Goal: Transaction & Acquisition: Register for event/course

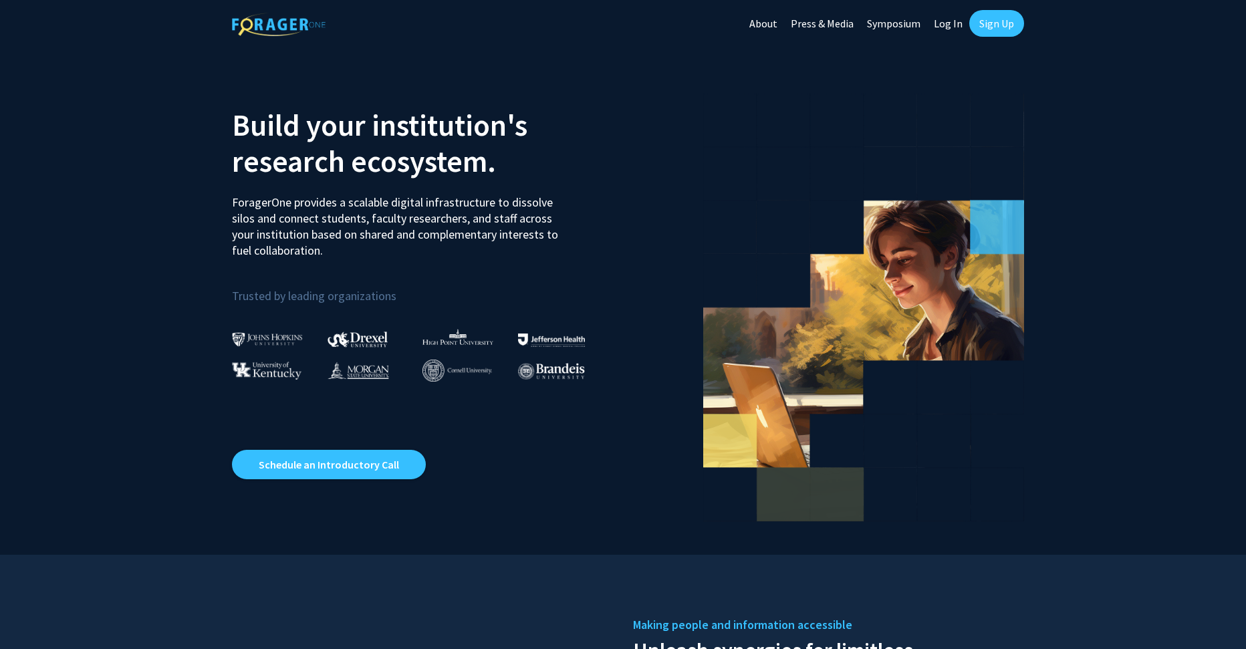
click at [996, 19] on link "Sign Up" at bounding box center [996, 23] width 55 height 27
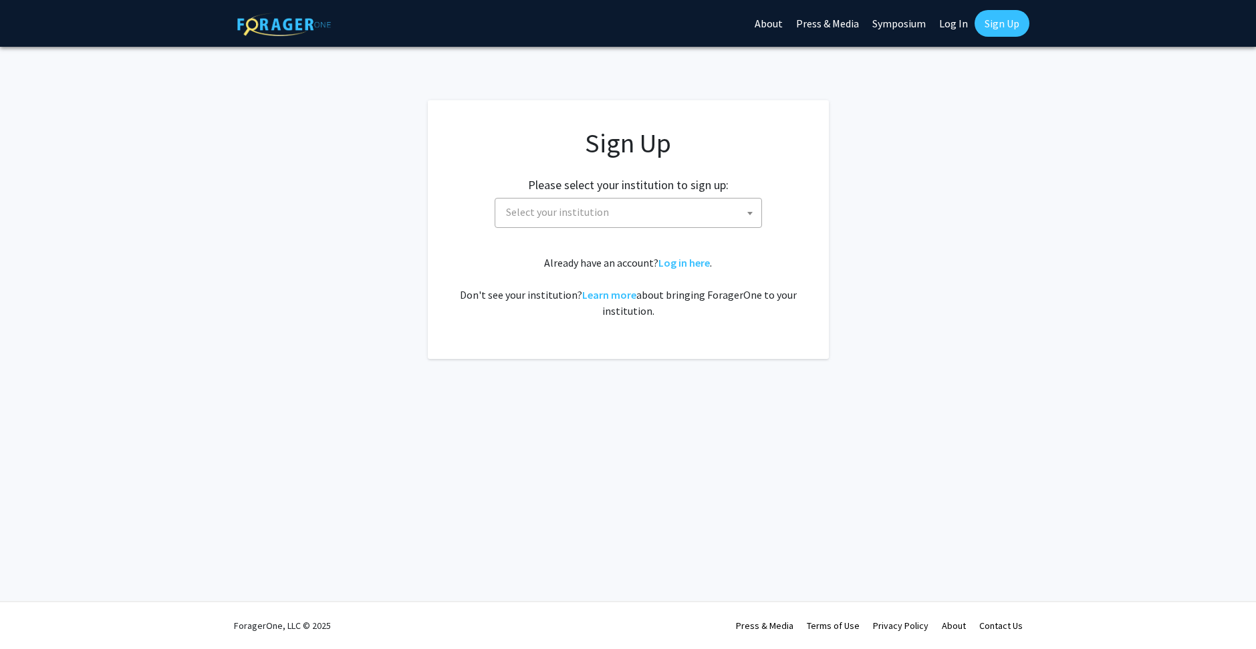
click at [670, 203] on span "Select your institution" at bounding box center [631, 212] width 261 height 27
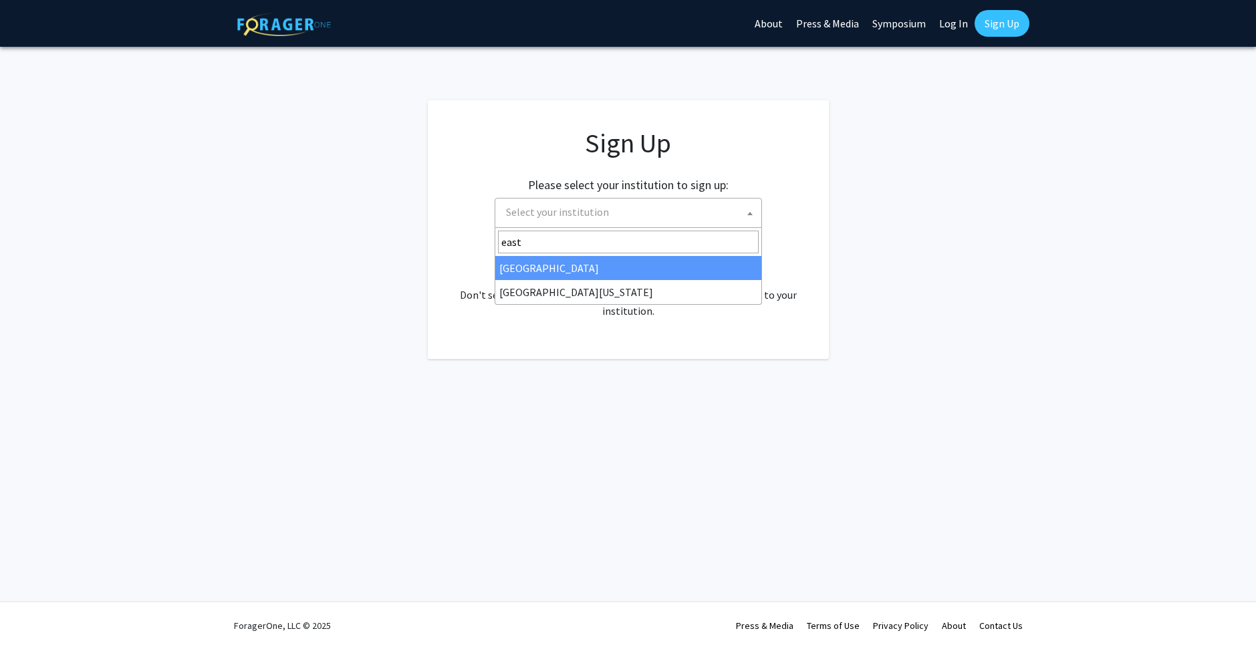
type input "east"
select select "17"
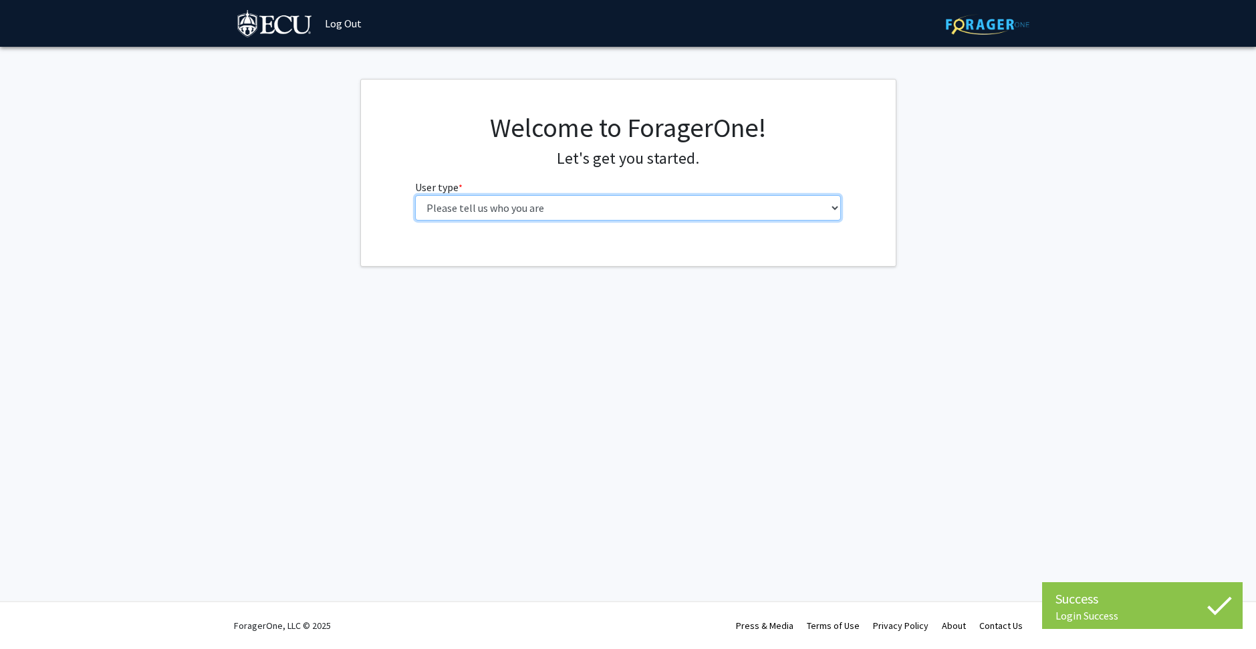
click at [559, 204] on select "Please tell us who you are Undergraduate Student Master's Student Doctoral Cand…" at bounding box center [628, 207] width 426 height 25
select select "1: undergrad"
click at [415, 195] on select "Please tell us who you are Undergraduate Student Master's Student Doctoral Cand…" at bounding box center [628, 207] width 426 height 25
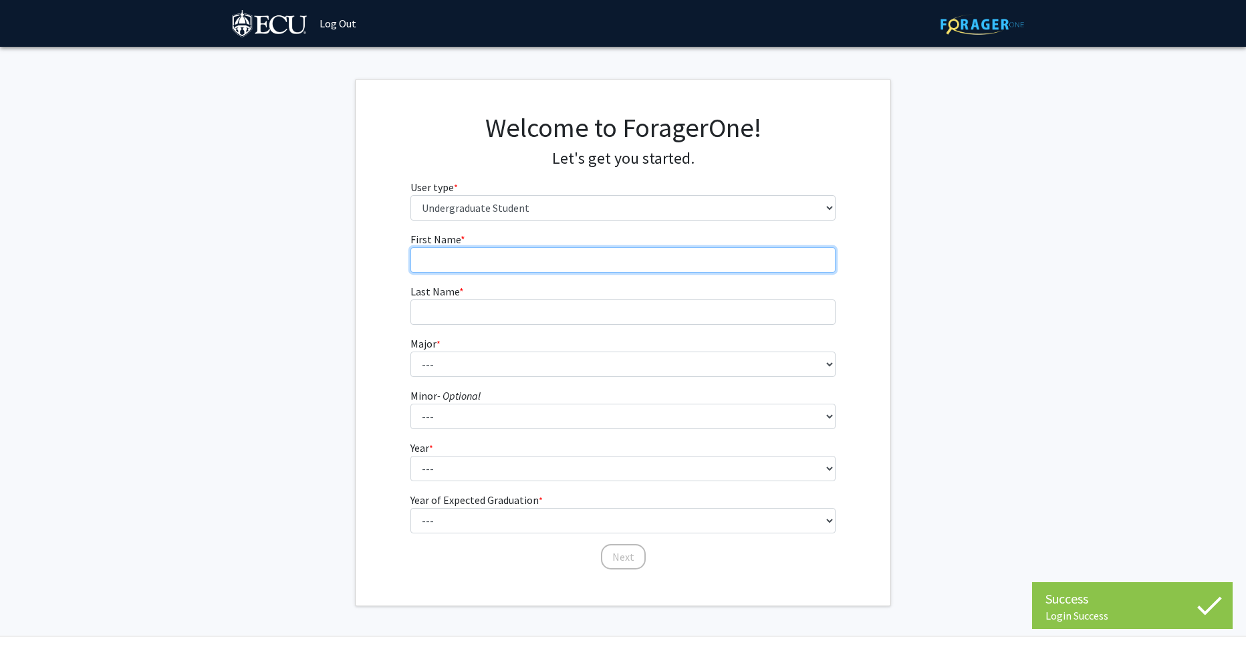
click at [522, 265] on input "First Name * required" at bounding box center [623, 259] width 426 height 25
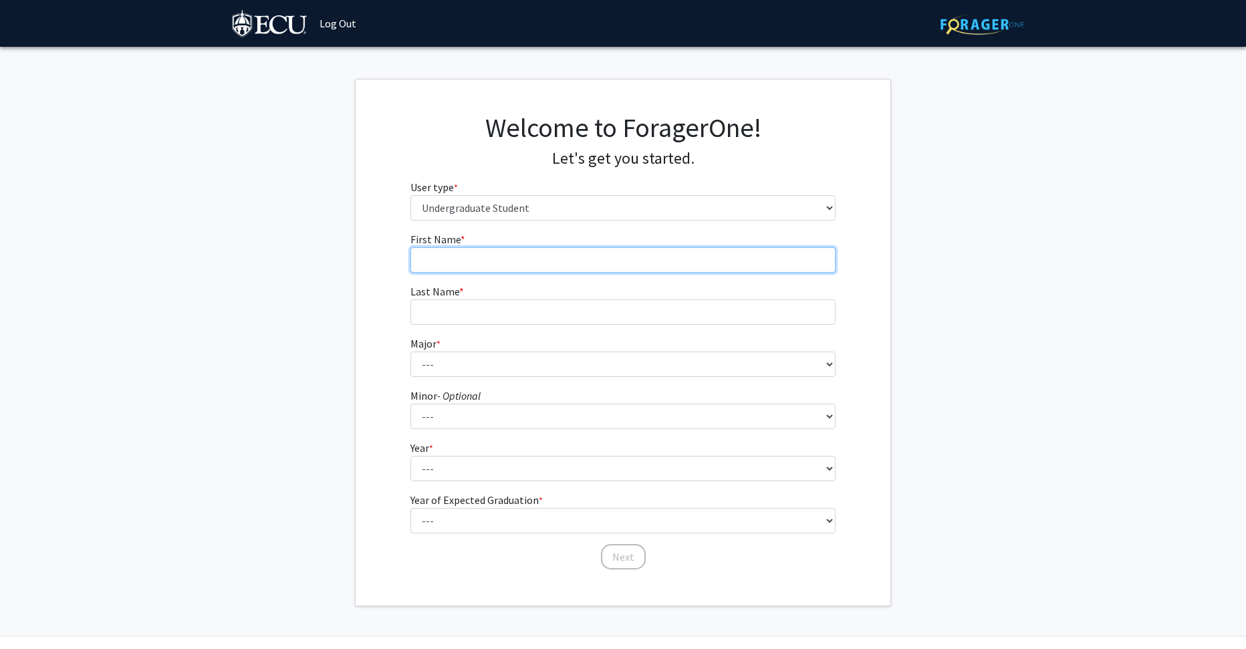
type input "a"
type input "Aiden"
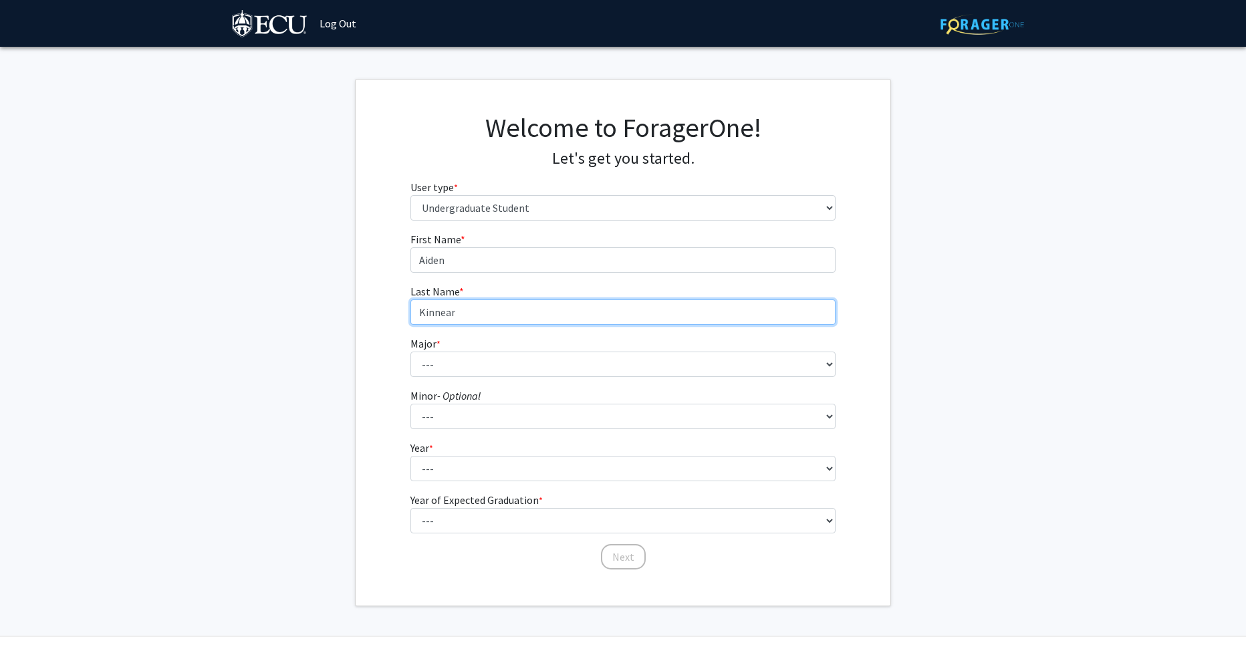
type input "Kinnear"
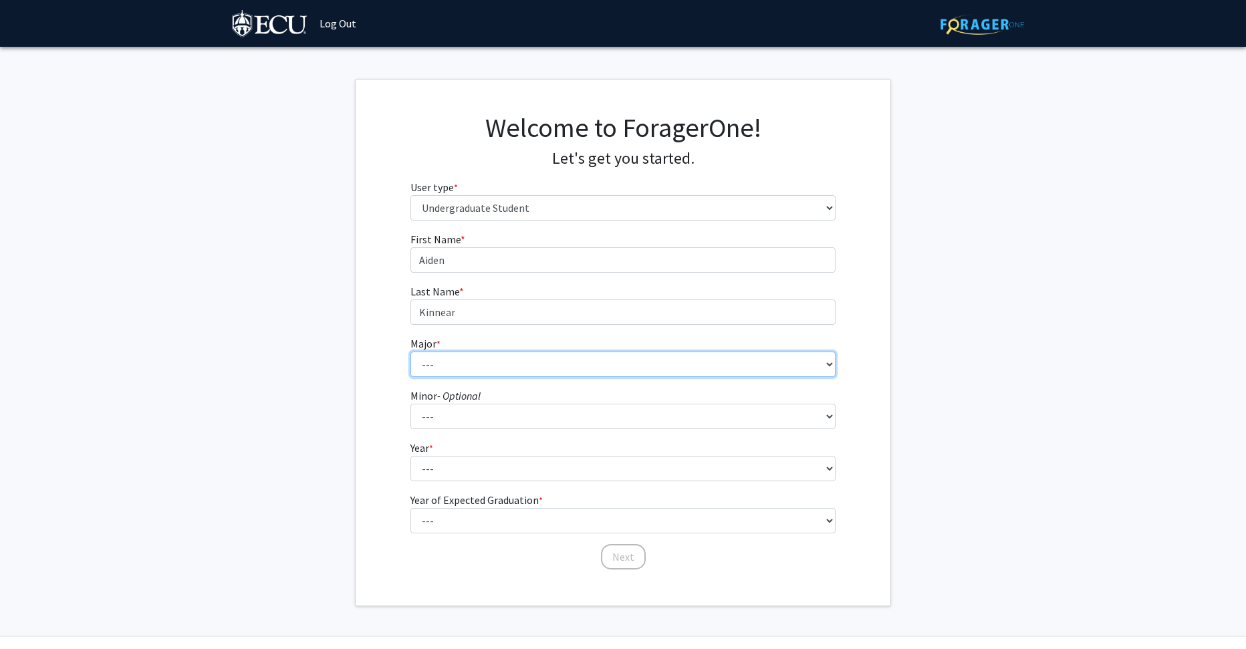
click at [470, 366] on select "--- Accounting African and African American Studies Anthropology Applied Atmosp…" at bounding box center [623, 364] width 426 height 25
select select "48: 1346"
click at [410, 352] on select "--- Accounting African and African American Studies Anthropology Applied Atmosp…" at bounding box center [623, 364] width 426 height 25
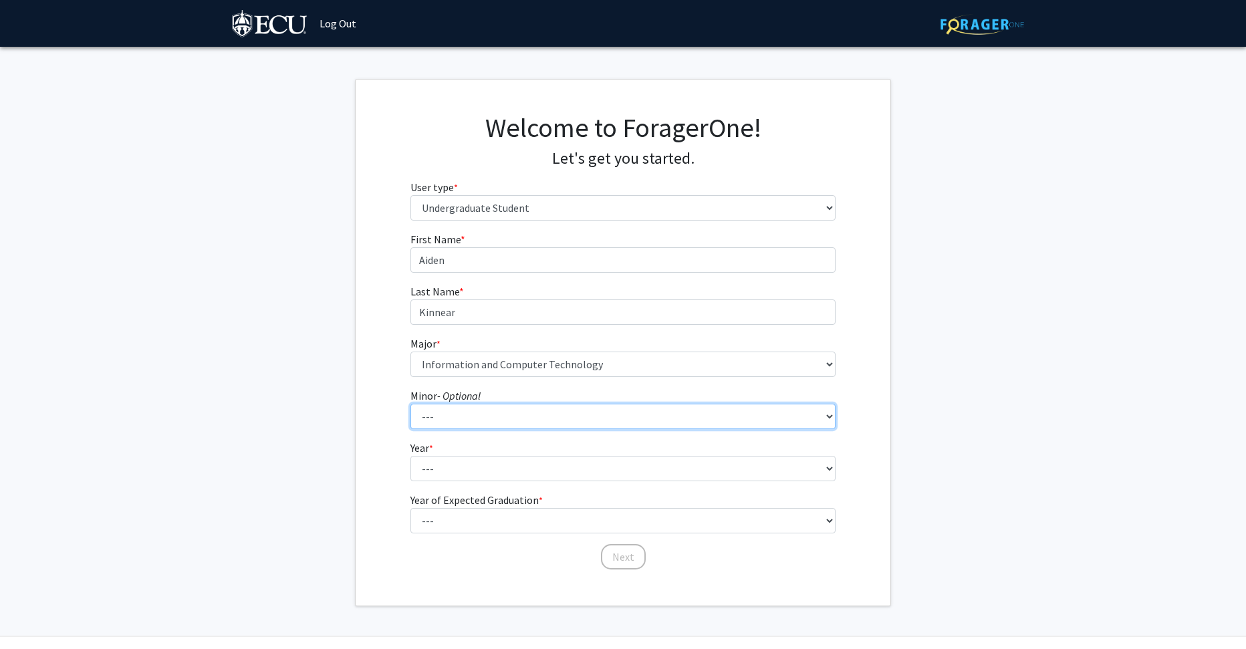
click at [505, 414] on select "--- Aerospace Studies African and African American Studies Alcohol and Drug Stu…" at bounding box center [623, 416] width 426 height 25
click at [1022, 393] on fg-get-started "Welcome to ForagerOne! Let's get you started. User type * required Please tell …" at bounding box center [623, 342] width 1246 height 527
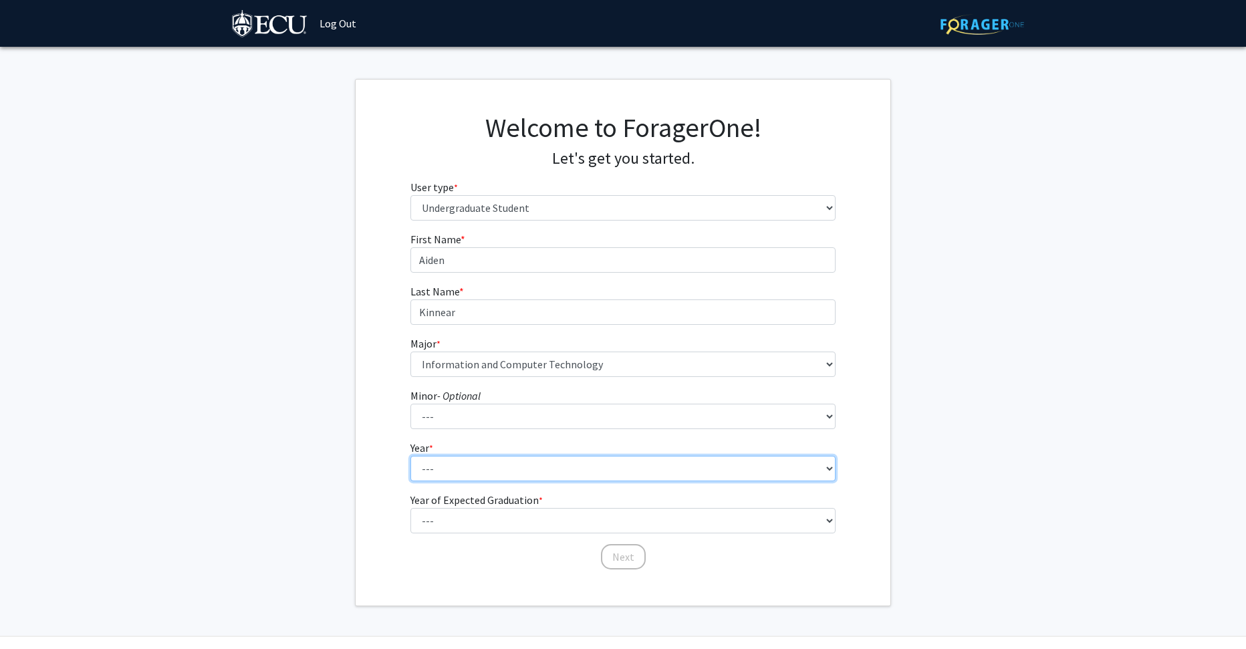
click at [521, 470] on select "--- First-year Sophomore Junior Senior Postbaccalaureate Certificate" at bounding box center [623, 468] width 426 height 25
select select "4: senior"
click at [410, 456] on select "--- First-year Sophomore Junior Senior Postbaccalaureate Certificate" at bounding box center [623, 468] width 426 height 25
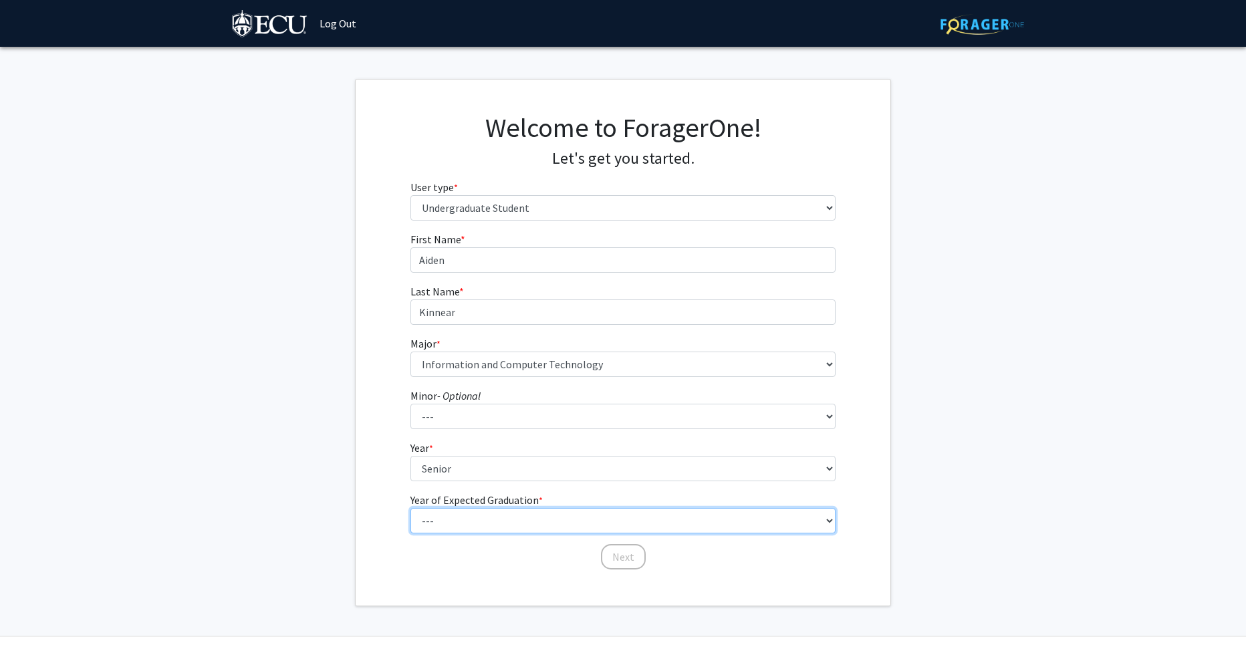
click at [525, 524] on select "--- 2025 2026 2027 2028 2029 2030 2031 2032 2033 2034" at bounding box center [623, 520] width 426 height 25
select select "2: 2026"
click at [410, 508] on select "--- 2025 2026 2027 2028 2029 2030 2031 2032 2033 2034" at bounding box center [623, 520] width 426 height 25
click at [616, 559] on button "Next" at bounding box center [623, 556] width 45 height 25
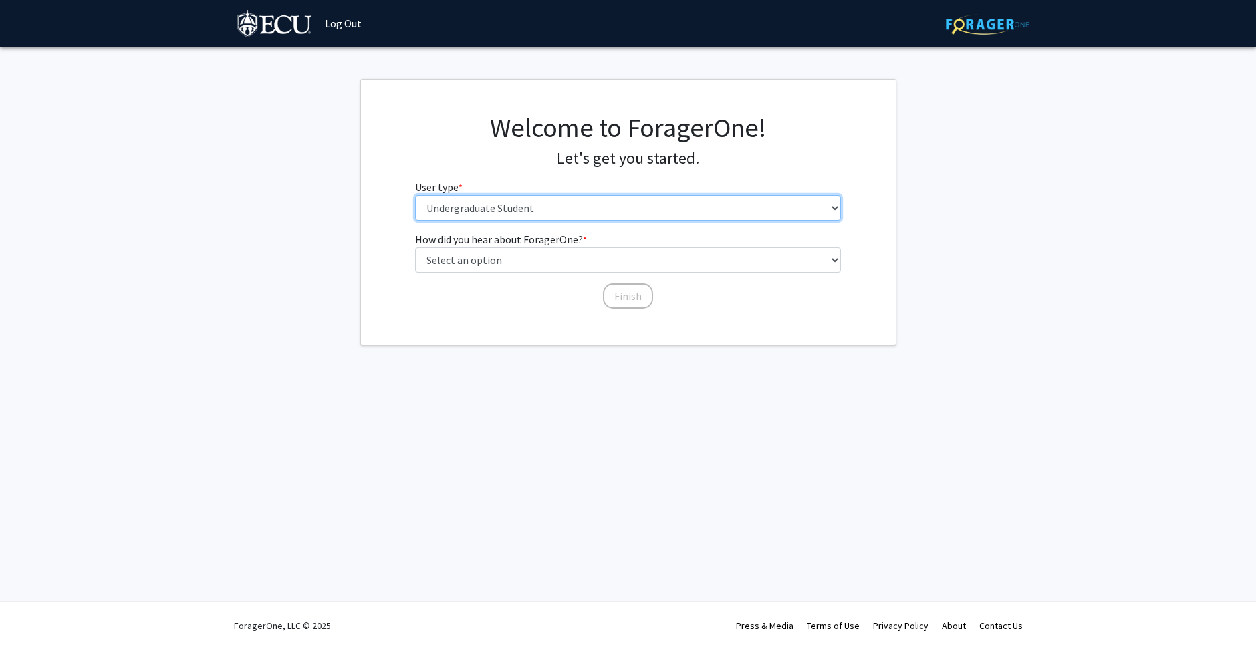
click at [534, 209] on select "Please tell us who you are Undergraduate Student Master's Student Doctoral Cand…" at bounding box center [628, 207] width 426 height 25
click at [415, 195] on select "Please tell us who you are Undergraduate Student Master's Student Doctoral Cand…" at bounding box center [628, 207] width 426 height 25
click at [454, 266] on select "Select an option Peer/student recommendation Faculty/staff recommendation Unive…" at bounding box center [628, 259] width 426 height 25
select select "1: peer_recommendation"
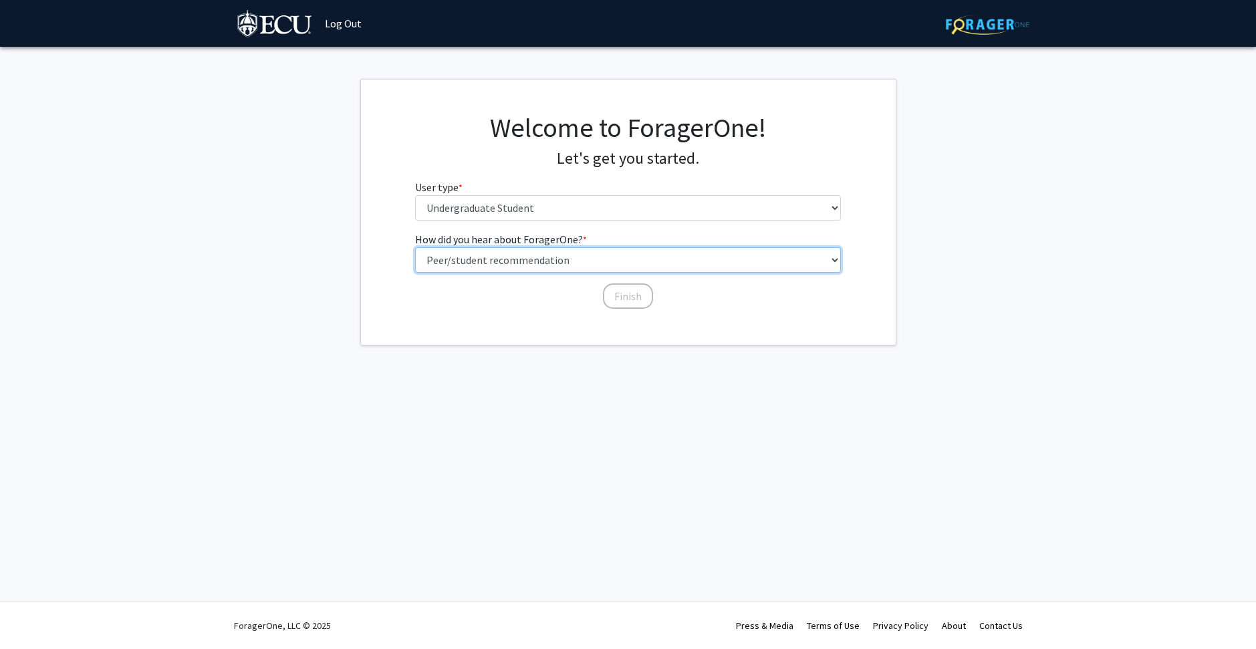
click at [415, 247] on select "Select an option Peer/student recommendation Faculty/staff recommendation Unive…" at bounding box center [628, 259] width 426 height 25
drag, startPoint x: 634, startPoint y: 299, endPoint x: 599, endPoint y: 309, distance: 36.8
click at [635, 299] on button "Finish" at bounding box center [628, 295] width 50 height 25
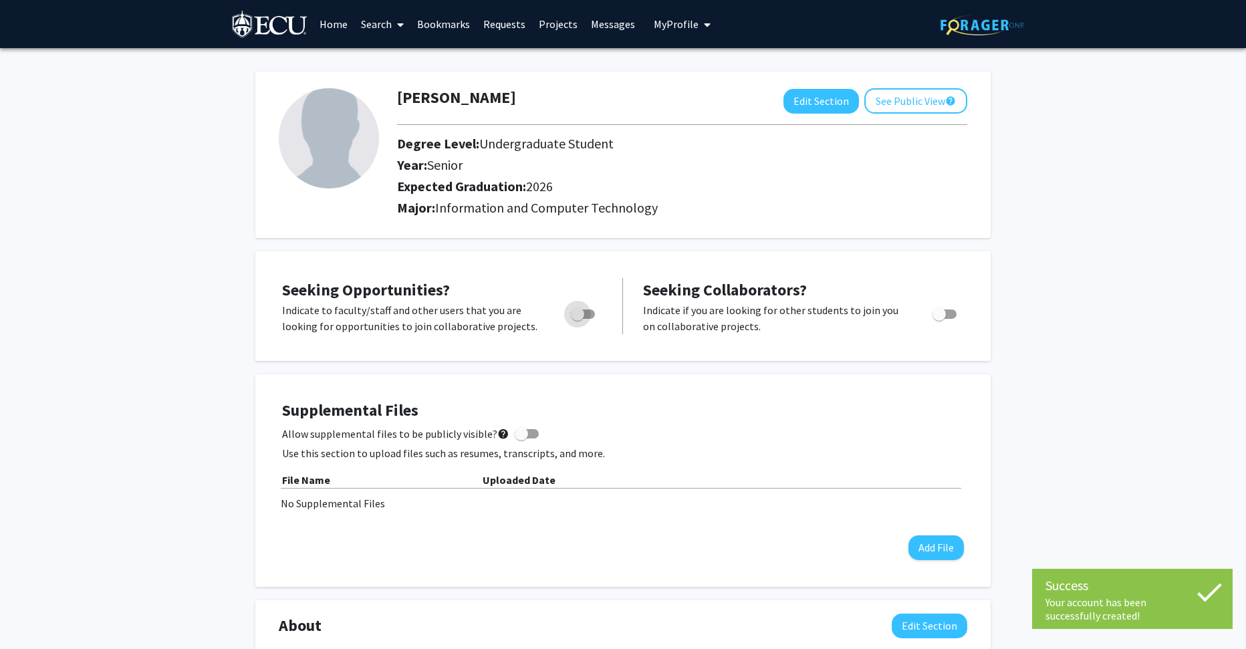
click at [589, 316] on span "Toggle" at bounding box center [583, 313] width 24 height 9
click at [578, 319] on input "Are you actively seeking opportunities?" at bounding box center [577, 319] width 1 height 1
checkbox input "true"
click at [1060, 464] on div "Aiden Kinnear Edit Section See Public View help Degree Level: Undergraduate Stu…" at bounding box center [623, 631] width 1246 height 1166
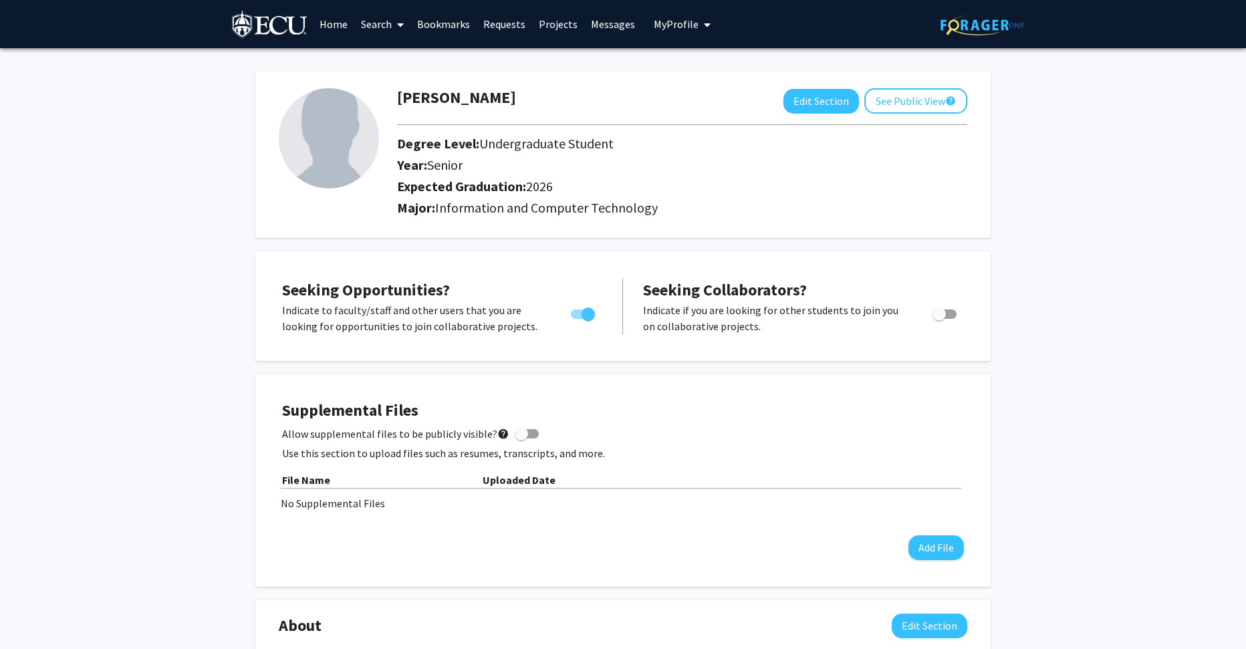
click at [381, 19] on link "Search" at bounding box center [382, 24] width 56 height 47
click at [345, 25] on link "Home" at bounding box center [333, 24] width 41 height 47
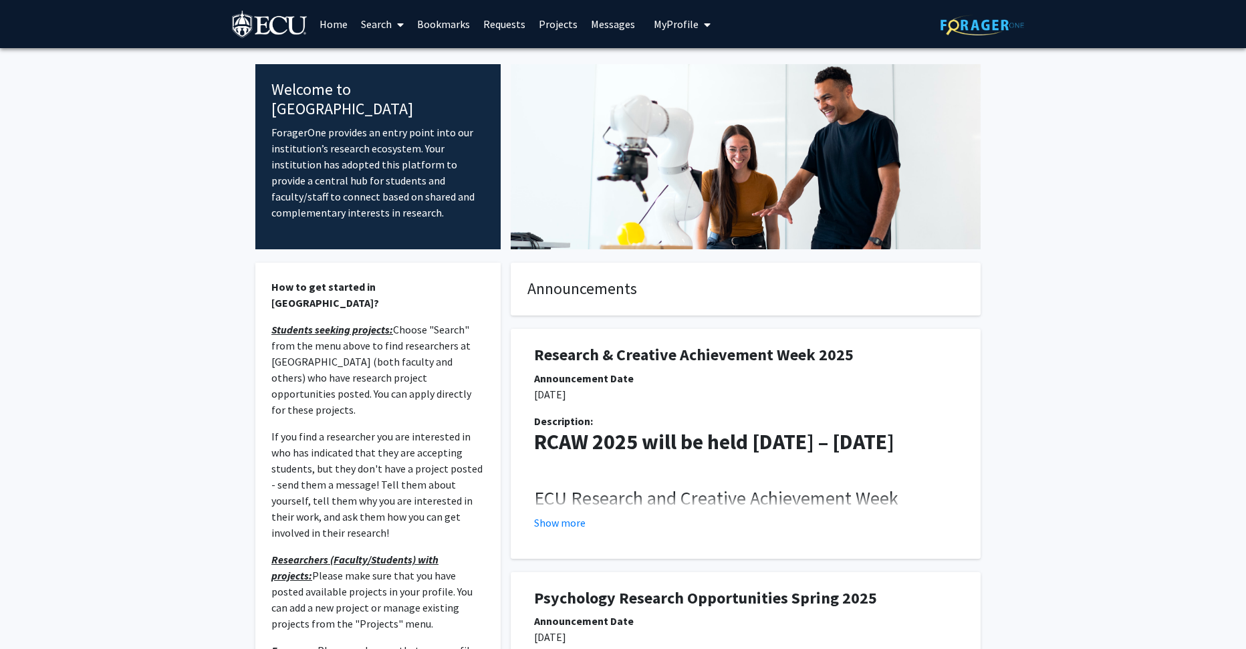
click at [564, 31] on link "Projects" at bounding box center [558, 24] width 52 height 47
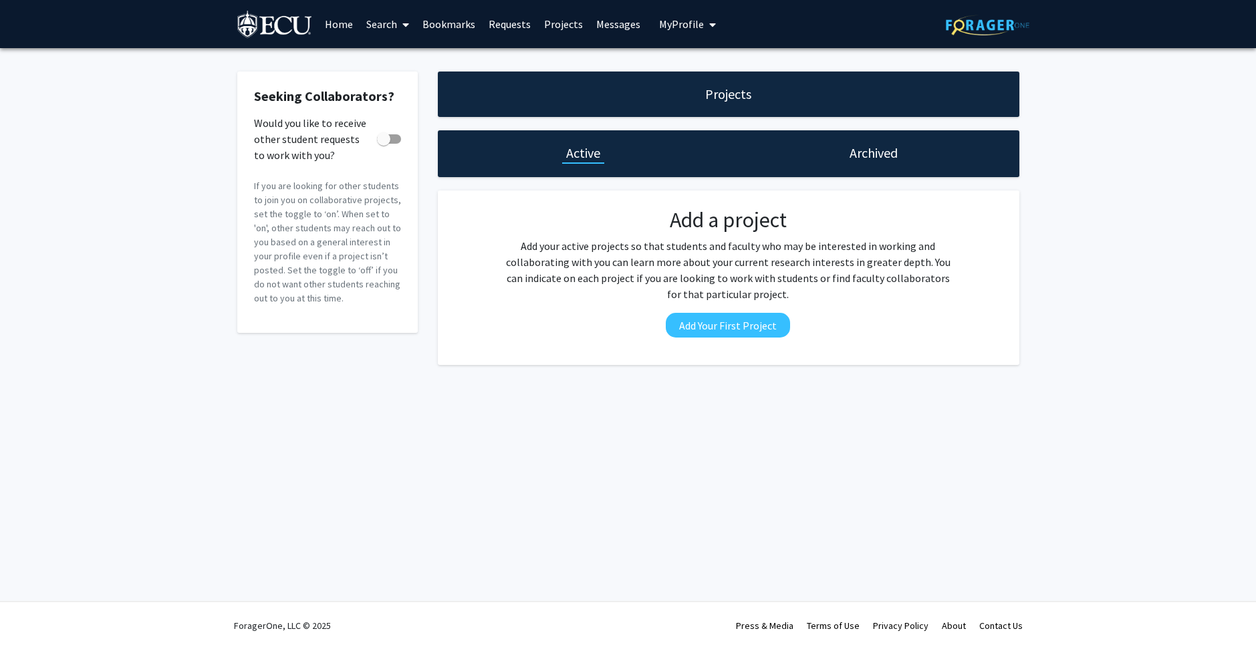
click at [853, 155] on h1 "Archived" at bounding box center [874, 153] width 48 height 19
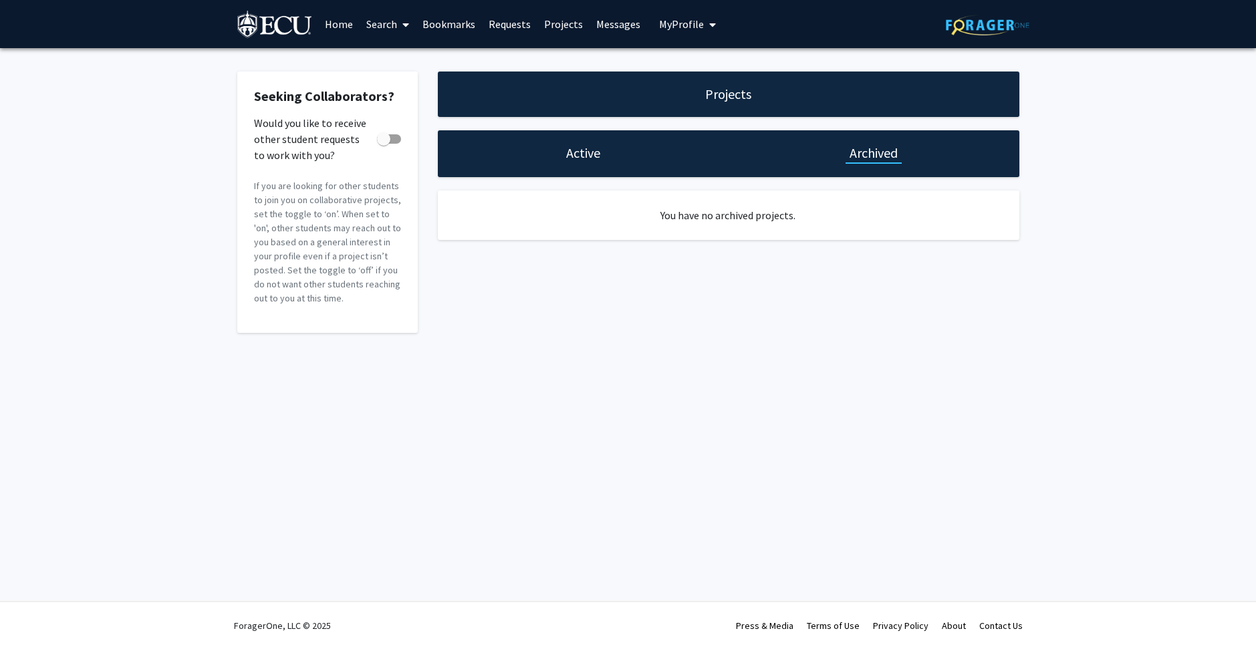
click at [592, 158] on h1 "Active" at bounding box center [583, 153] width 34 height 19
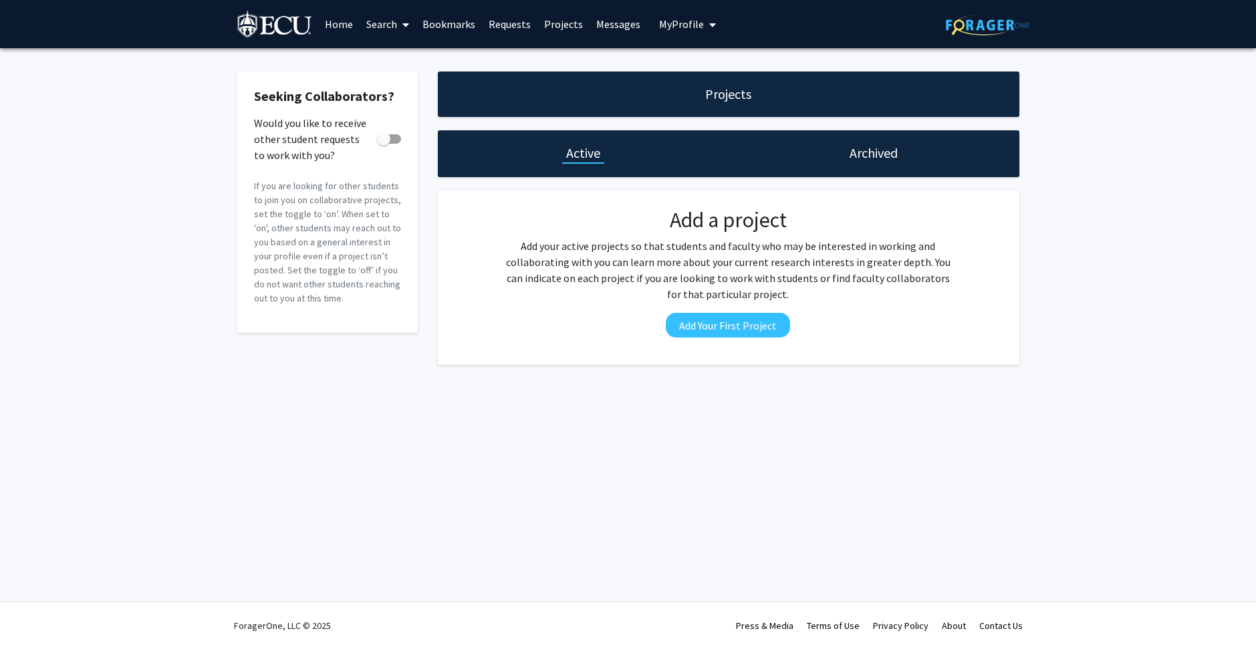
click at [511, 29] on link "Requests" at bounding box center [509, 24] width 55 height 47
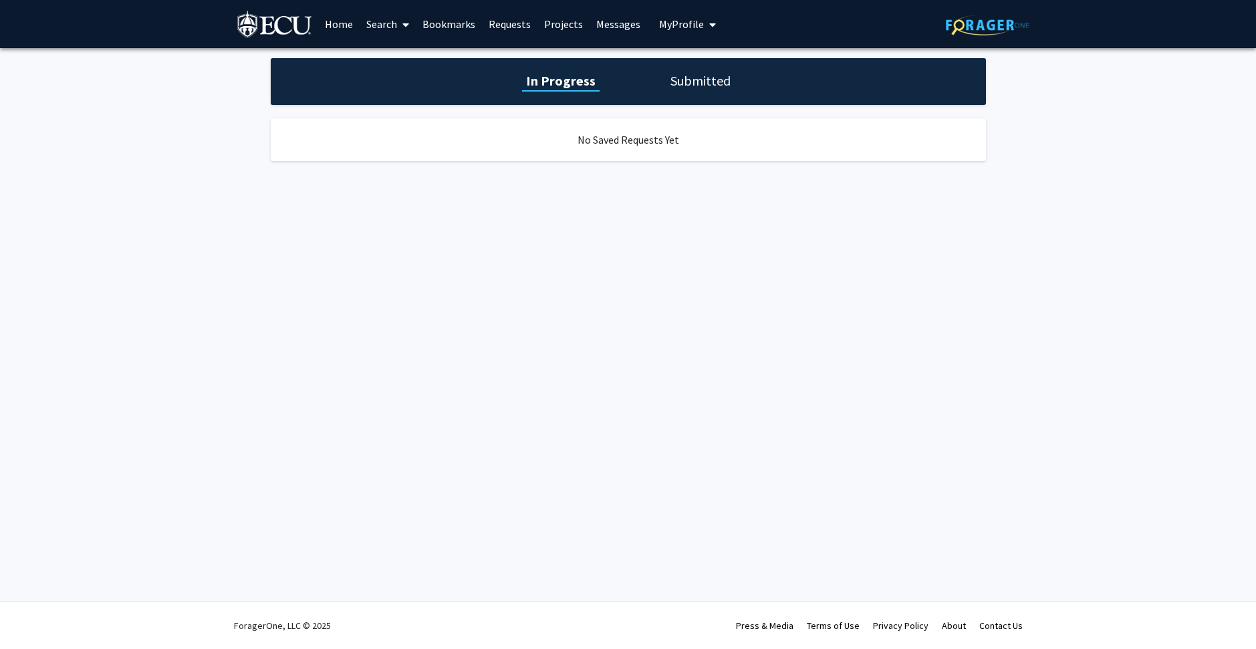
click at [434, 29] on link "Bookmarks" at bounding box center [449, 24] width 66 height 47
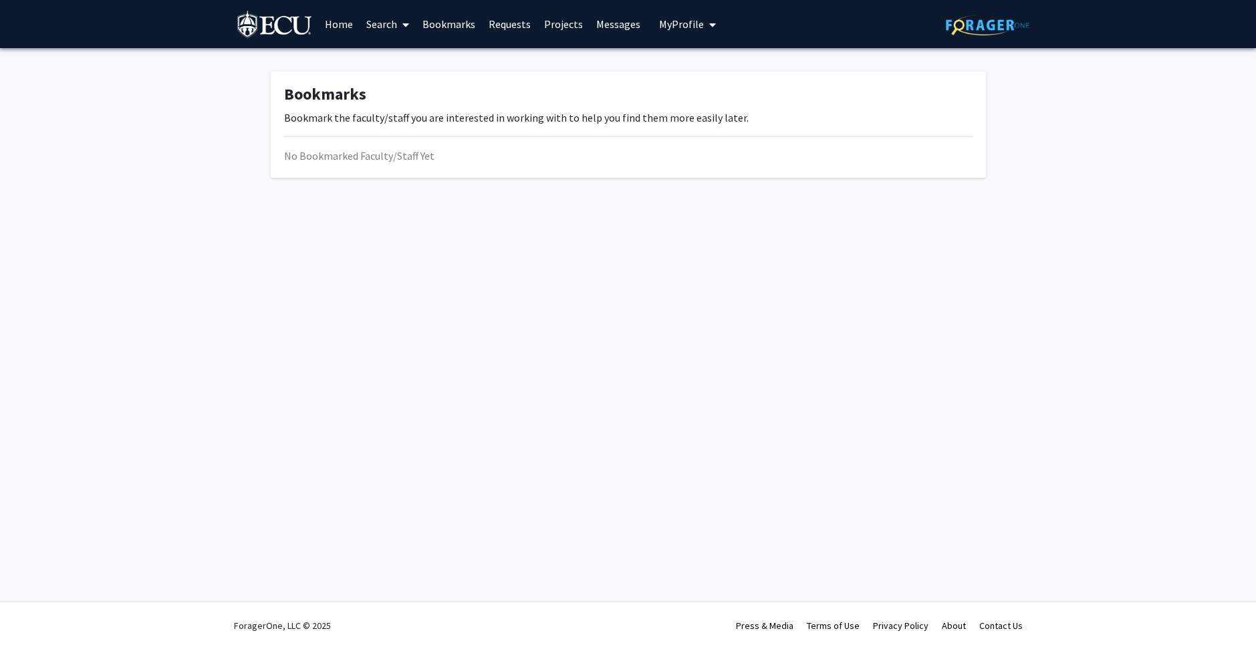
click at [387, 23] on link "Search" at bounding box center [388, 24] width 56 height 47
click at [396, 62] on span "Faculty/Staff" at bounding box center [409, 61] width 98 height 27
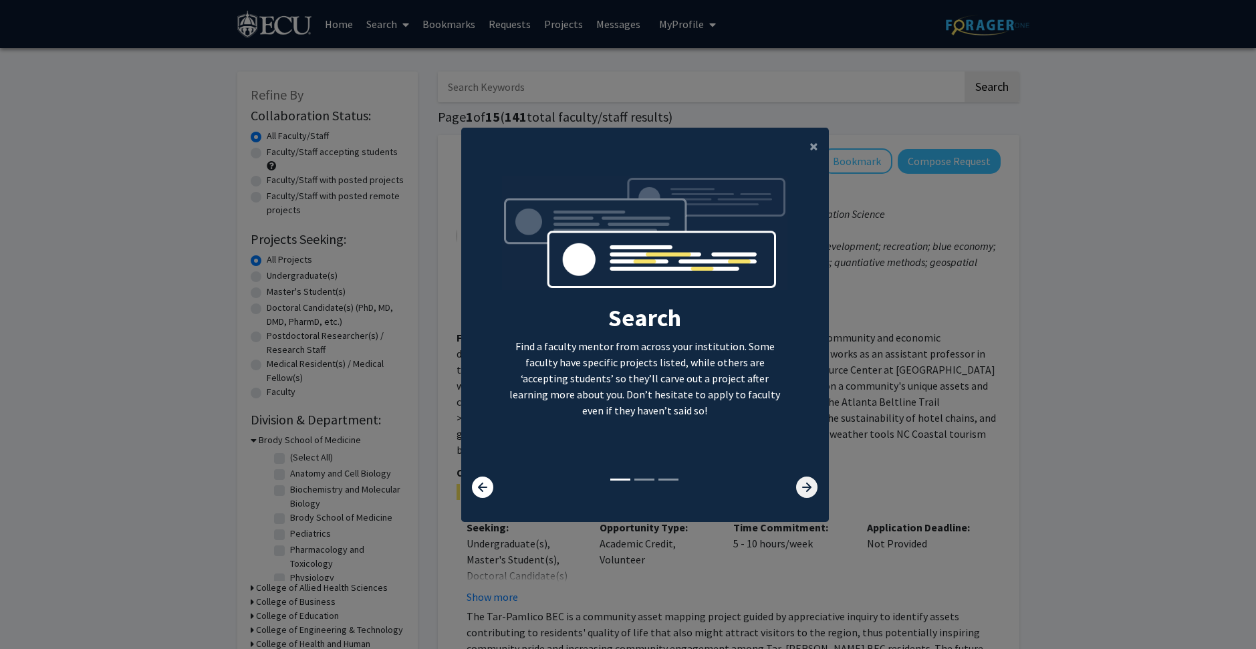
click at [801, 487] on icon at bounding box center [806, 487] width 21 height 21
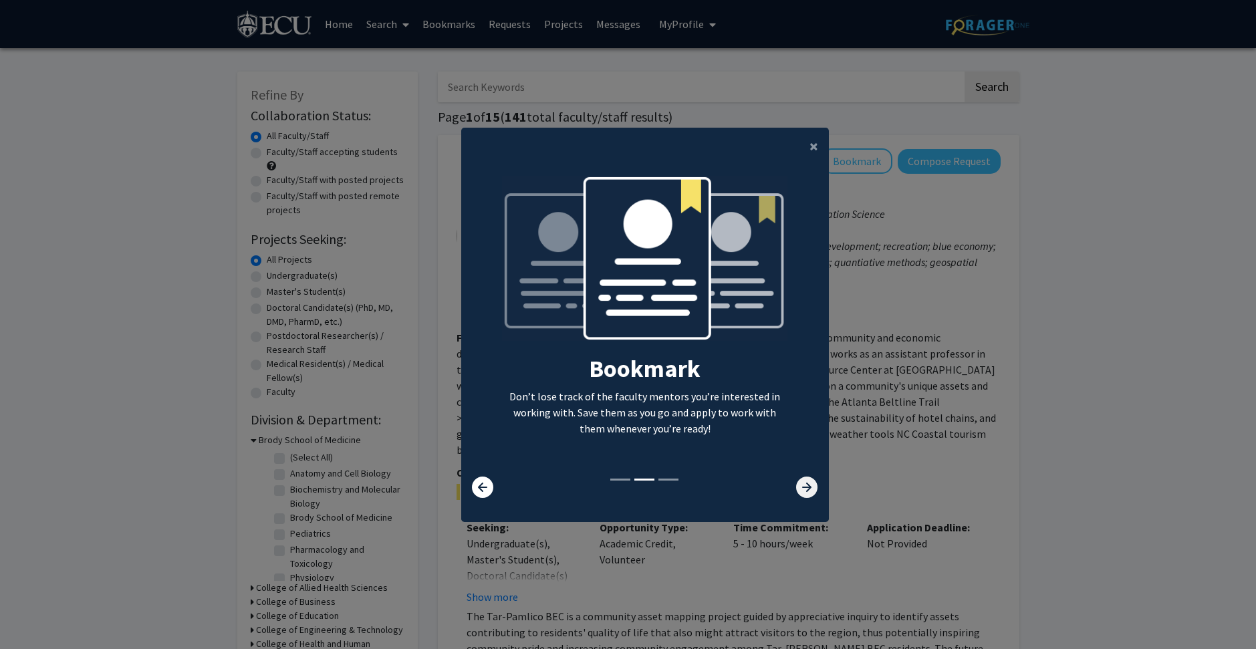
click at [801, 487] on icon at bounding box center [806, 487] width 21 height 21
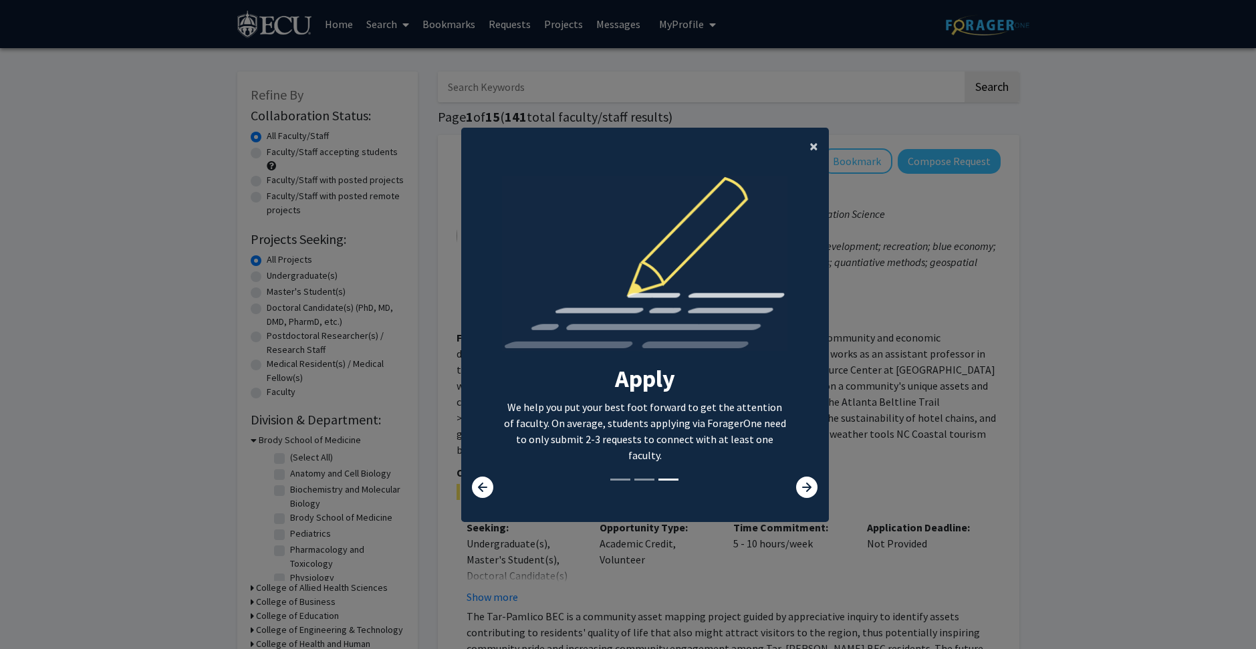
click at [809, 148] on span "×" at bounding box center [813, 146] width 9 height 21
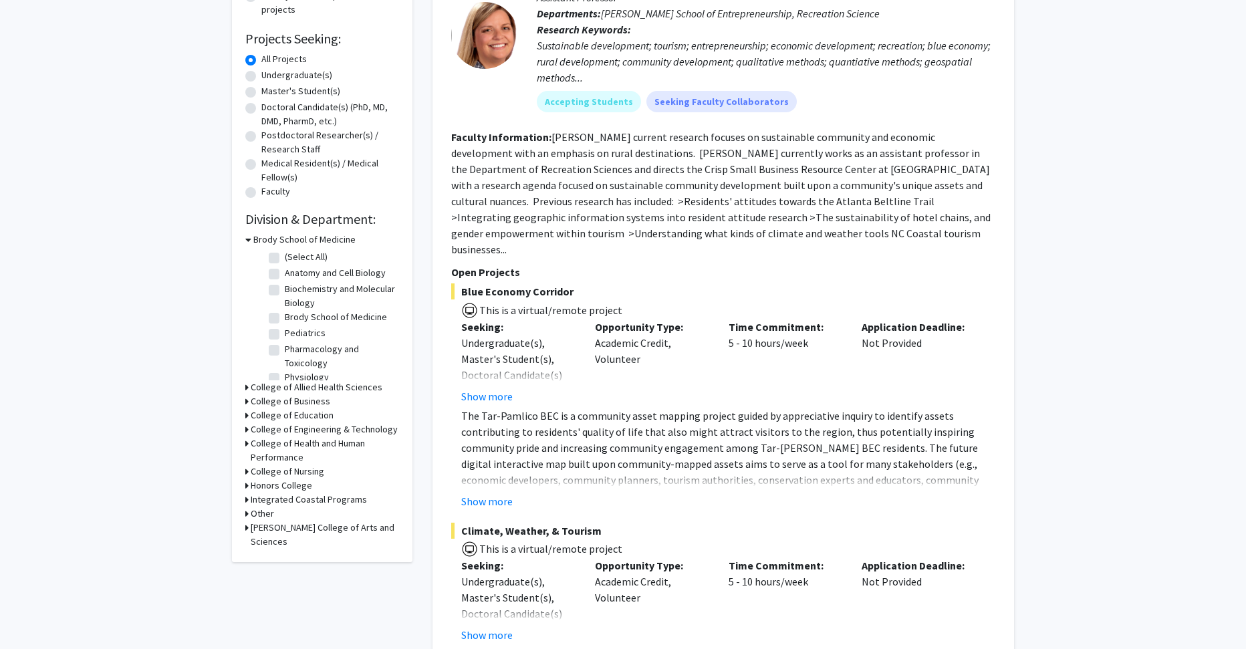
click at [307, 238] on h3 "Brody School of Medicine" at bounding box center [304, 240] width 102 height 14
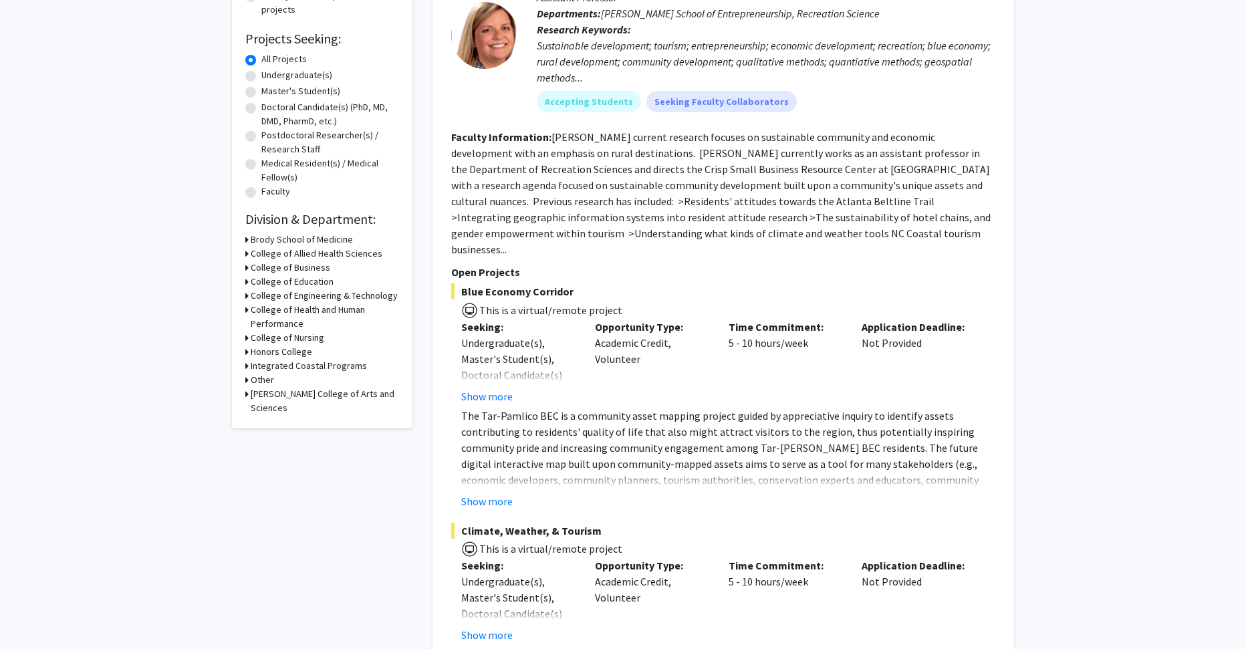
click at [302, 298] on h3 "College of Engineering & Technology" at bounding box center [324, 296] width 147 height 14
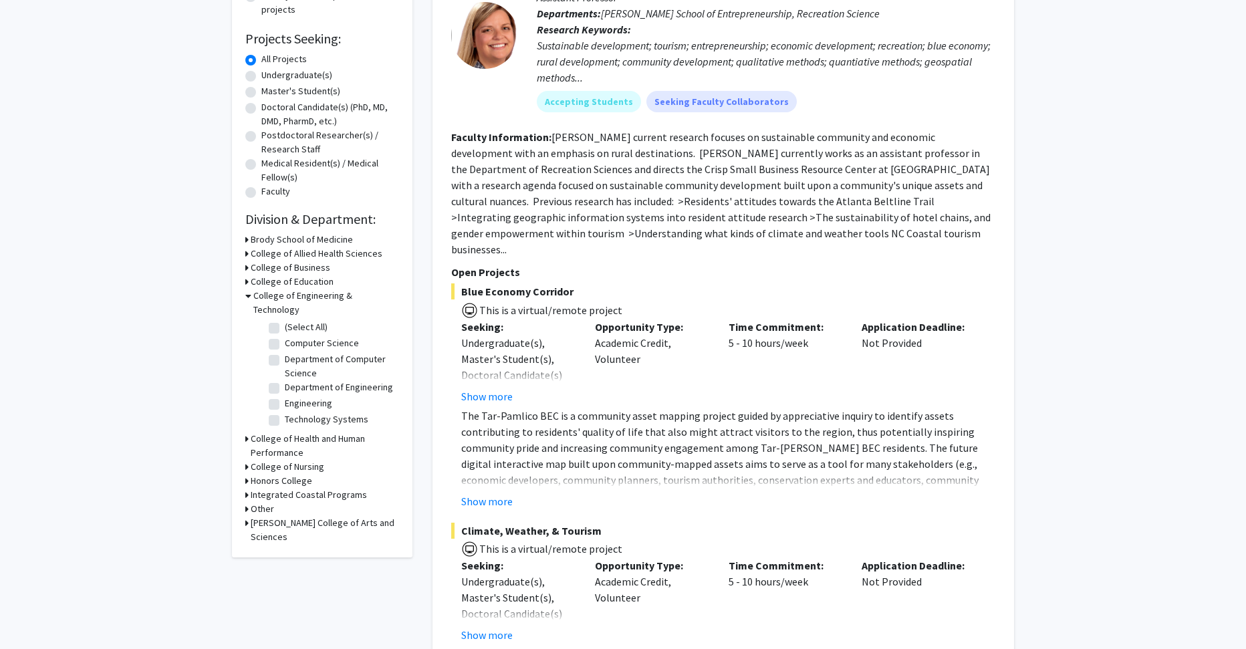
click at [285, 412] on label "Technology Systems" at bounding box center [327, 419] width 84 height 14
click at [285, 412] on input "Technology Systems" at bounding box center [289, 416] width 9 height 9
checkbox input "true"
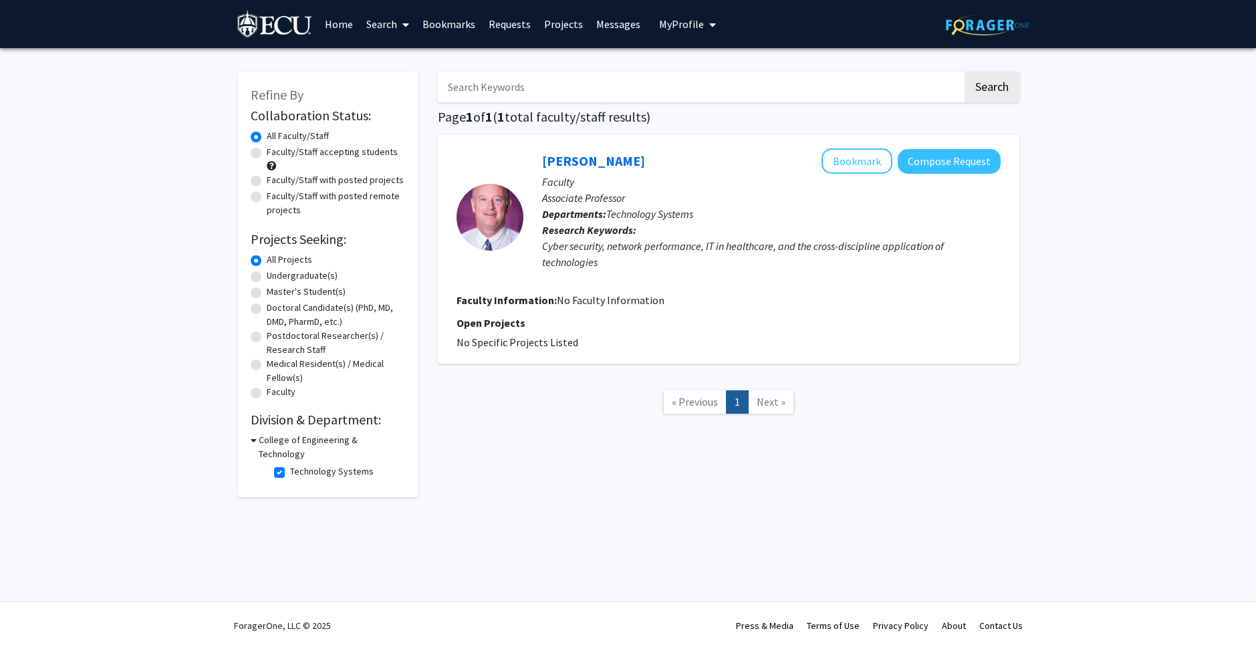
click at [666, 279] on div "Philip Lunsford Bookmark Compose Request Faculty Associate Professor Department…" at bounding box center [761, 216] width 477 height 137
click at [660, 247] on div "Cyber security, network performance, IT in healthcare, and the cross-discipline…" at bounding box center [771, 254] width 459 height 32
click at [666, 296] on section "Faculty Information: No Faculty Information" at bounding box center [729, 300] width 544 height 16
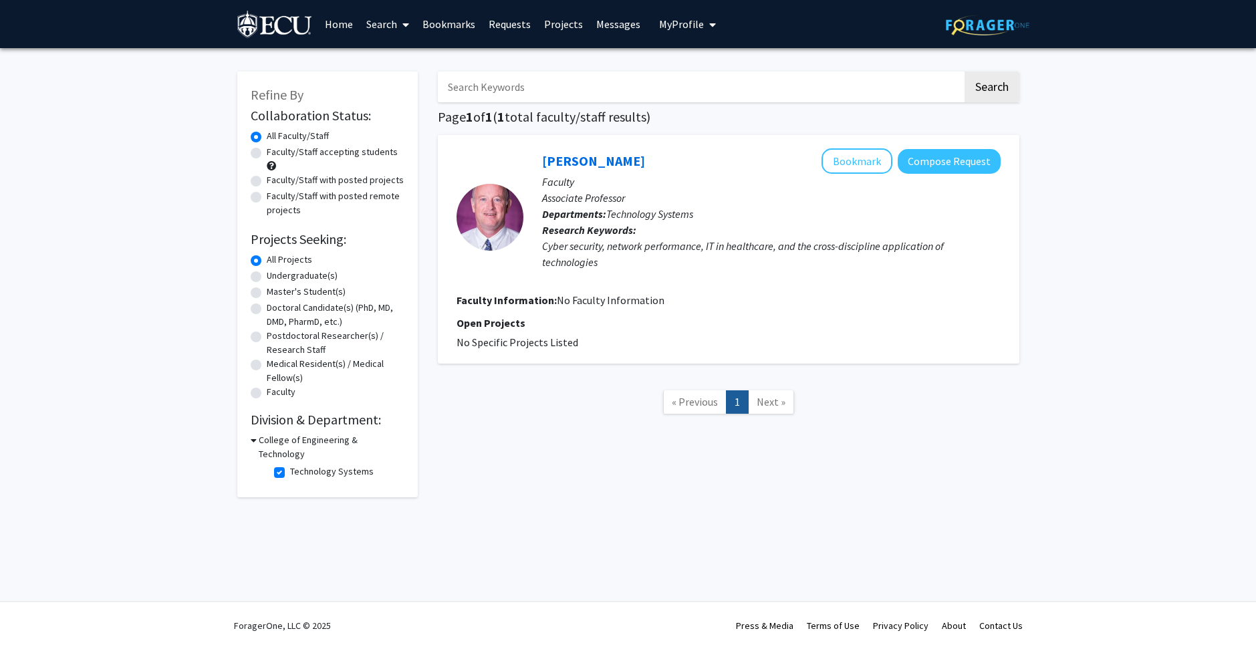
click at [290, 276] on label "Undergraduate(s)" at bounding box center [302, 276] width 71 height 14
click at [275, 276] on input "Undergraduate(s)" at bounding box center [271, 273] width 9 height 9
radio input "true"
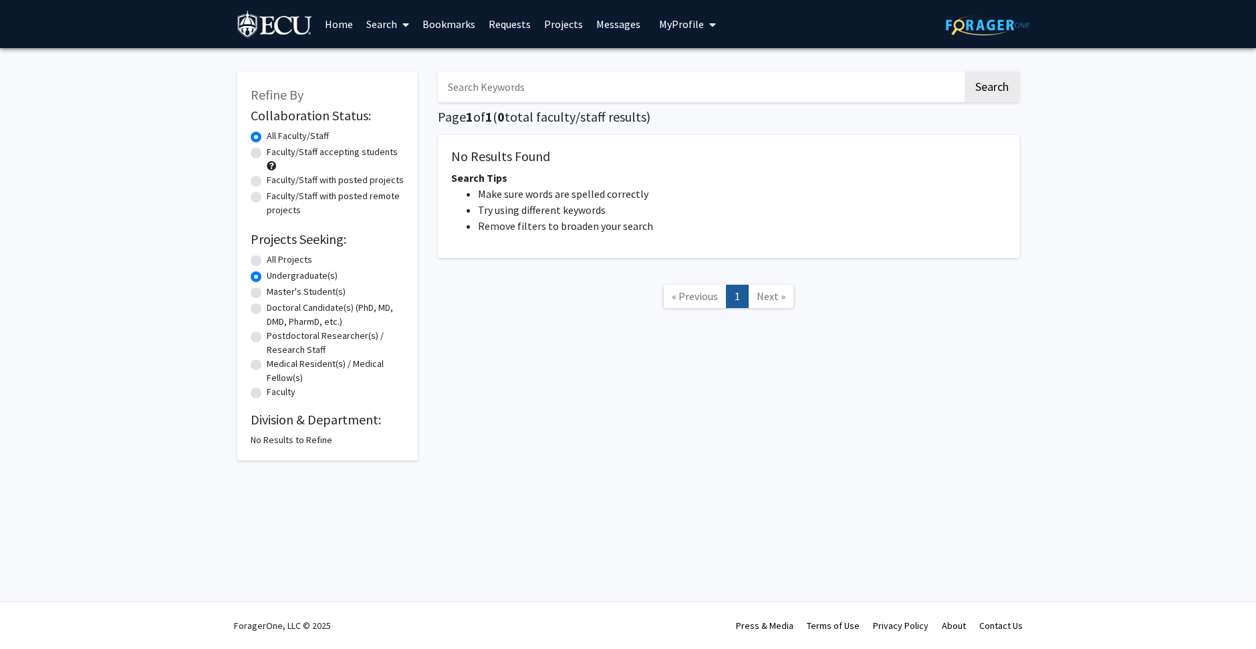
click at [292, 130] on label "All Faculty/Staff" at bounding box center [298, 136] width 62 height 14
click at [275, 130] on input "All Faculty/Staff" at bounding box center [271, 133] width 9 height 9
click at [353, 33] on link "Home" at bounding box center [338, 24] width 41 height 47
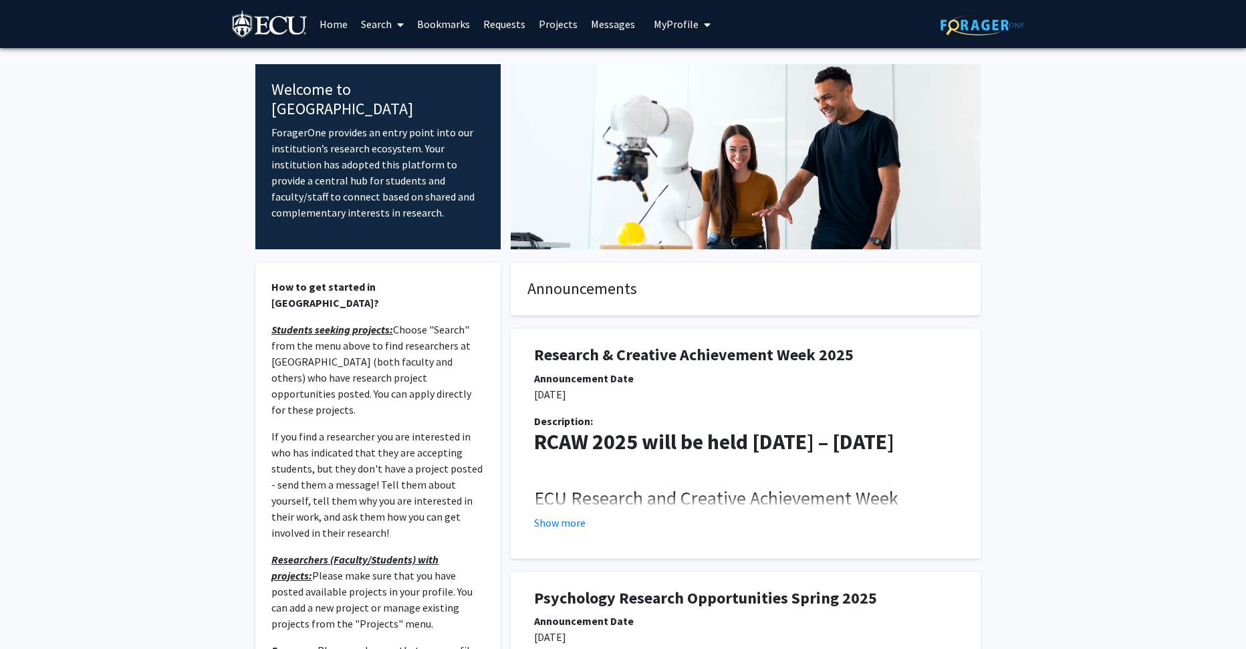
click at [392, 22] on link "Search" at bounding box center [382, 24] width 56 height 47
click at [395, 65] on span "Faculty/Staff" at bounding box center [403, 61] width 98 height 27
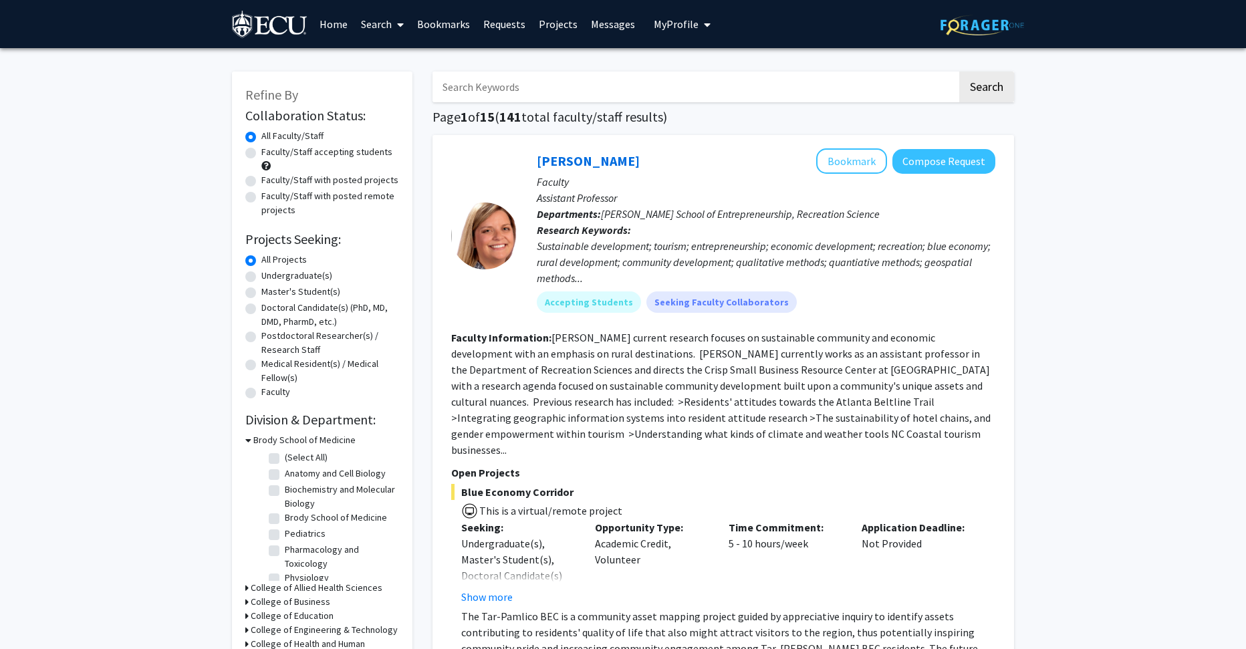
click at [288, 273] on label "Undergraduate(s)" at bounding box center [296, 276] width 71 height 14
click at [270, 273] on input "Undergraduate(s)" at bounding box center [265, 273] width 9 height 9
radio input "true"
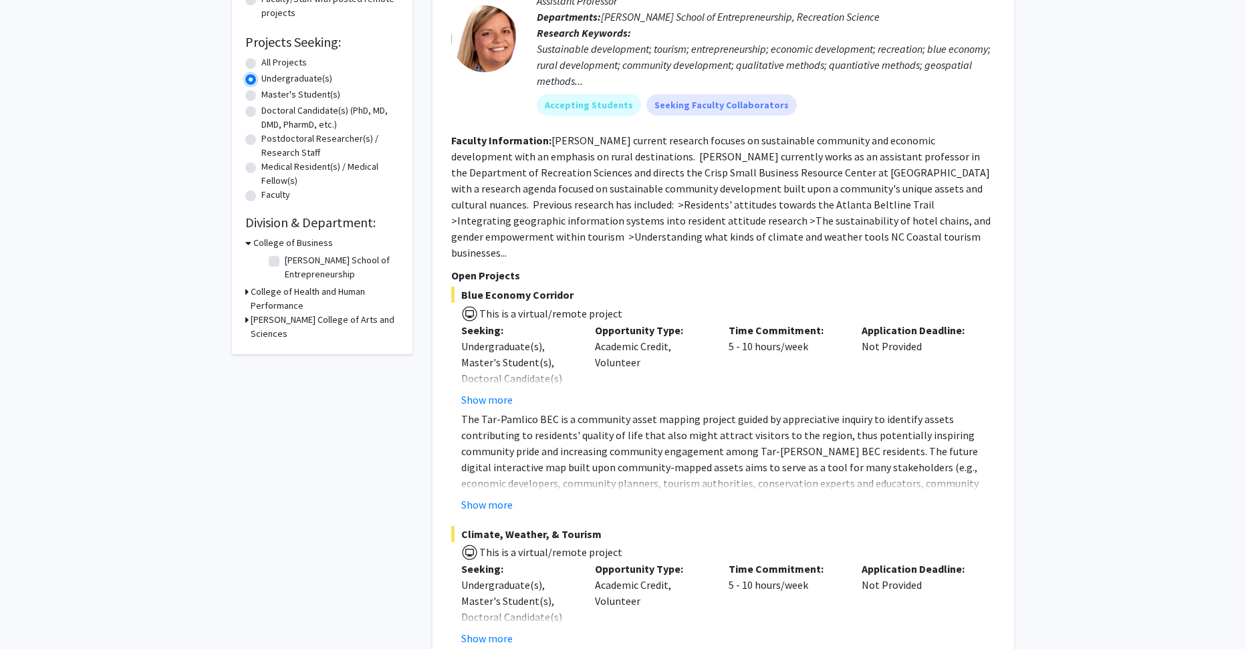
scroll to position [201, 0]
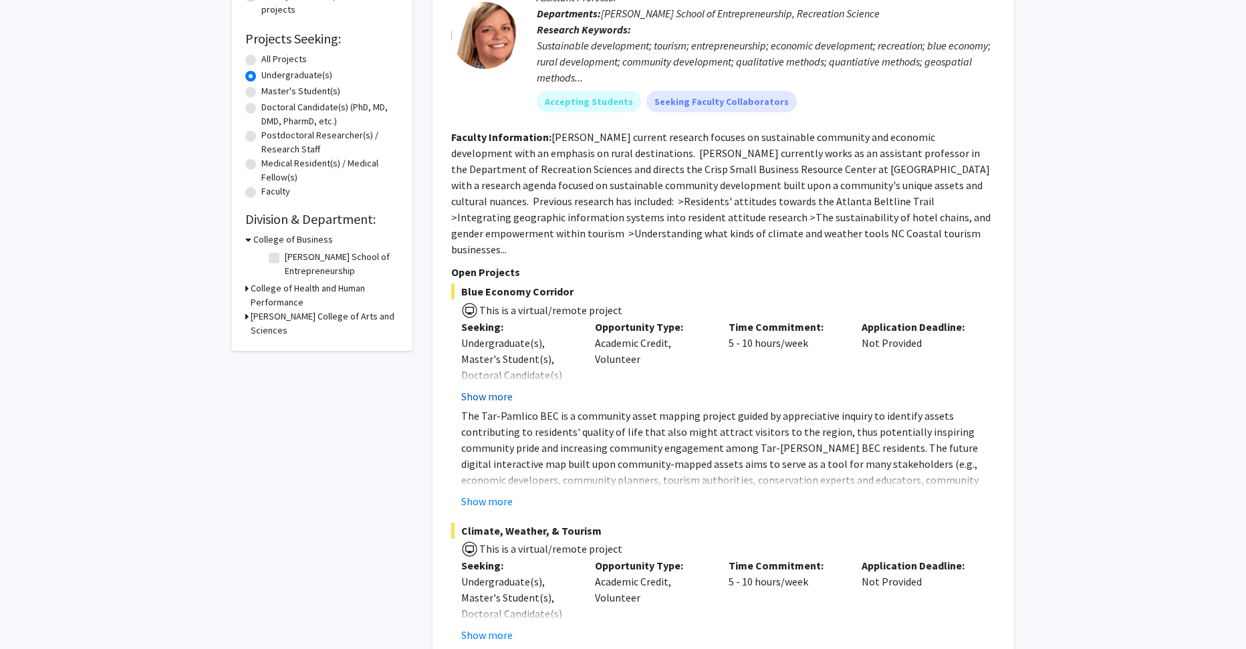
click at [497, 388] on button "Show more" at bounding box center [486, 396] width 51 height 16
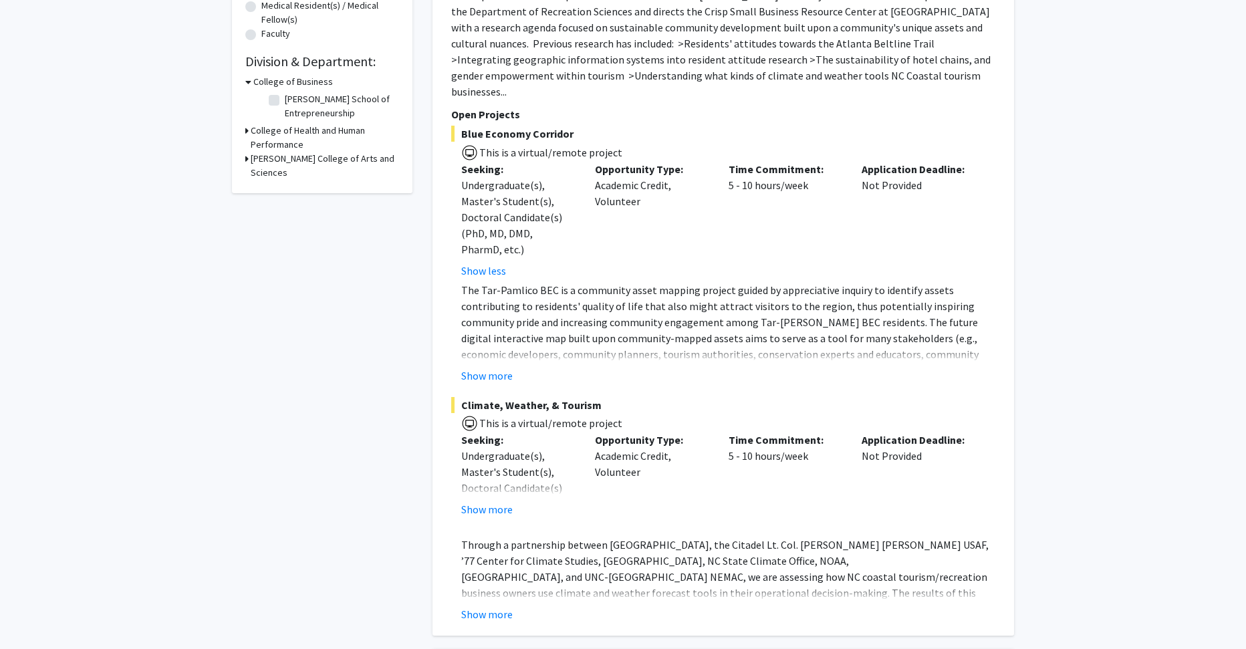
scroll to position [401, 0]
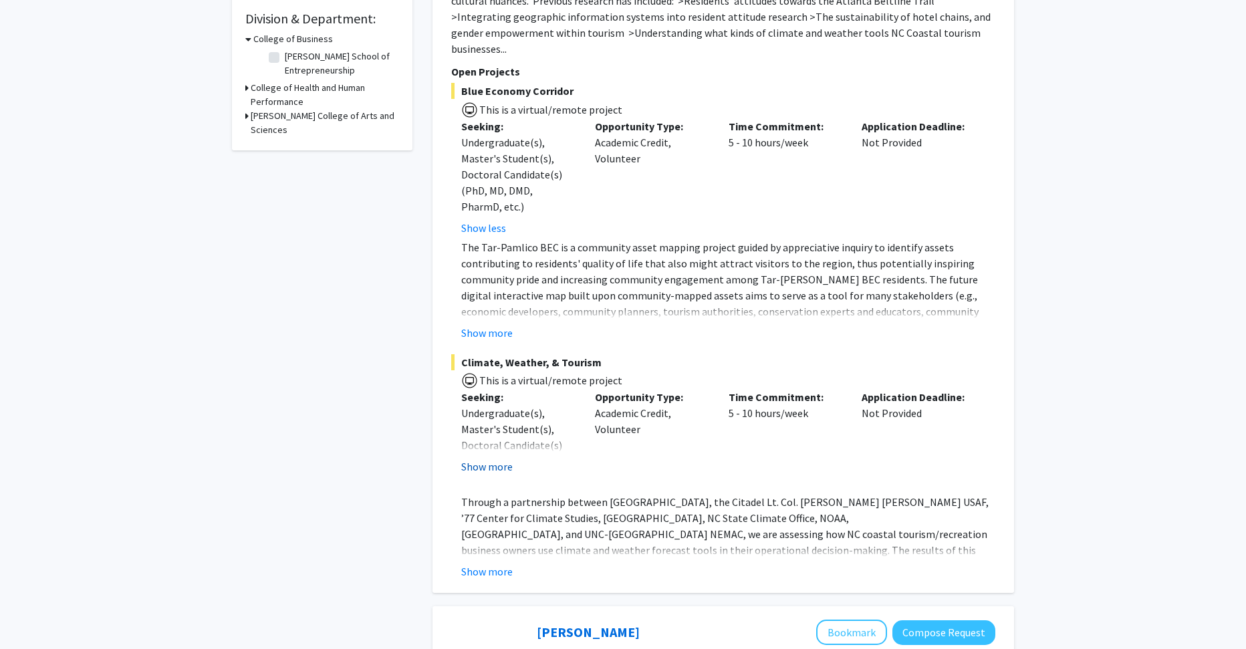
click at [507, 459] on button "Show more" at bounding box center [486, 467] width 51 height 16
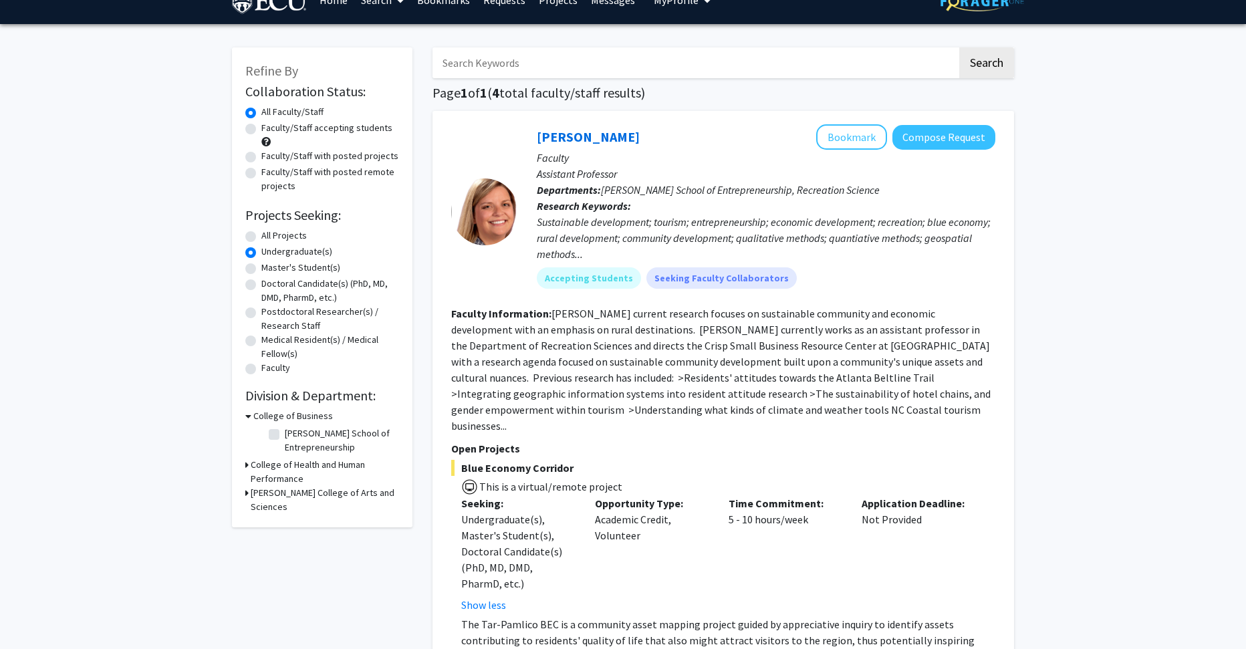
scroll to position [0, 0]
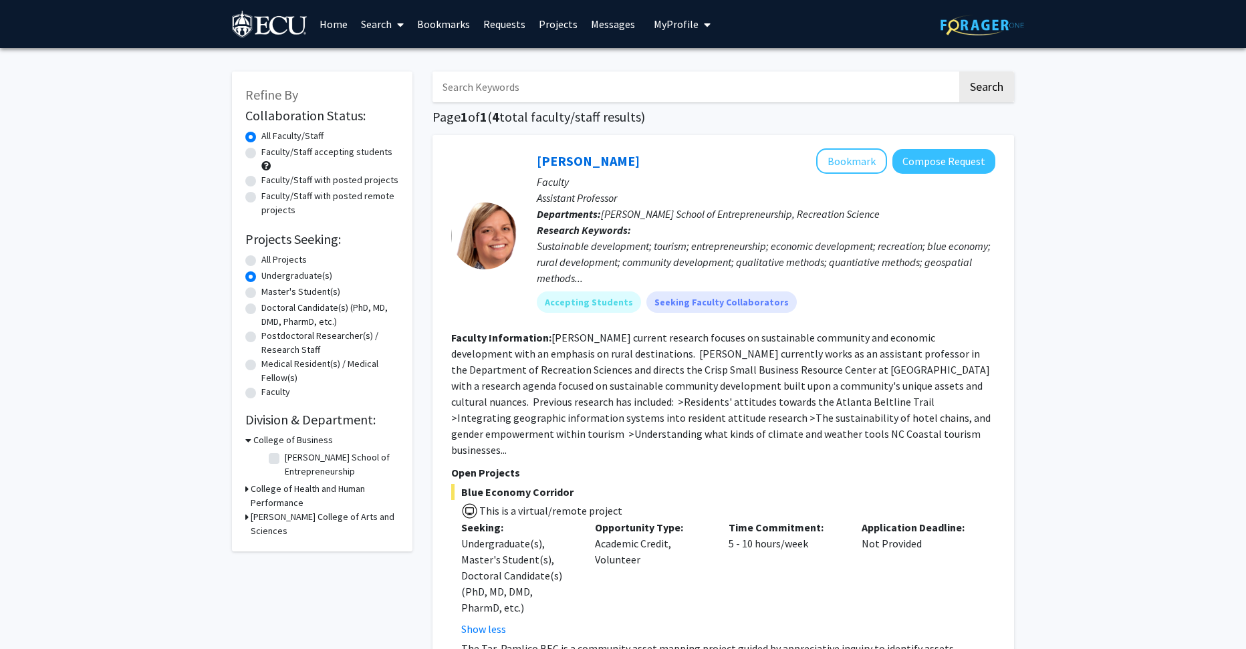
click at [296, 352] on label "Postdoctoral Researcher(s) / Research Staff" at bounding box center [330, 343] width 138 height 28
click at [270, 338] on input "Postdoctoral Researcher(s) / Research Staff" at bounding box center [265, 333] width 9 height 9
radio input "true"
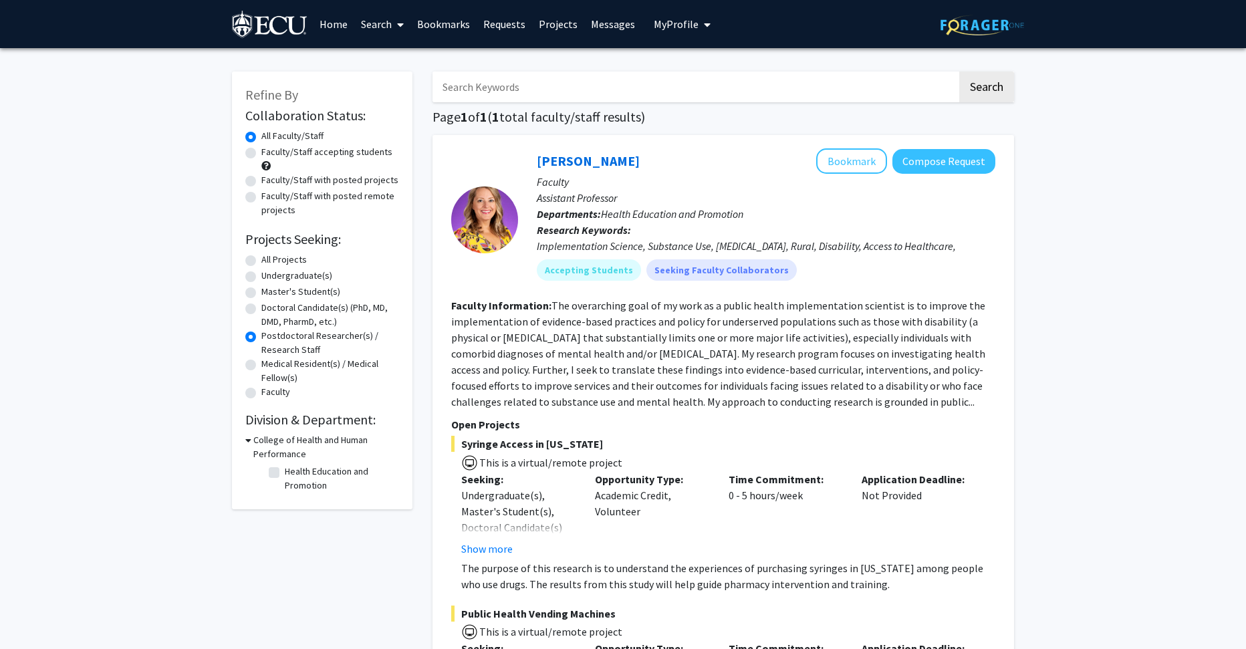
click at [295, 366] on label "Medical Resident(s) / Medical Fellow(s)" at bounding box center [330, 371] width 138 height 28
click at [270, 366] on input "Medical Resident(s) / Medical Fellow(s)" at bounding box center [265, 361] width 9 height 9
radio input "true"
click at [285, 381] on label "Medical Resident(s) / Medical Fellow(s)" at bounding box center [330, 371] width 138 height 28
click at [270, 366] on input "Medical Resident(s) / Medical Fellow(s)" at bounding box center [265, 361] width 9 height 9
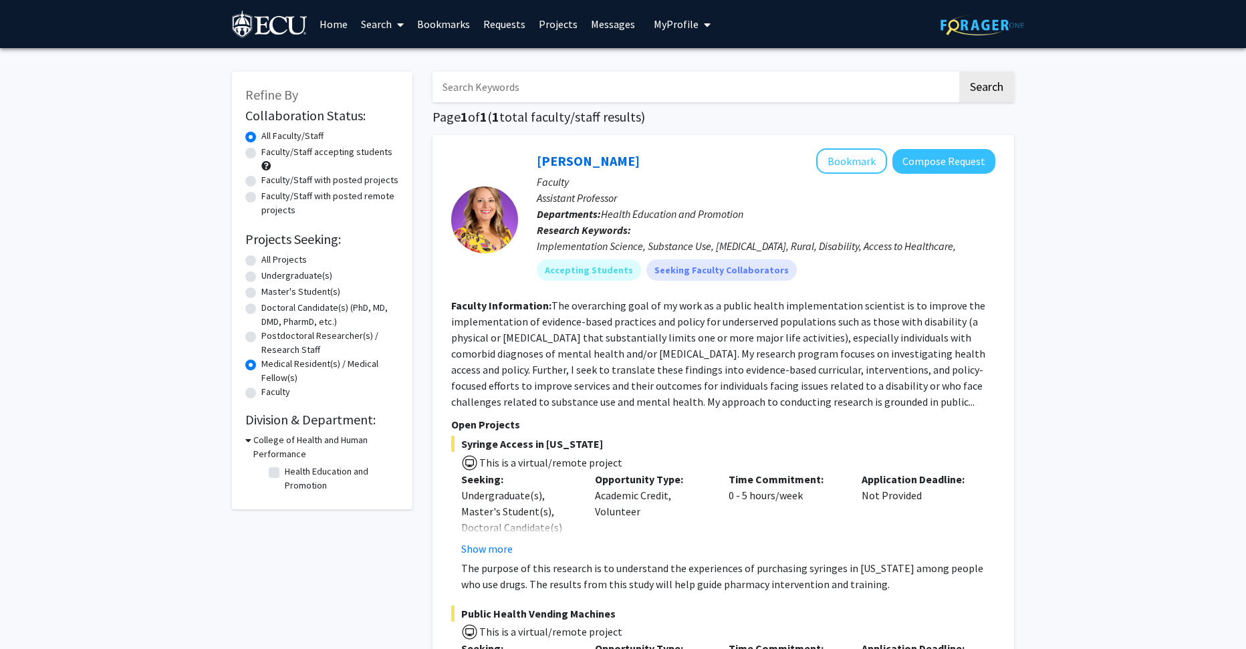
click at [282, 395] on label "Faculty" at bounding box center [275, 392] width 29 height 14
click at [270, 394] on input "Faculty" at bounding box center [265, 389] width 9 height 9
radio input "true"
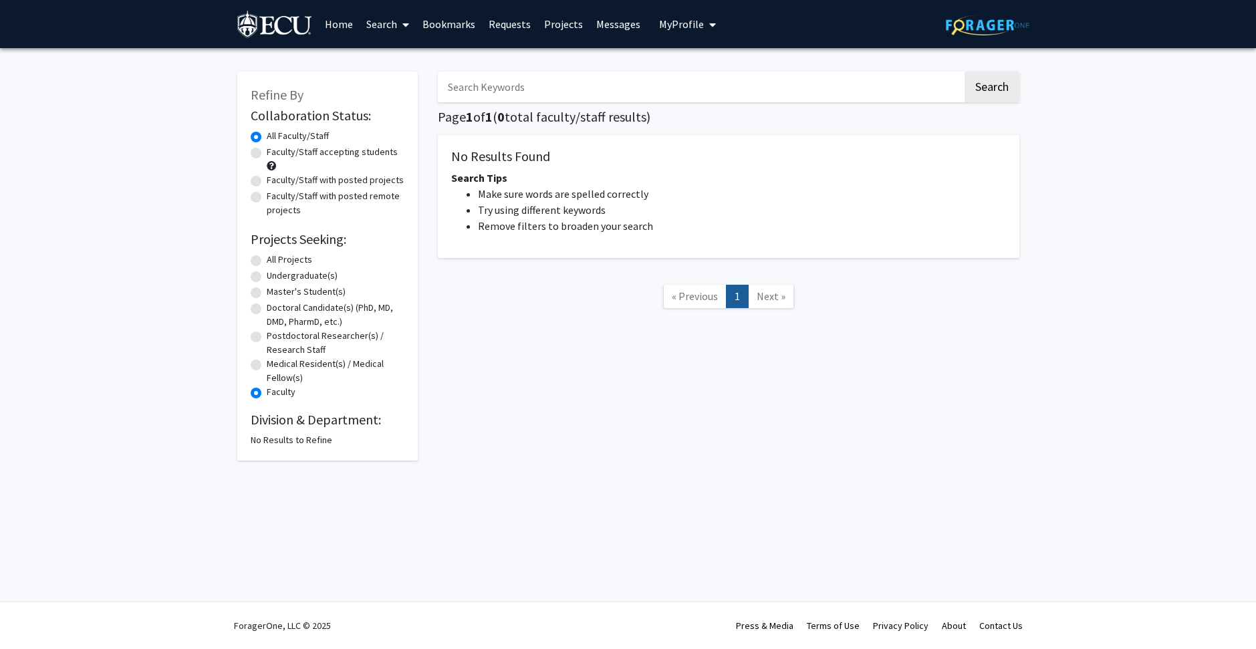
click at [290, 320] on label "Doctoral Candidate(s) (PhD, MD, DMD, PharmD, etc.)" at bounding box center [336, 315] width 138 height 28
click at [275, 309] on input "Doctoral Candidate(s) (PhD, MD, DMD, PharmD, etc.)" at bounding box center [271, 305] width 9 height 9
radio input "true"
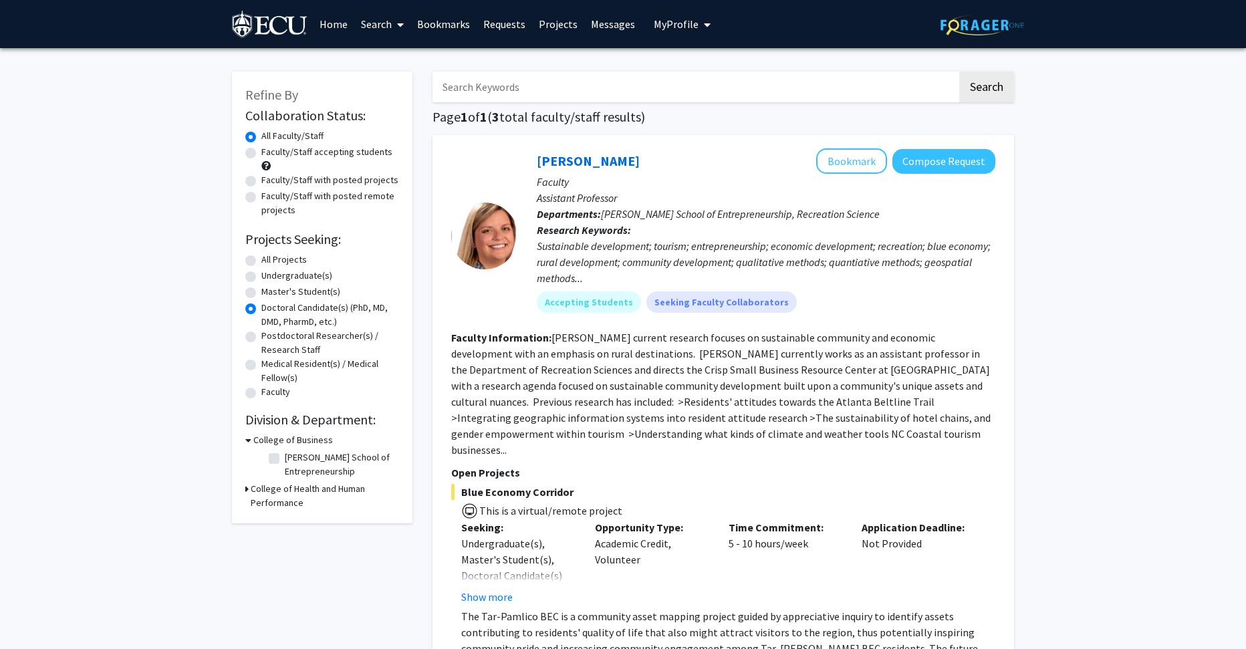
click at [293, 293] on label "Master's Student(s)" at bounding box center [300, 292] width 79 height 14
click at [270, 293] on input "Master's Student(s)" at bounding box center [265, 289] width 9 height 9
radio input "true"
click at [294, 274] on label "Undergraduate(s)" at bounding box center [296, 276] width 71 height 14
click at [270, 274] on input "Undergraduate(s)" at bounding box center [265, 273] width 9 height 9
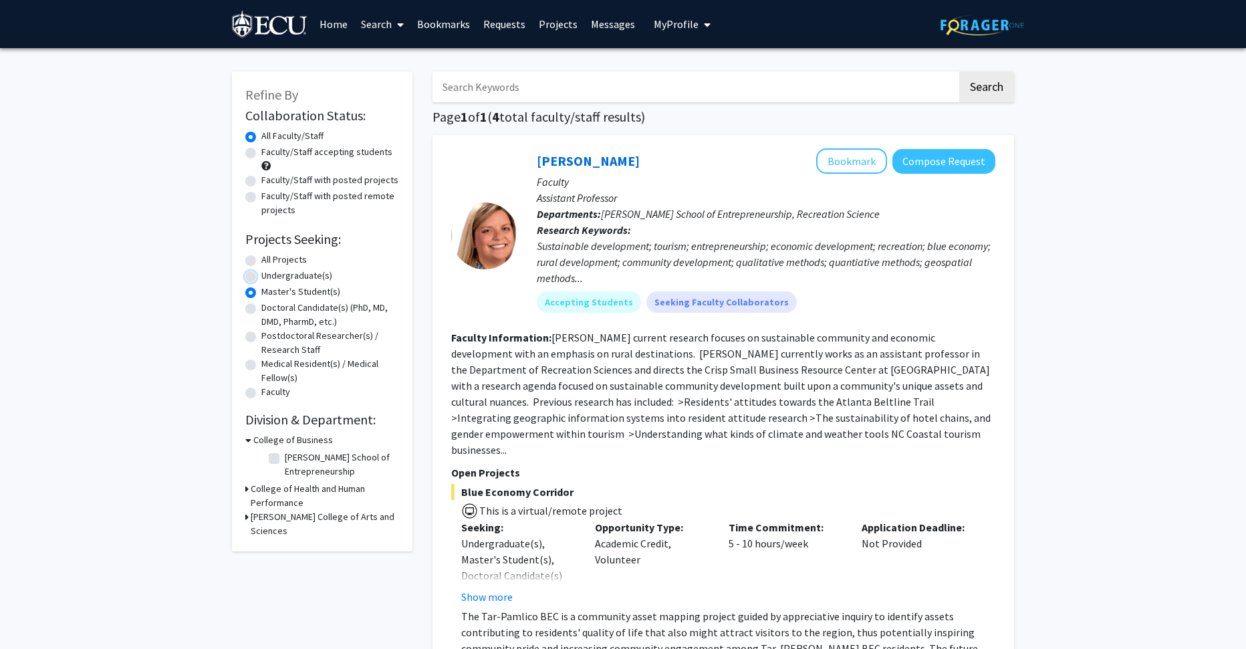
radio input "true"
click at [289, 263] on label "All Projects" at bounding box center [283, 260] width 45 height 14
click at [270, 261] on input "All Projects" at bounding box center [265, 257] width 9 height 9
radio input "true"
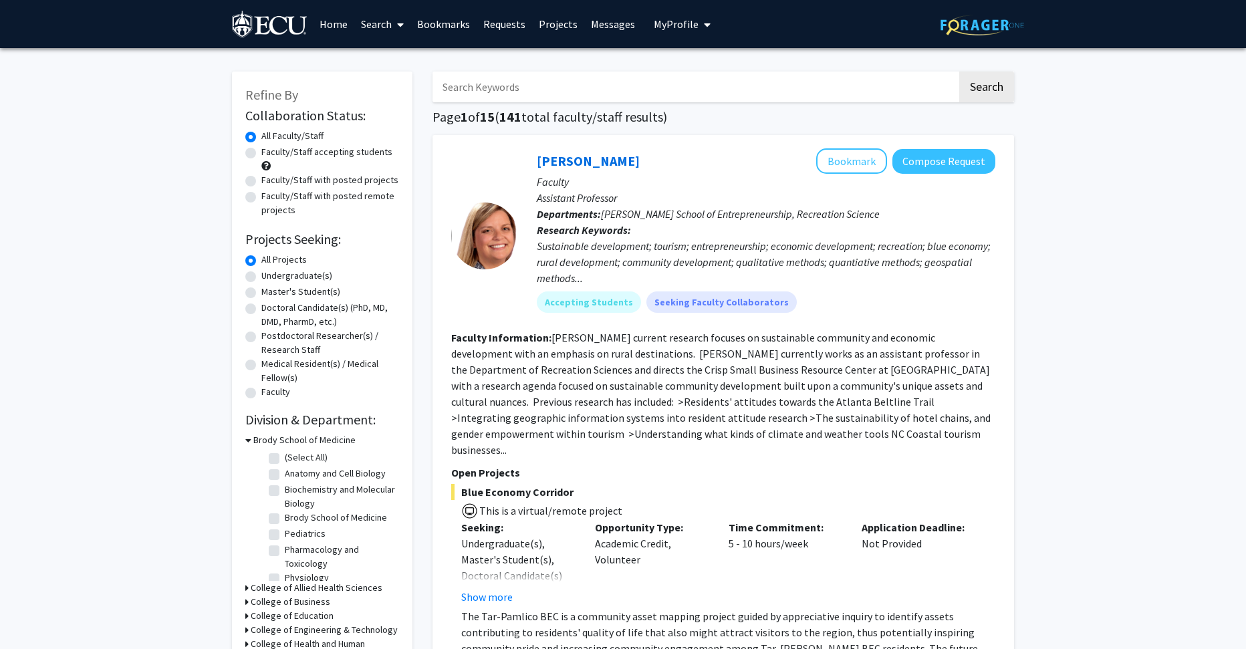
drag, startPoint x: 182, startPoint y: 435, endPoint x: 180, endPoint y: 161, distance: 274.1
click at [281, 155] on label "Faculty/Staff accepting students" at bounding box center [326, 152] width 131 height 14
click at [270, 154] on input "Faculty/Staff accepting students" at bounding box center [265, 149] width 9 height 9
radio input "true"
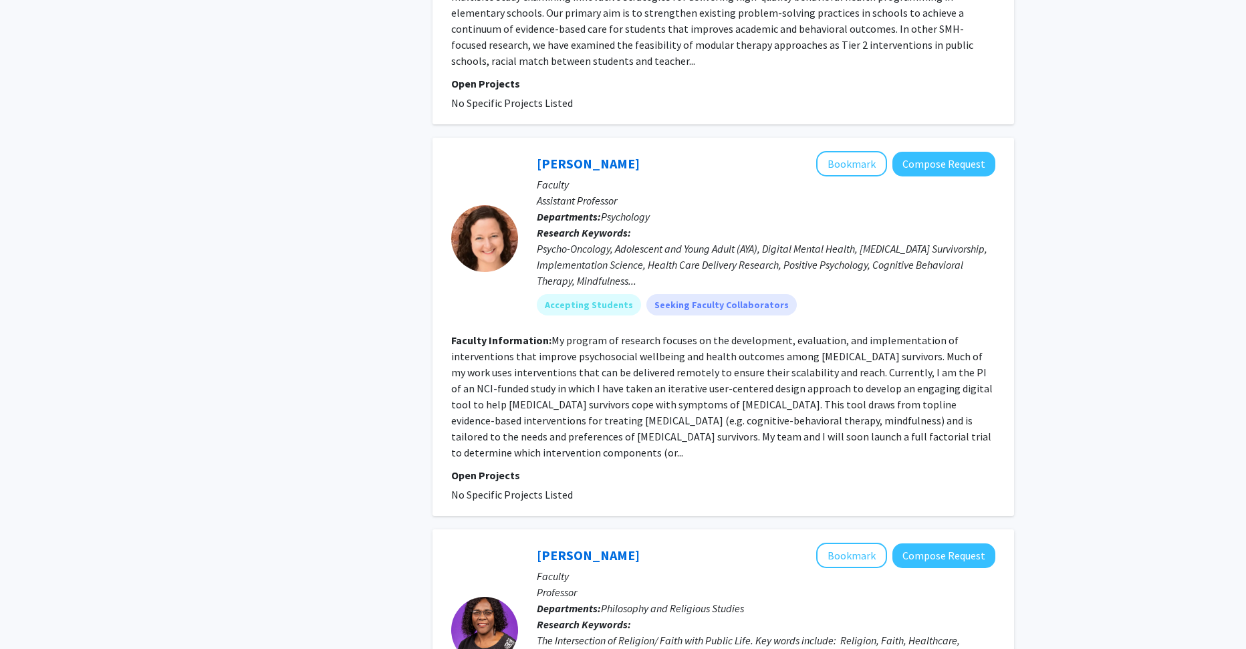
scroll to position [5572, 0]
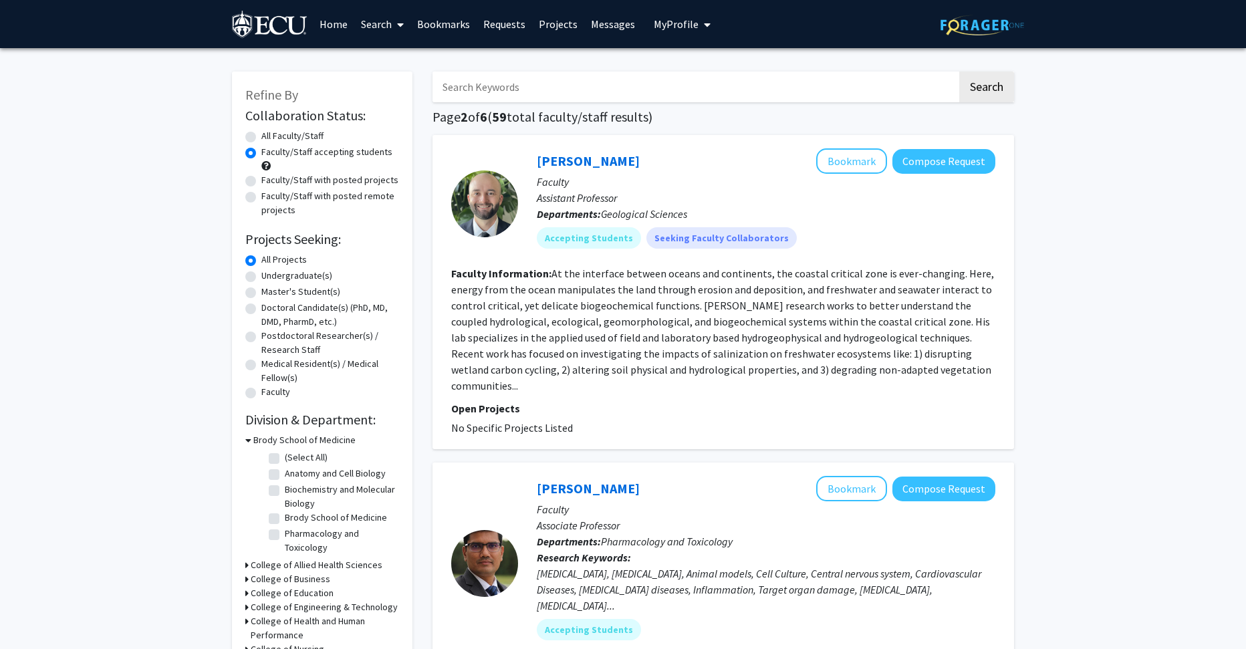
click at [266, 29] on img at bounding box center [270, 26] width 76 height 30
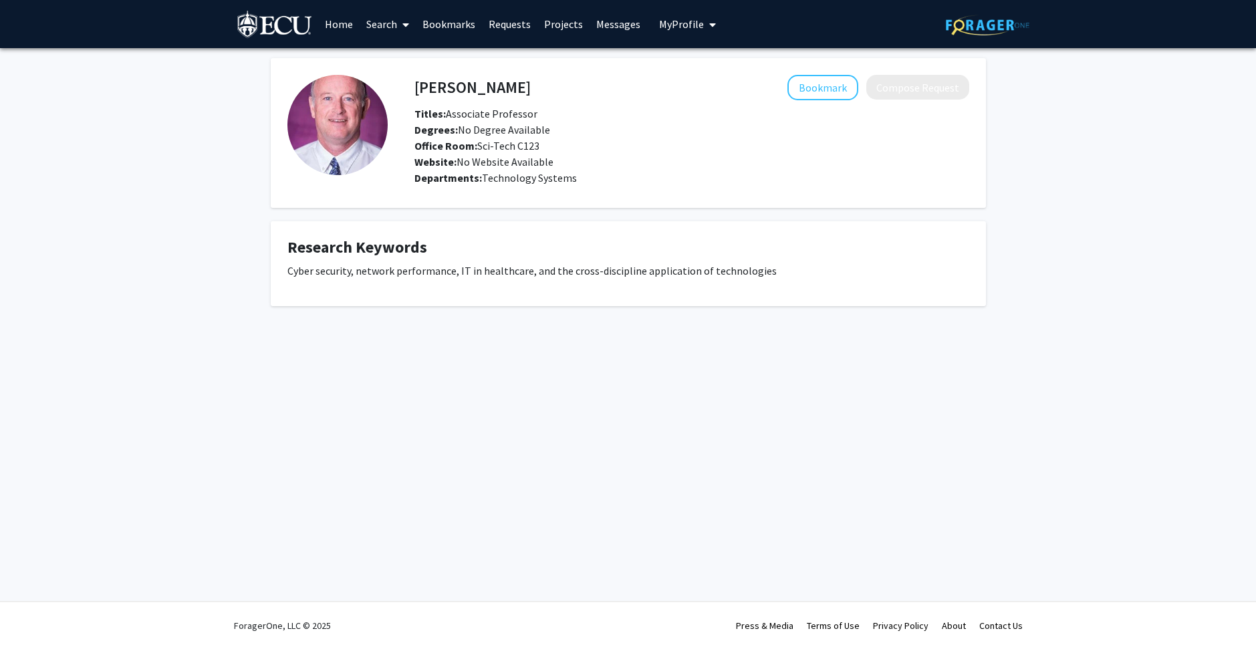
click at [333, 21] on link "Home" at bounding box center [338, 24] width 41 height 47
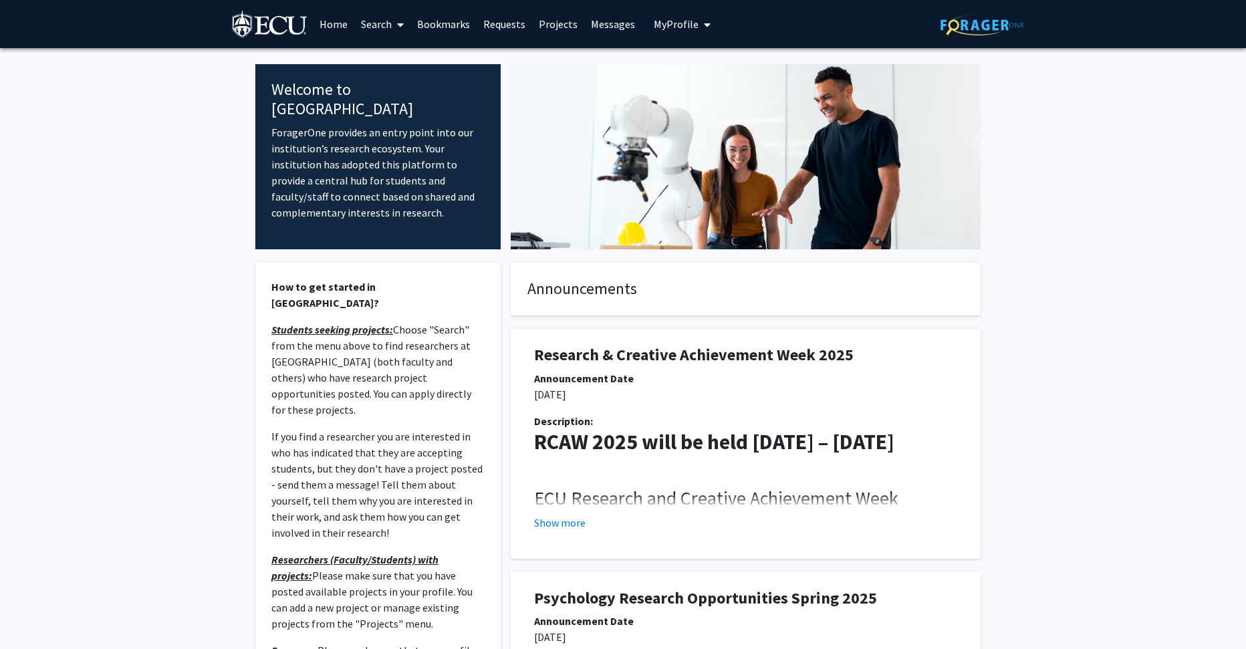
click at [392, 28] on link "Search" at bounding box center [382, 24] width 56 height 47
click at [388, 88] on span "Students" at bounding box center [395, 88] width 82 height 27
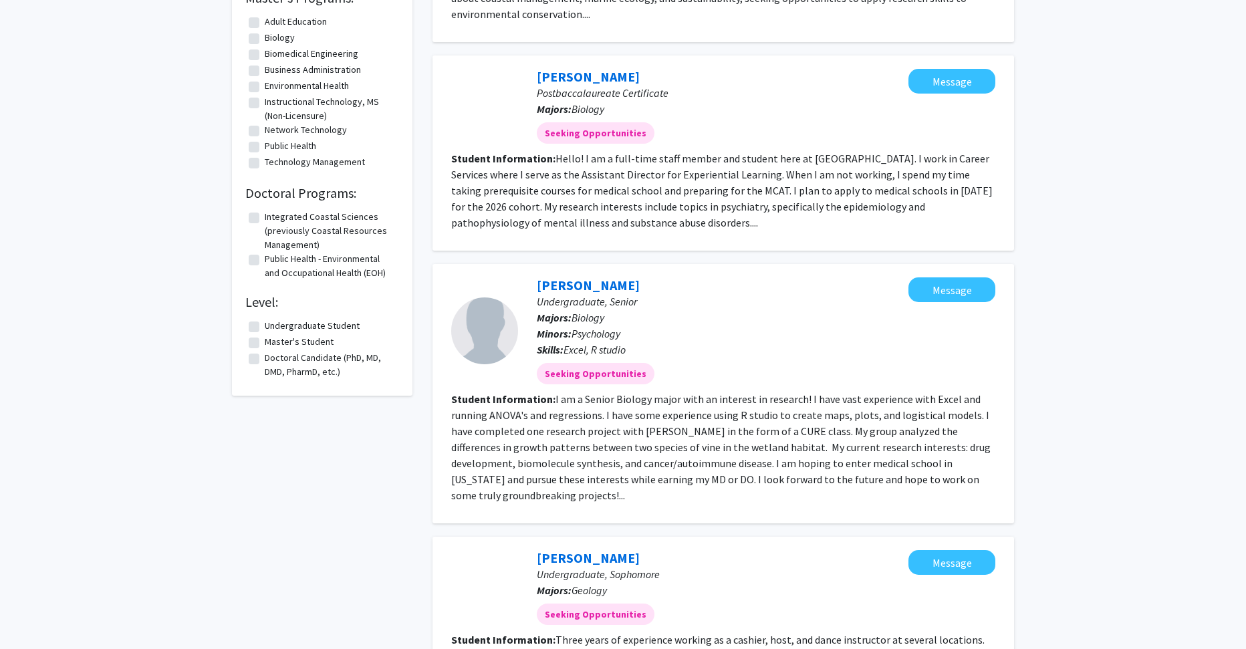
scroll to position [869, 0]
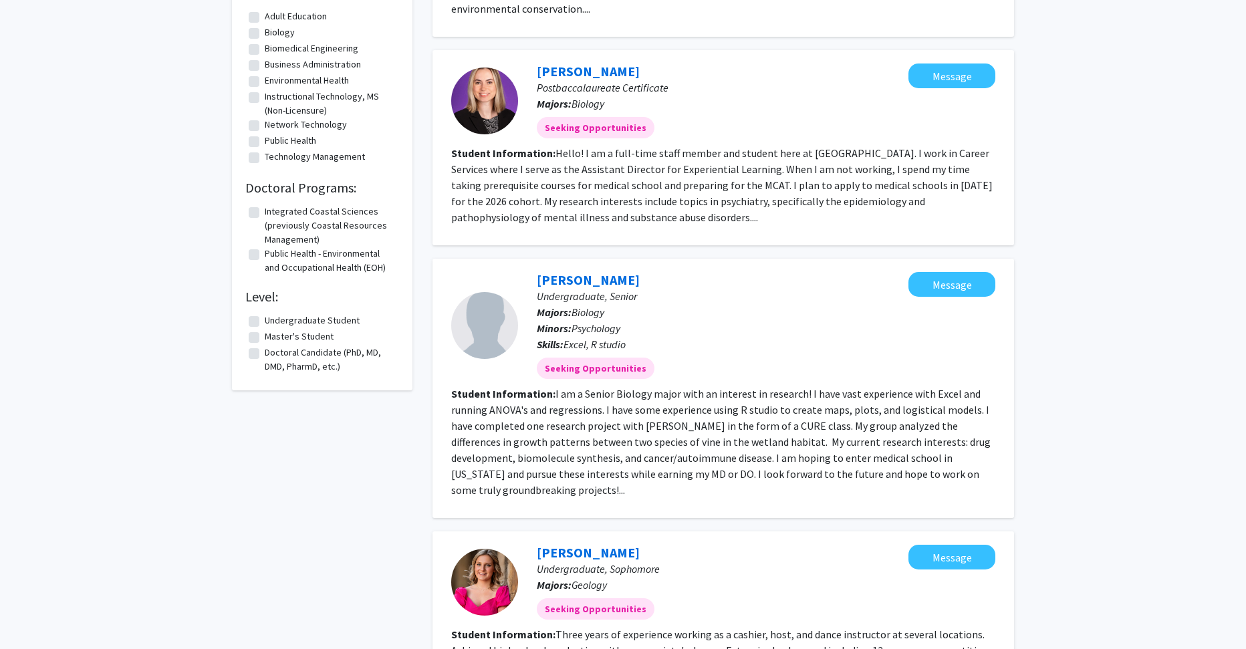
click at [705, 387] on fg-read-more "I am a Senior Biology major with an interest in research! I have vast experienc…" at bounding box center [720, 442] width 539 height 110
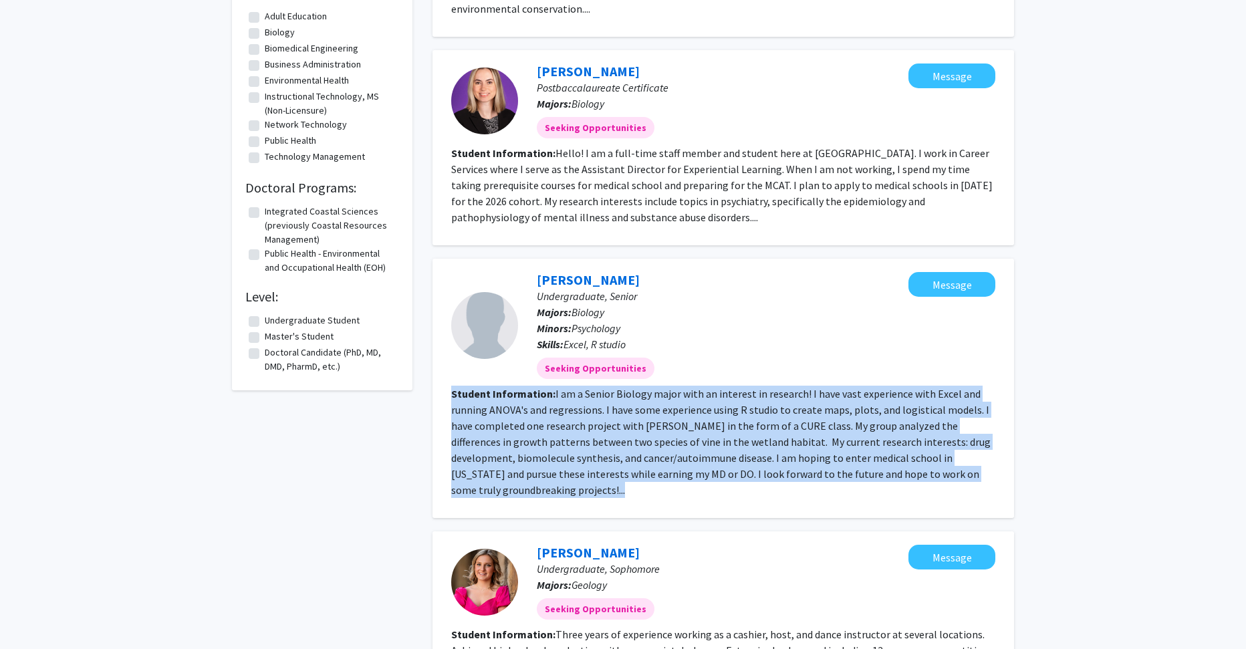
click at [705, 387] on fg-read-more "I am a Senior Biology major with an interest in research! I have vast experienc…" at bounding box center [720, 442] width 539 height 110
click at [700, 475] on section "Student Information: I am a Senior Biology major with an interest in research! …" at bounding box center [723, 442] width 544 height 112
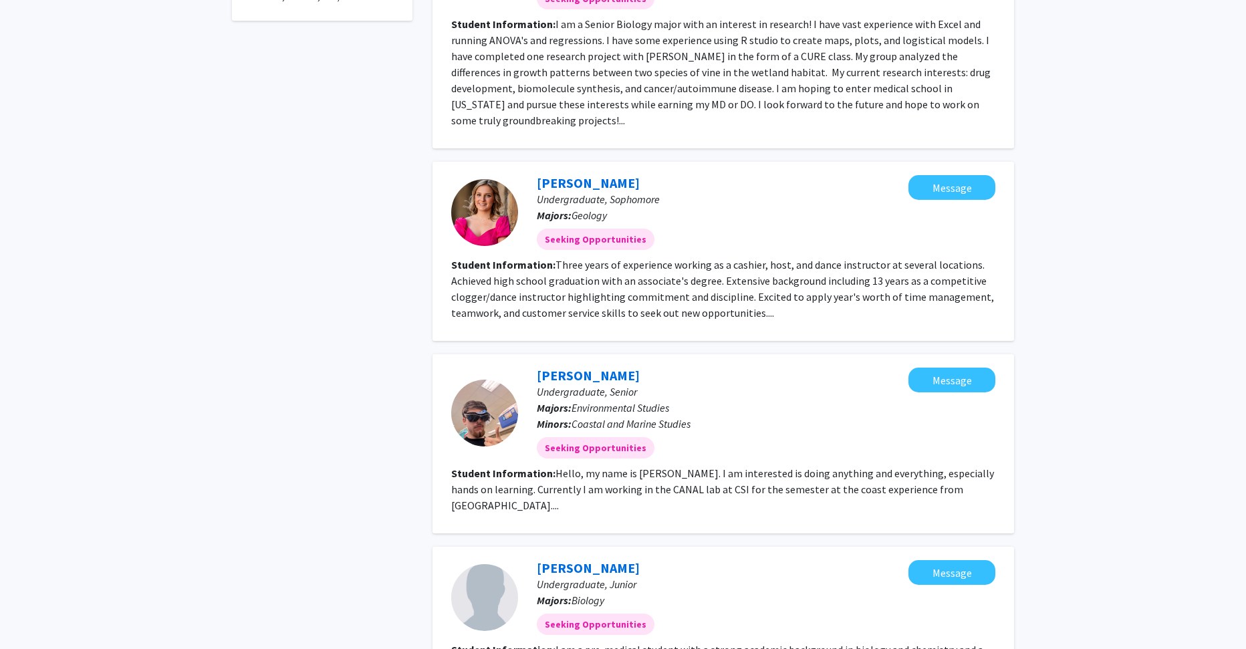
scroll to position [1270, 0]
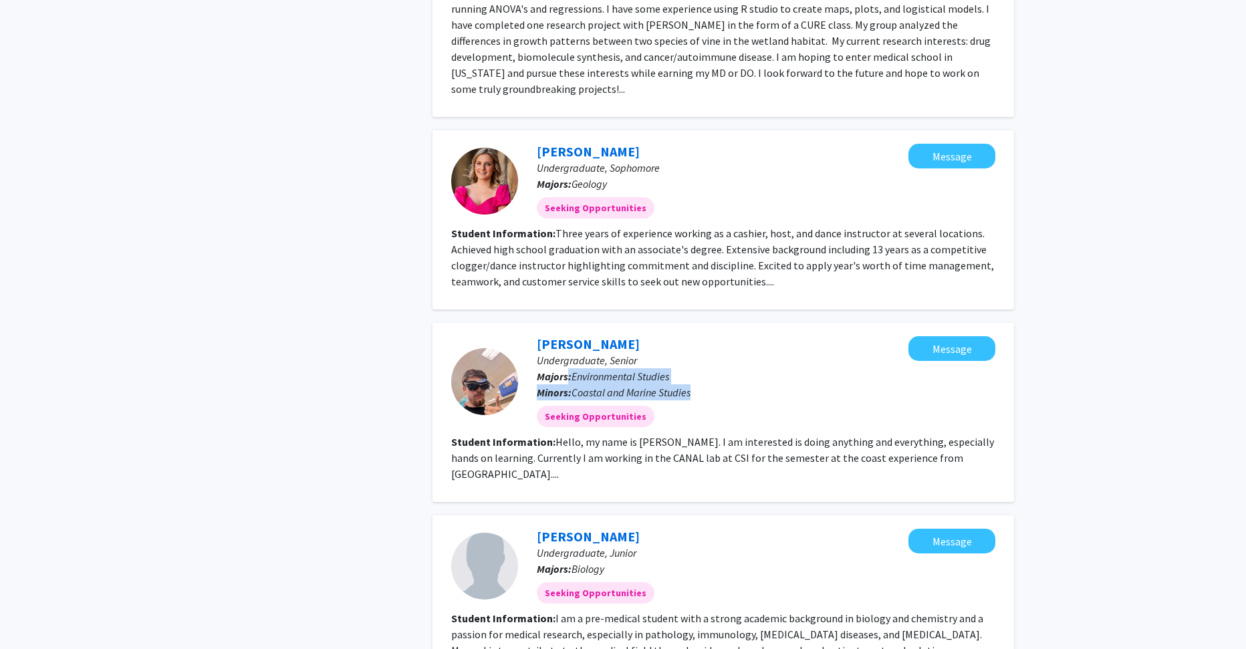
drag, startPoint x: 699, startPoint y: 378, endPoint x: 568, endPoint y: 360, distance: 132.2
click at [568, 360] on div "[PERSON_NAME] Undergraduate, Senior Majors: Environmental Studies Minors: Coast…" at bounding box center [713, 381] width 390 height 91
click at [713, 435] on fg-read-more "Hello, my name is [PERSON_NAME]. I am interested is doing anything and everythi…" at bounding box center [722, 457] width 543 height 45
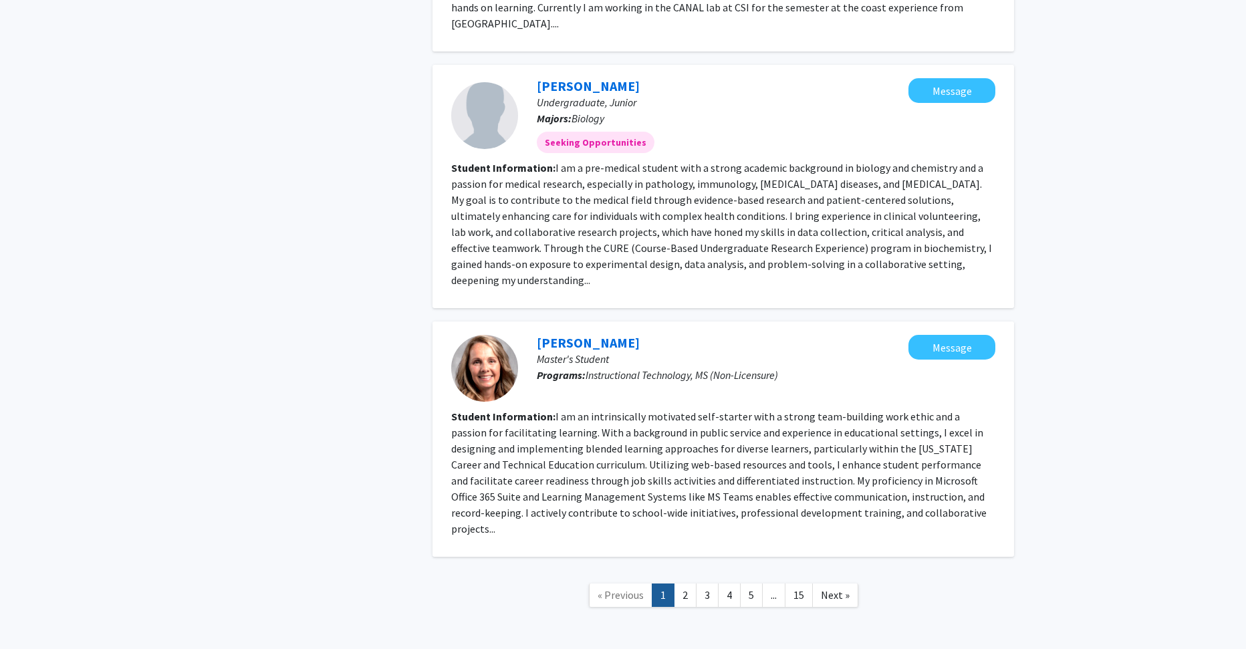
scroll to position [1728, 0]
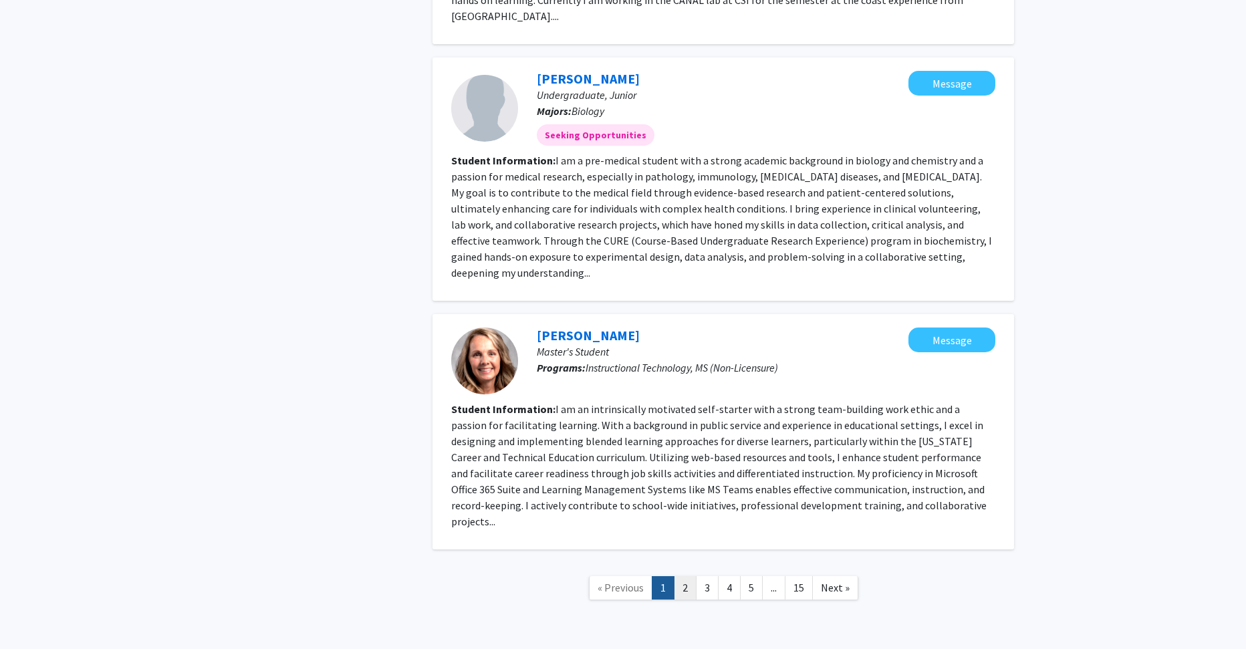
click at [682, 576] on link "2" at bounding box center [685, 587] width 23 height 23
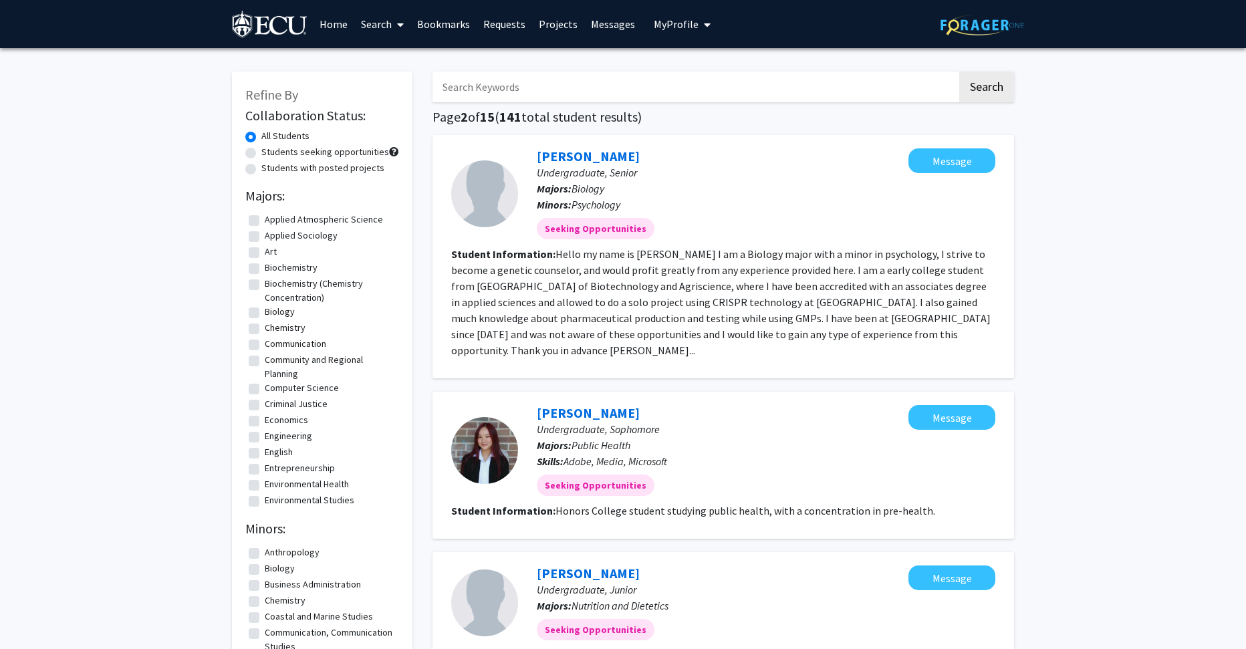
scroll to position [1728, 0]
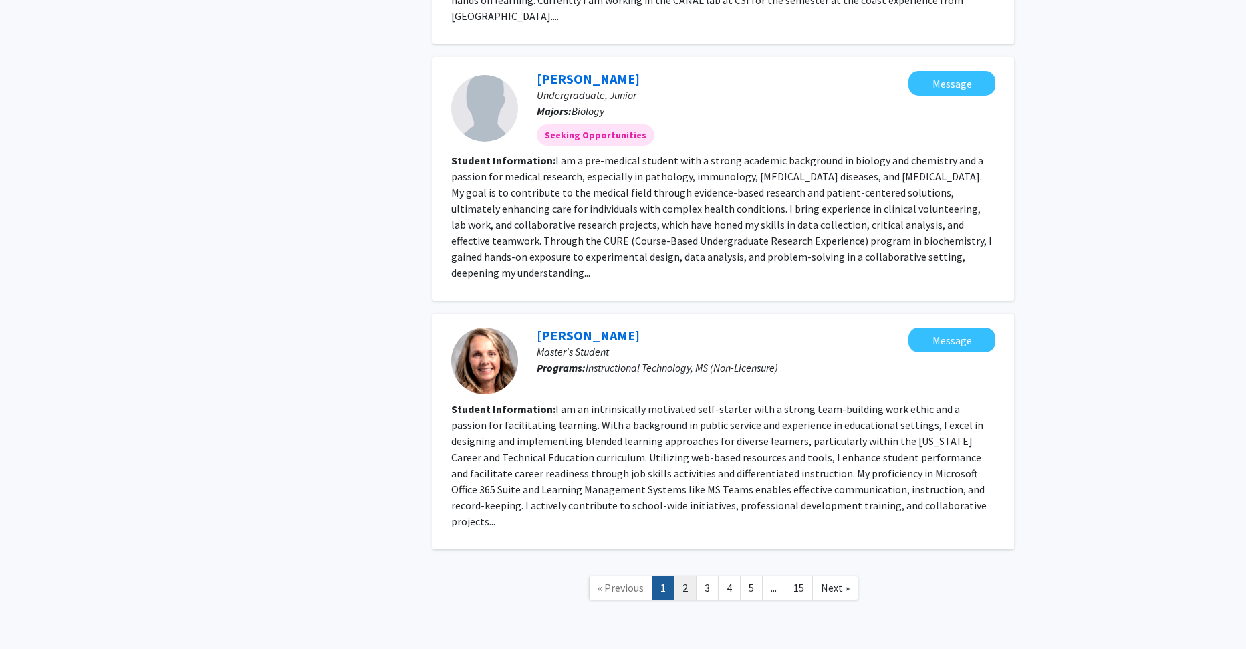
click at [682, 576] on link "2" at bounding box center [685, 587] width 23 height 23
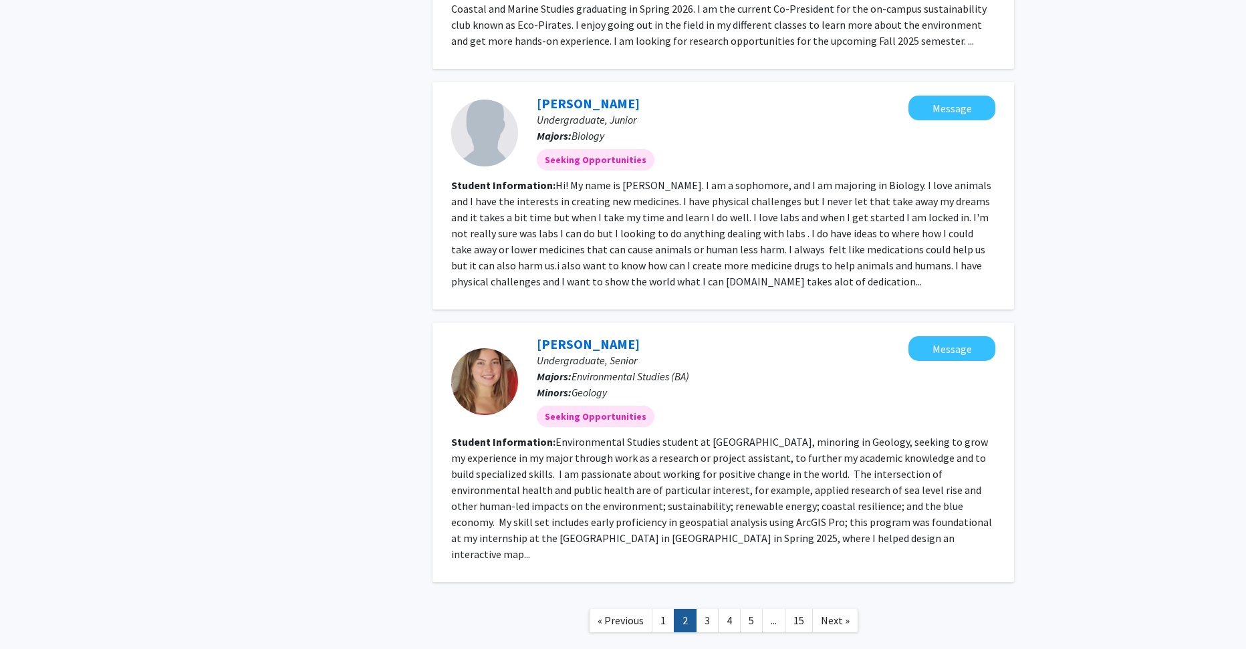
scroll to position [1866, 0]
click at [712, 608] on link "3" at bounding box center [707, 619] width 23 height 23
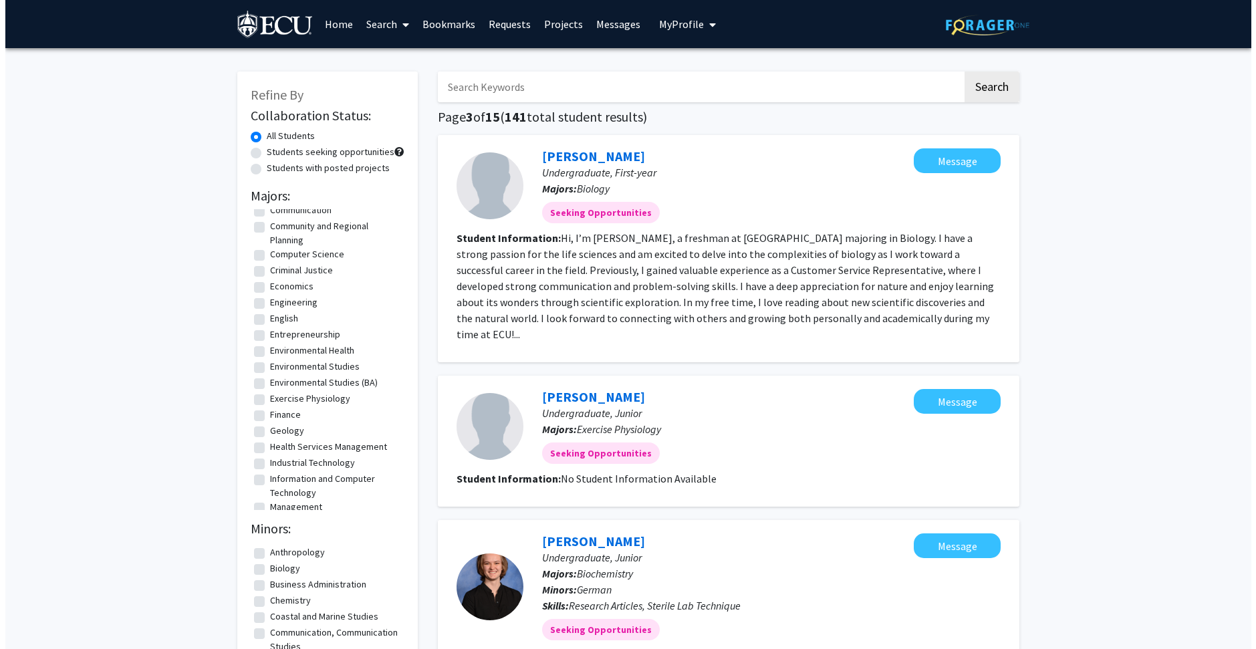
scroll to position [201, 0]
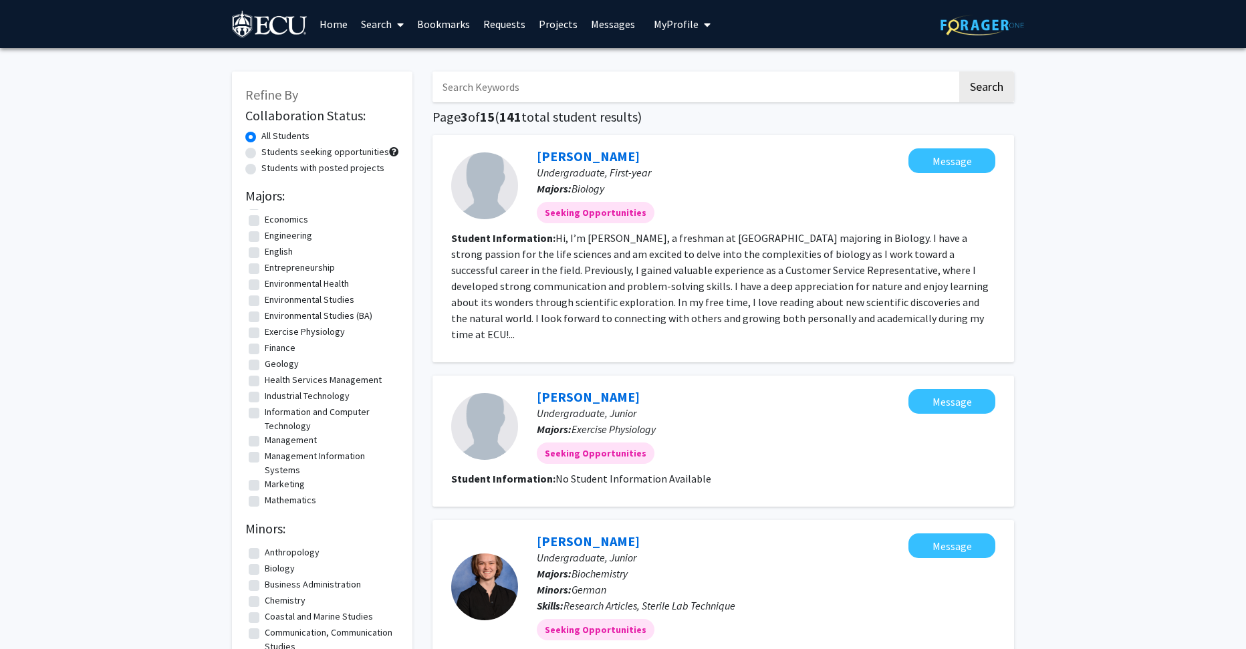
click at [316, 418] on label "Information and Computer Technology" at bounding box center [330, 419] width 131 height 28
click at [273, 414] on input "Information and Computer Technology" at bounding box center [269, 409] width 9 height 9
checkbox input "true"
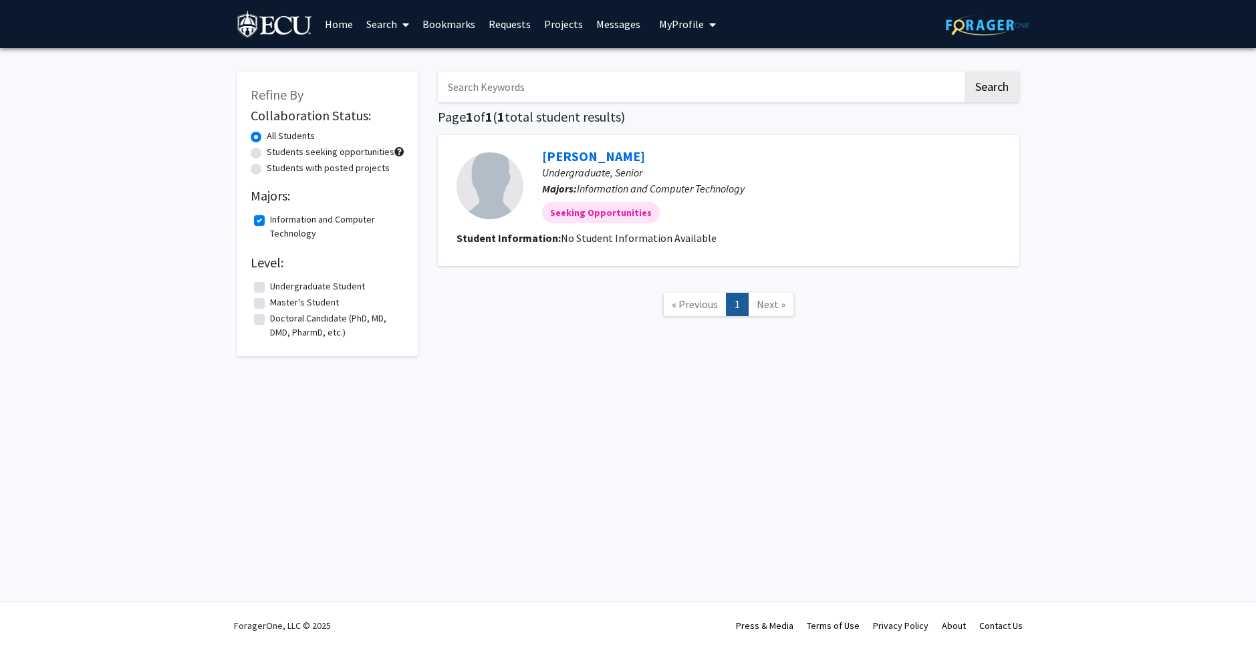
click at [253, 27] on img at bounding box center [275, 26] width 76 height 30
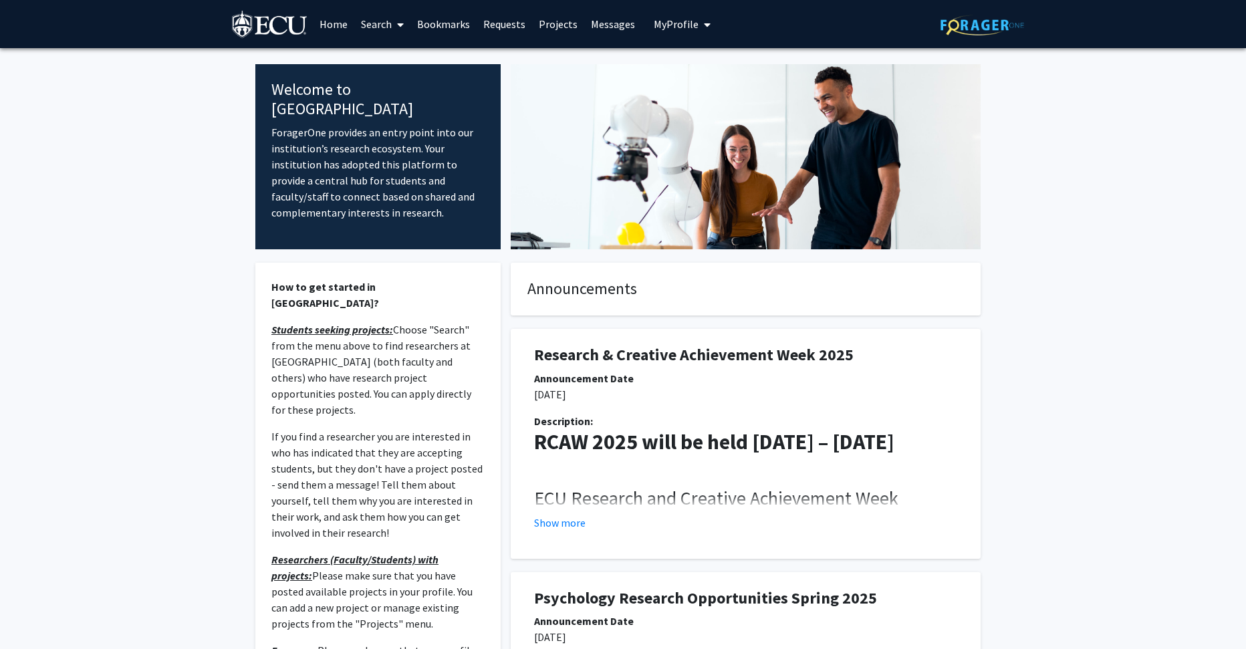
drag, startPoint x: 678, startPoint y: 25, endPoint x: 668, endPoint y: 31, distance: 11.5
click at [675, 25] on span "My Profile" at bounding box center [676, 23] width 45 height 13
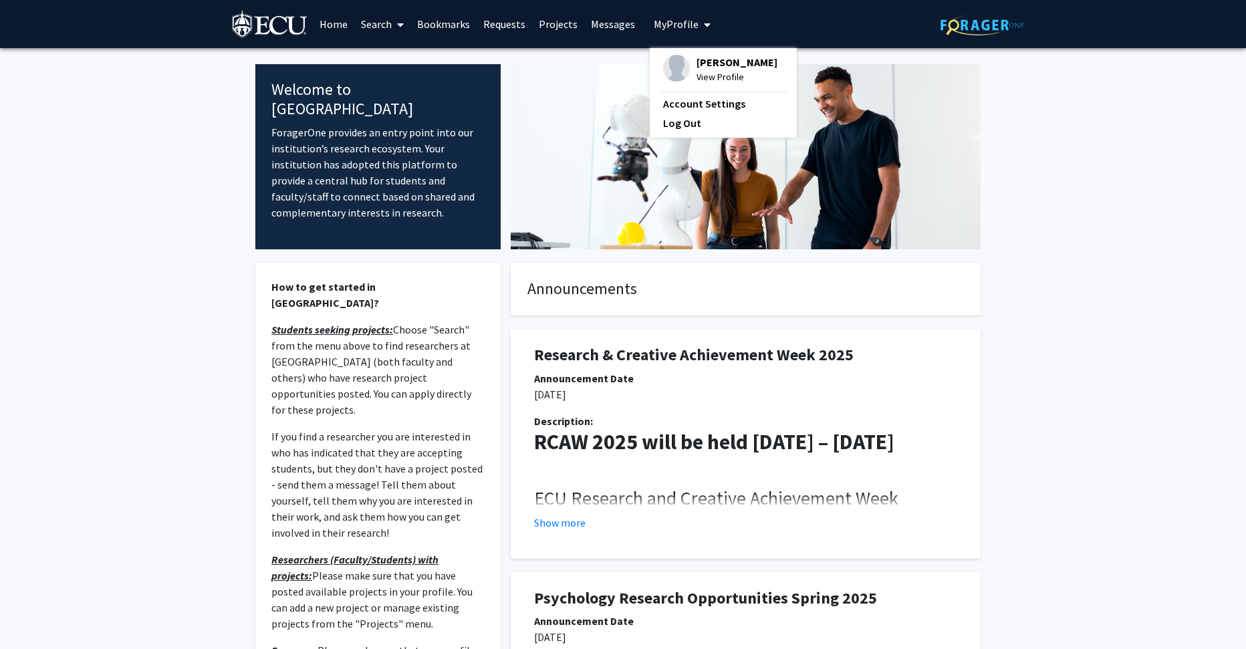
click at [376, 26] on link "Search" at bounding box center [382, 24] width 56 height 47
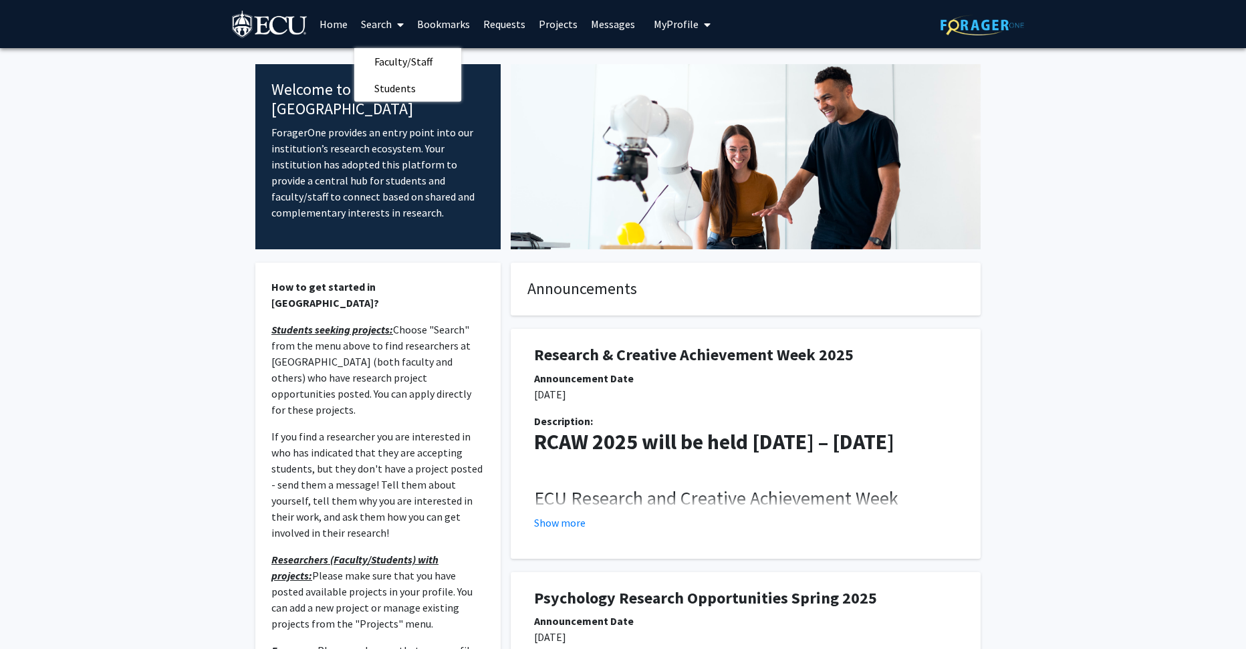
click at [444, 14] on link "Bookmarks" at bounding box center [443, 24] width 66 height 47
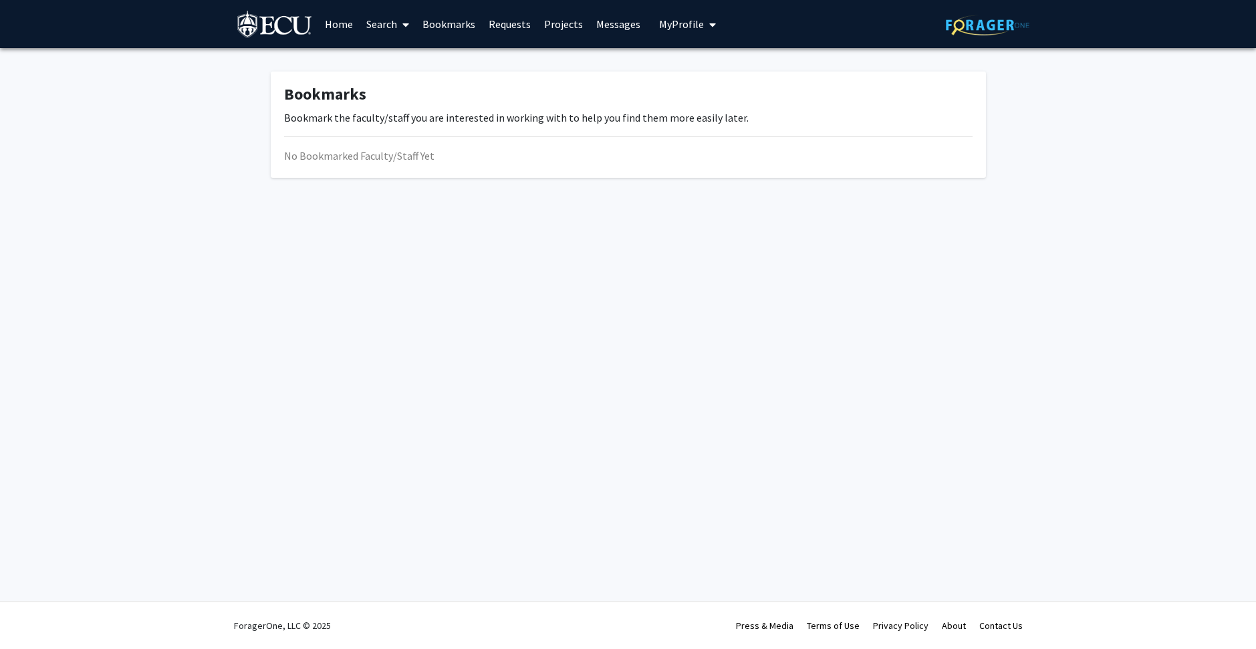
click at [508, 22] on link "Requests" at bounding box center [509, 24] width 55 height 47
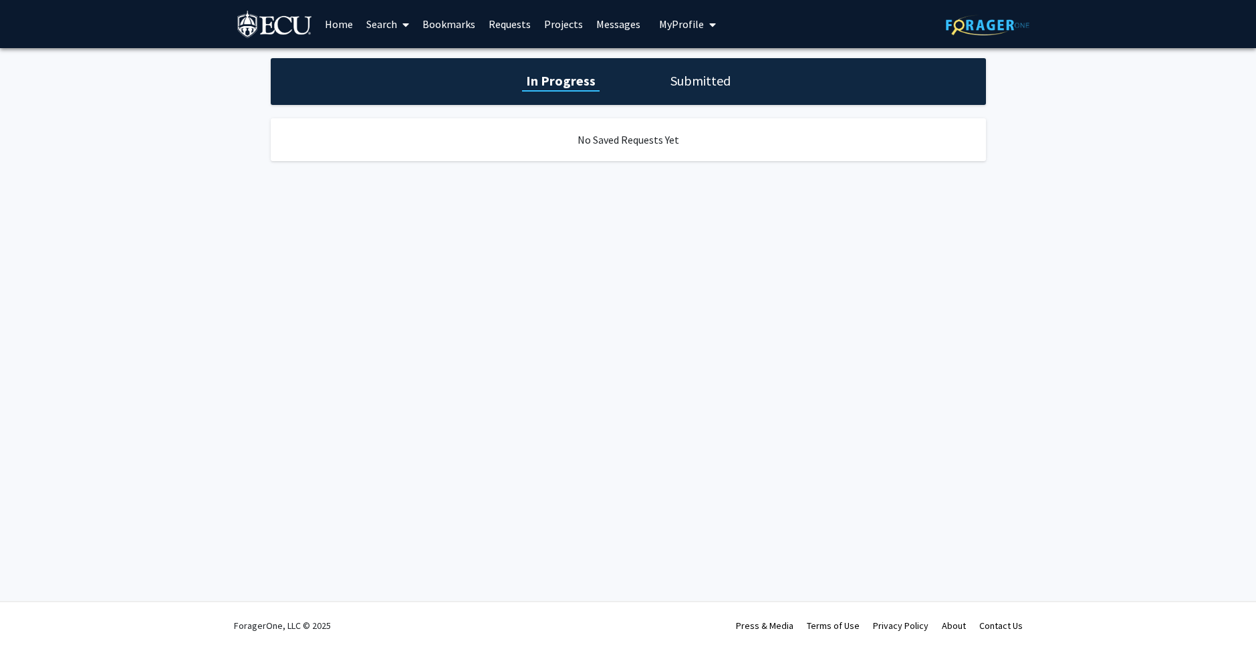
click at [555, 23] on link "Projects" at bounding box center [563, 24] width 52 height 47
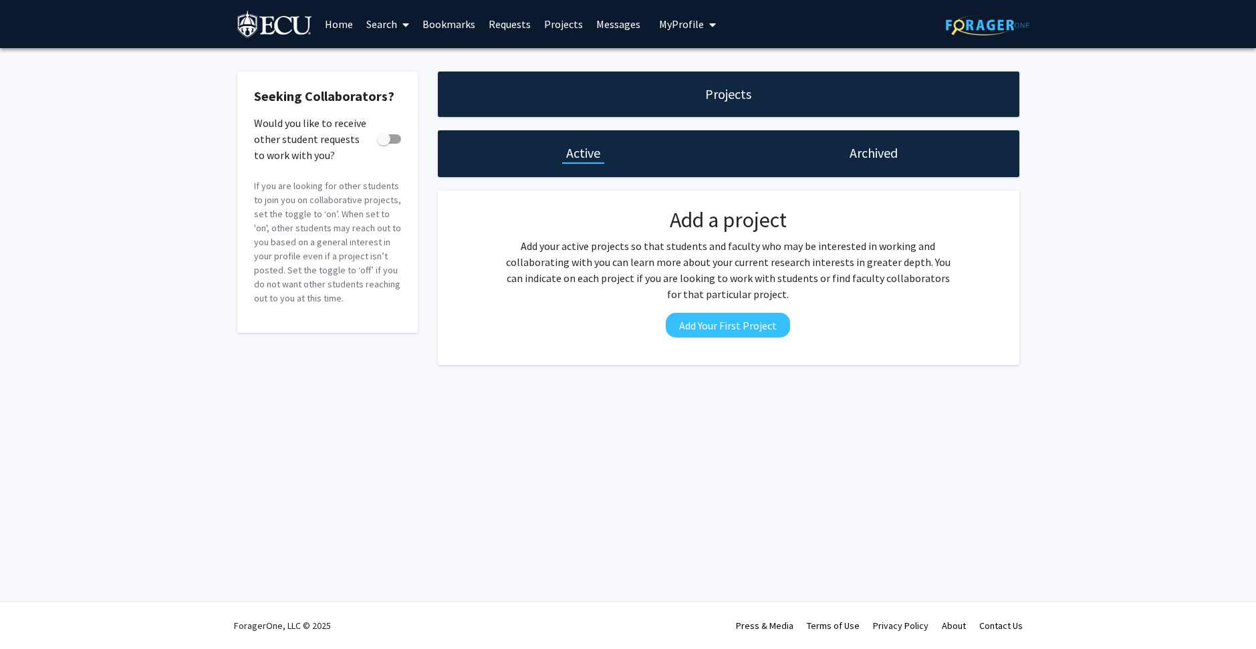
click at [870, 147] on h1 "Archived" at bounding box center [874, 153] width 48 height 19
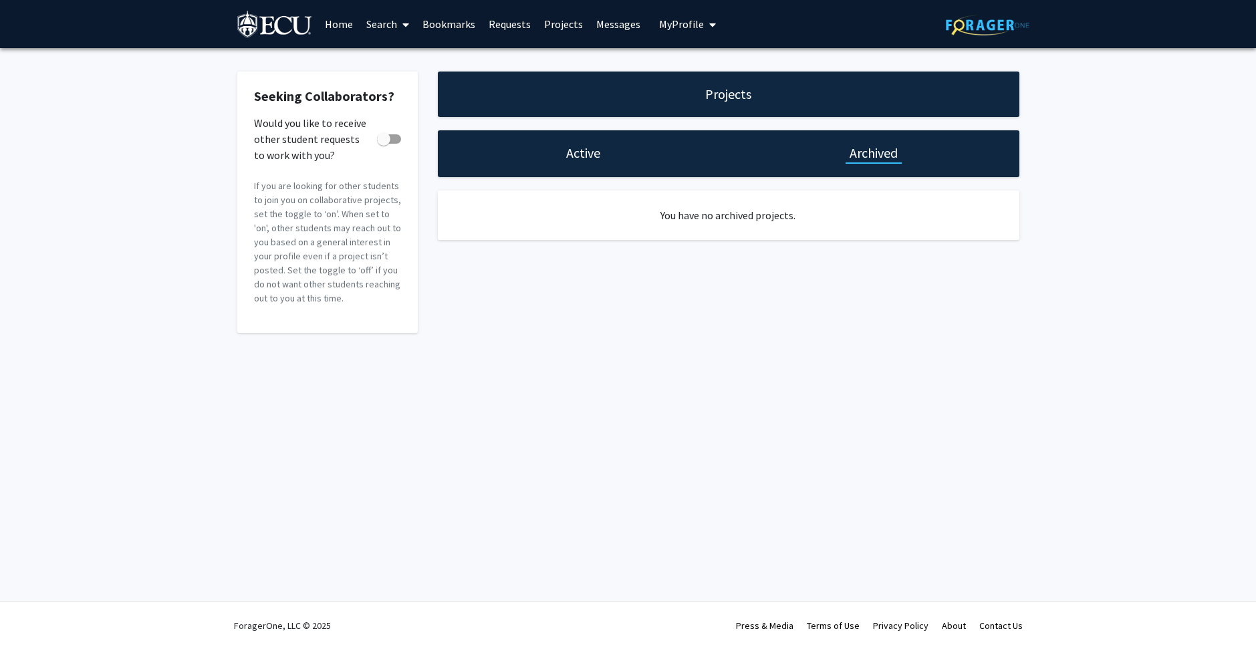
click at [549, 157] on div "Active" at bounding box center [583, 153] width 291 height 47
click at [561, 166] on div "Active" at bounding box center [583, 153] width 291 height 47
click at [577, 157] on h1 "Active" at bounding box center [583, 153] width 34 height 19
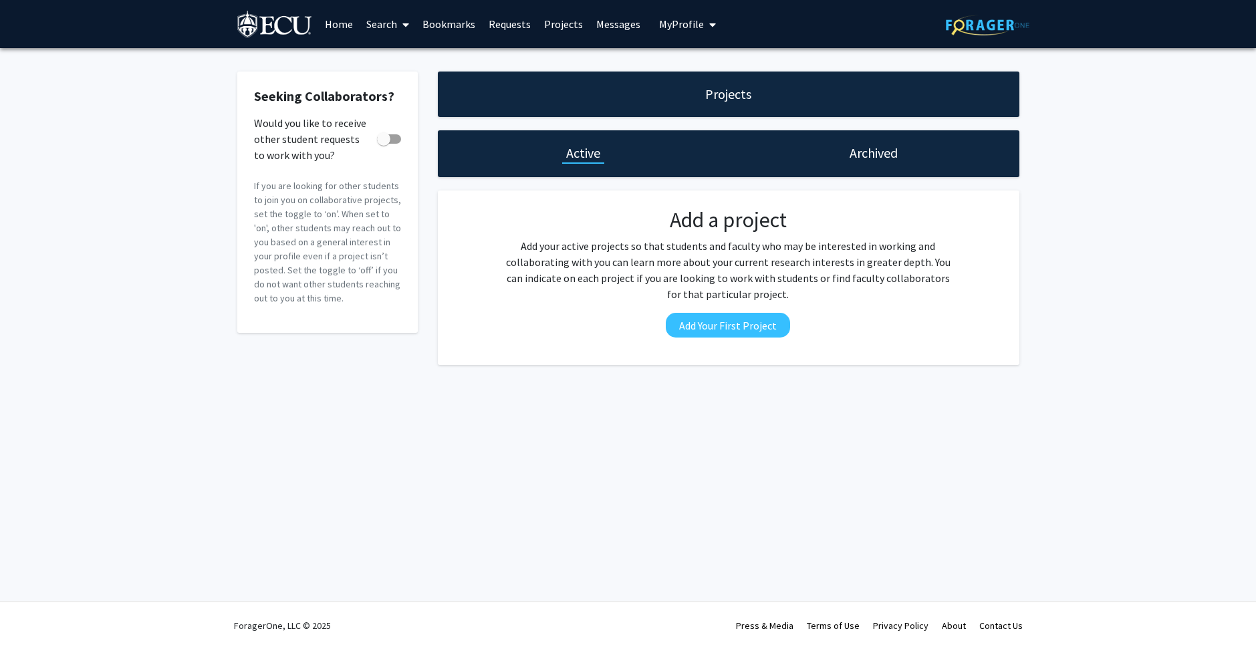
click at [393, 136] on span at bounding box center [389, 138] width 24 height 9
click at [384, 144] on input "Would you like to receive other student requests to work with you?" at bounding box center [383, 144] width 1 height 1
checkbox input "true"
click at [441, 33] on link "Bookmarks" at bounding box center [449, 24] width 66 height 47
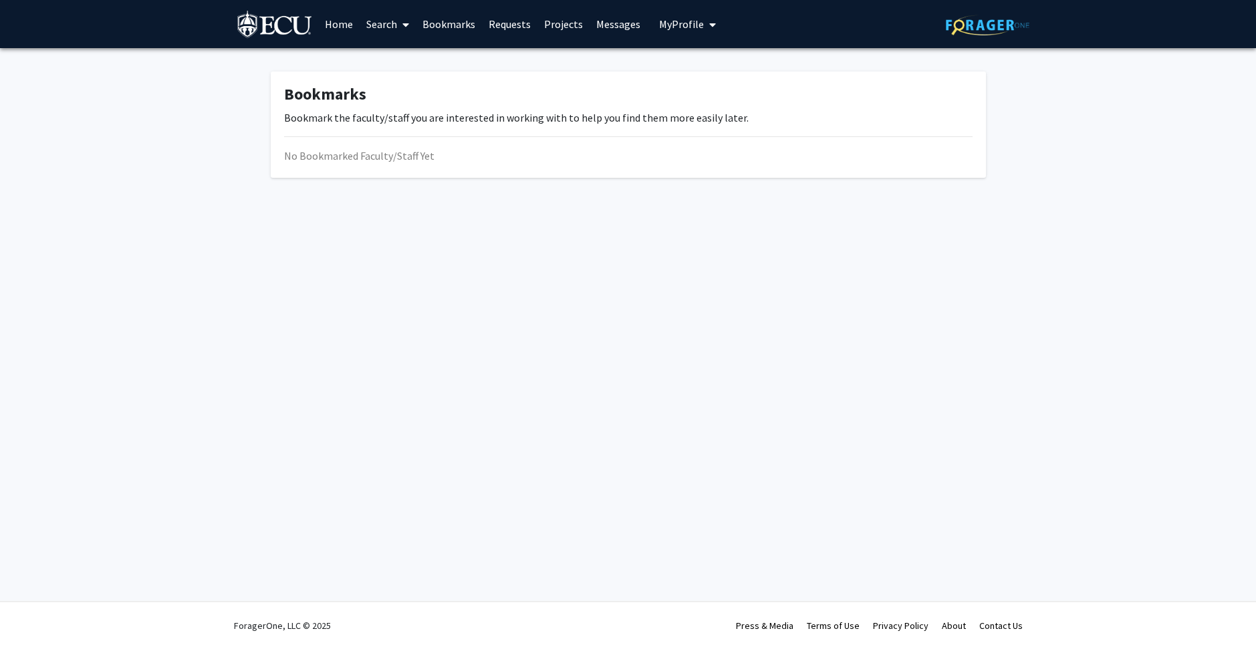
click at [557, 27] on link "Projects" at bounding box center [563, 24] width 52 height 47
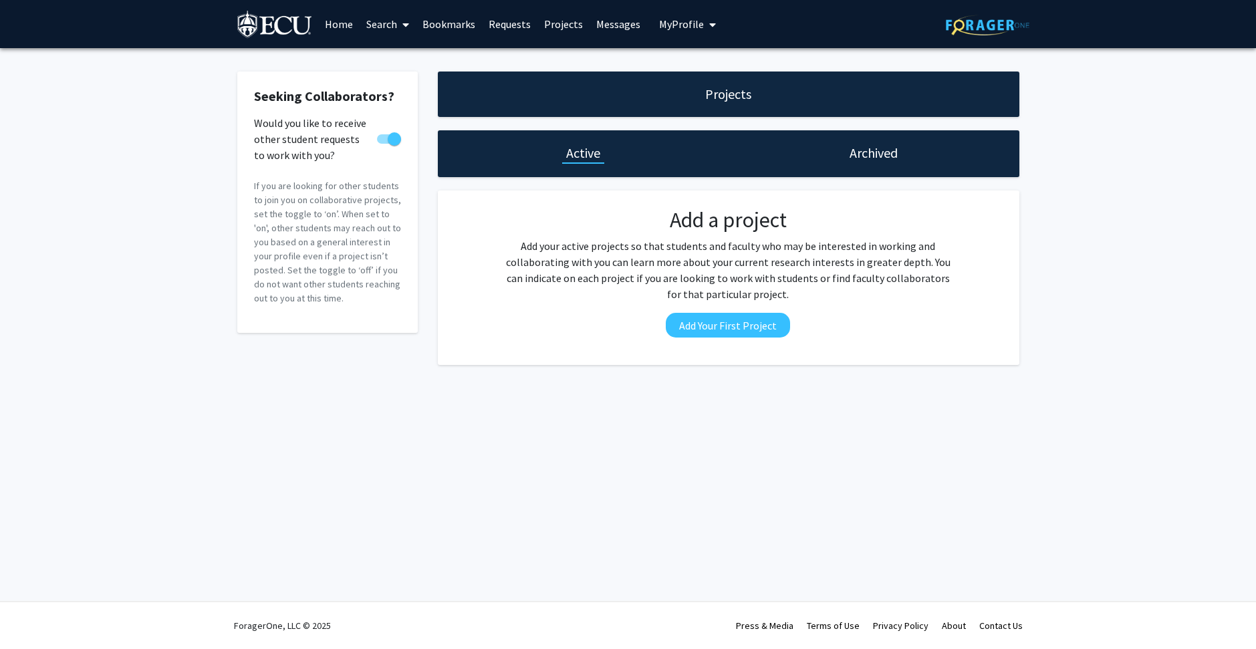
click at [388, 141] on span at bounding box center [394, 138] width 13 height 13
click at [384, 144] on input "Would you like to receive other student requests to work with you?" at bounding box center [383, 144] width 1 height 1
checkbox input "false"
click at [391, 35] on link "Search" at bounding box center [388, 24] width 56 height 47
click at [402, 65] on span "Faculty/Staff" at bounding box center [409, 61] width 98 height 27
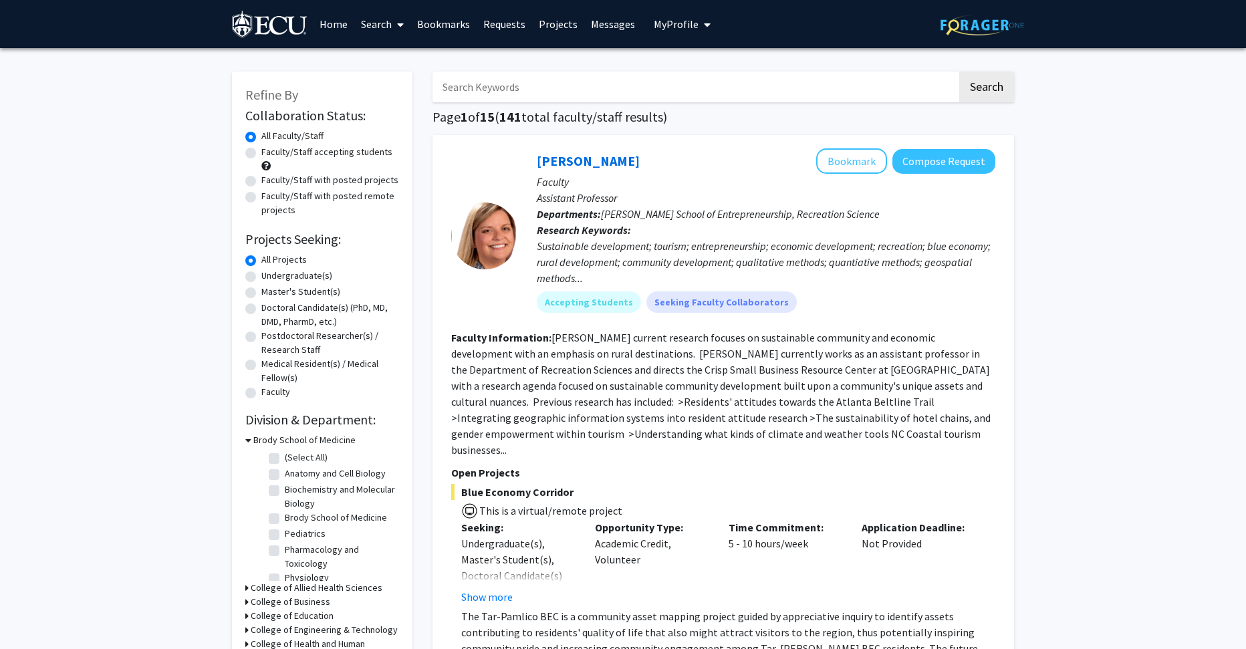
click at [361, 151] on label "Faculty/Staff accepting students" at bounding box center [326, 152] width 131 height 14
click at [270, 151] on input "Faculty/Staff accepting students" at bounding box center [265, 149] width 9 height 9
radio input "true"
click at [365, 177] on label "Faculty/Staff with posted projects" at bounding box center [329, 180] width 137 height 14
click at [270, 177] on input "Faculty/Staff with posted projects" at bounding box center [265, 177] width 9 height 9
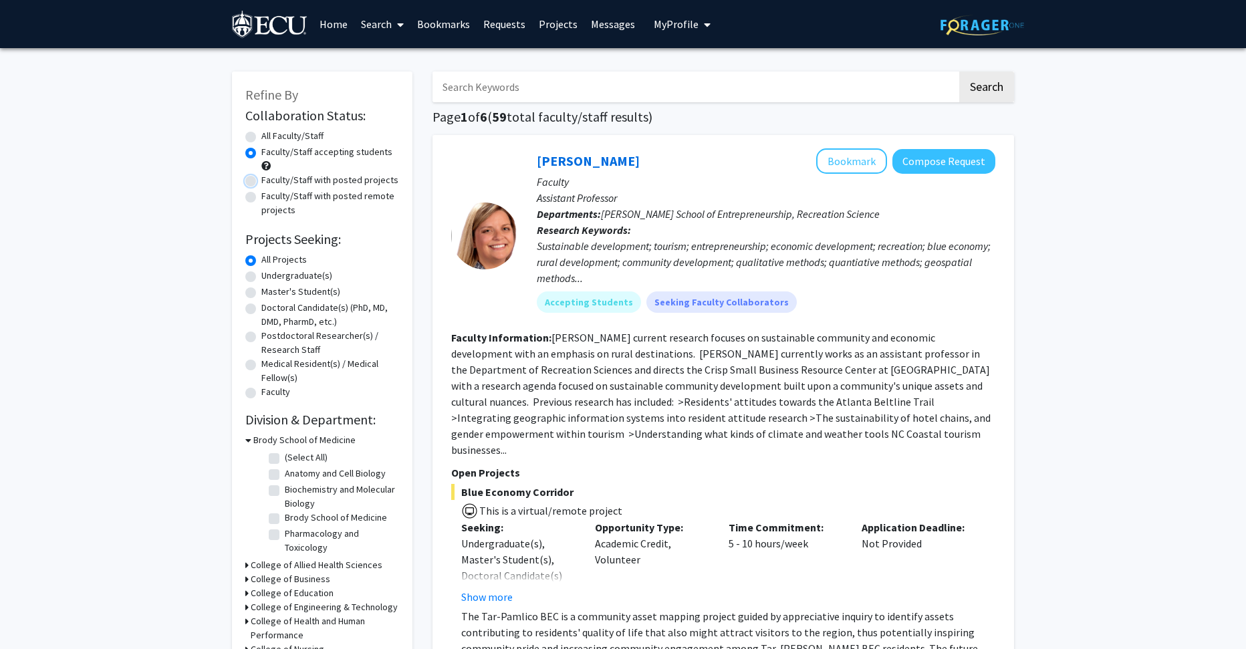
radio input "true"
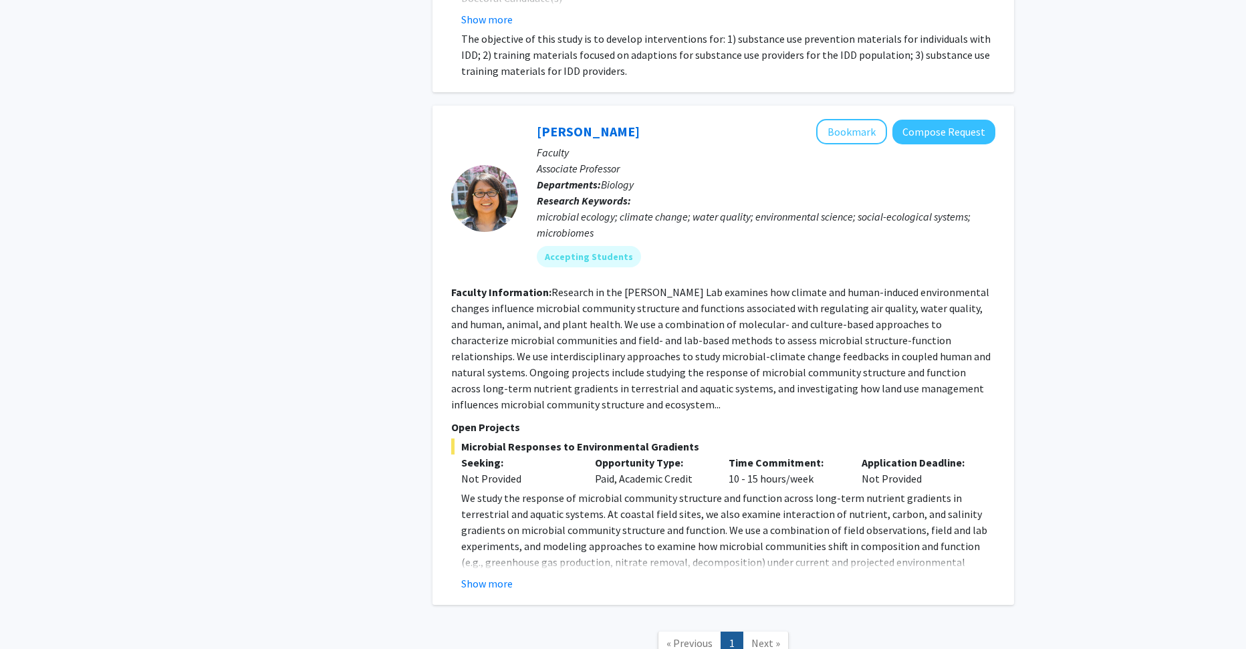
scroll to position [4101, 0]
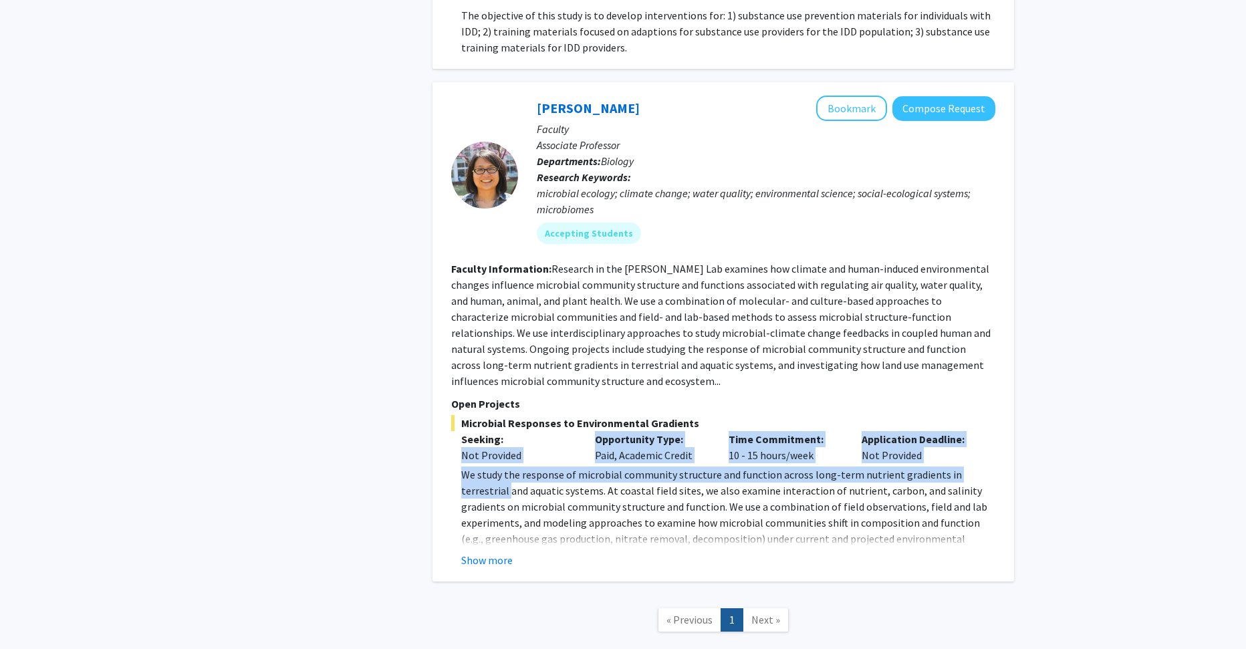
drag, startPoint x: 461, startPoint y: 374, endPoint x: 1122, endPoint y: 394, distance: 661.4
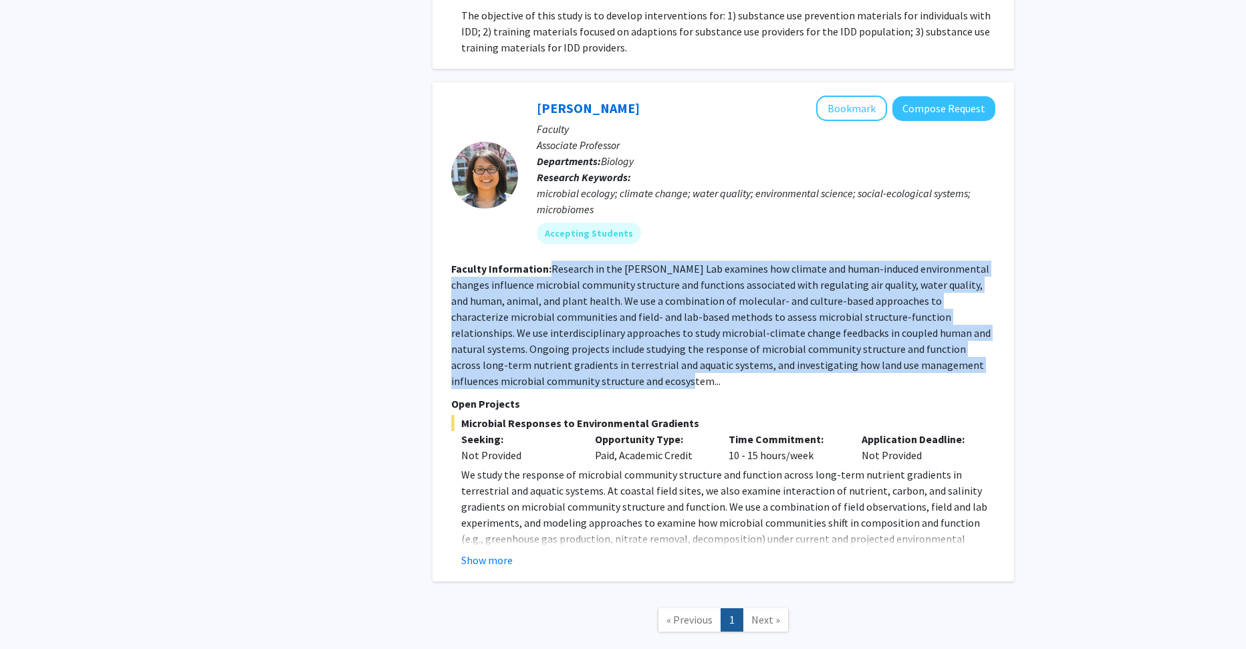
drag, startPoint x: 550, startPoint y: 191, endPoint x: 652, endPoint y: 307, distance: 155.4
click at [652, 307] on section "Faculty Information: Research in the [PERSON_NAME] Lab examines how climate and…" at bounding box center [723, 325] width 544 height 128
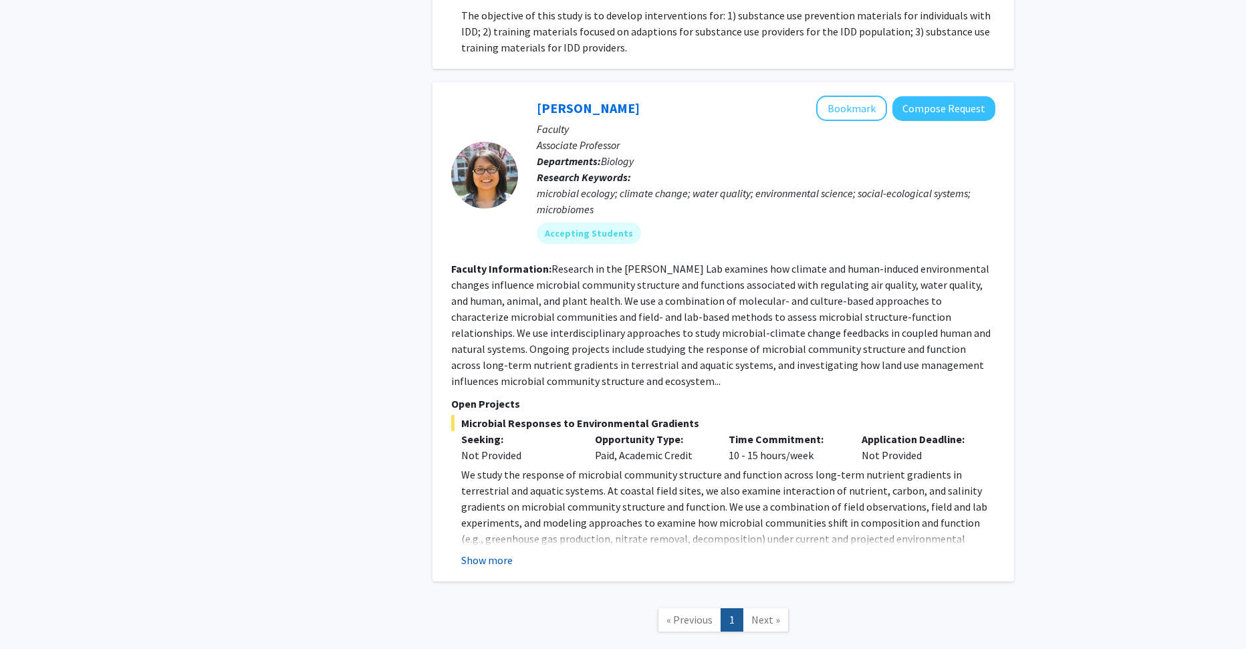
click at [500, 552] on button "Show more" at bounding box center [486, 560] width 51 height 16
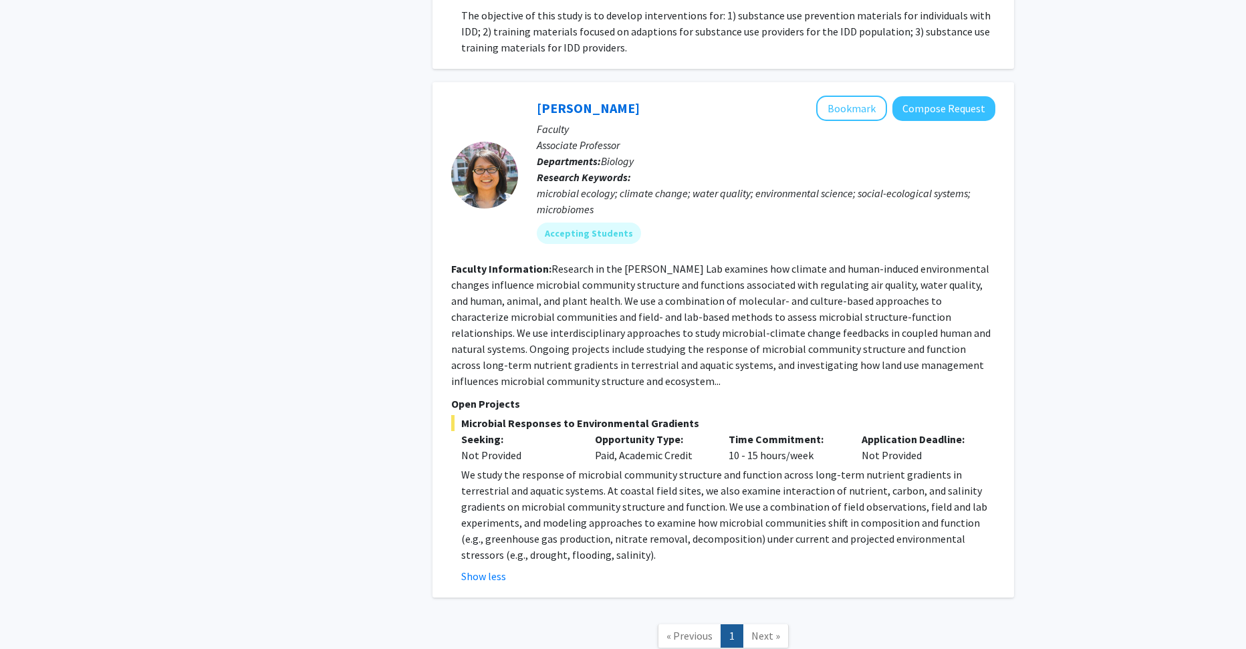
click at [555, 467] on p "We study the response of microbial community structure and function across long…" at bounding box center [728, 515] width 534 height 96
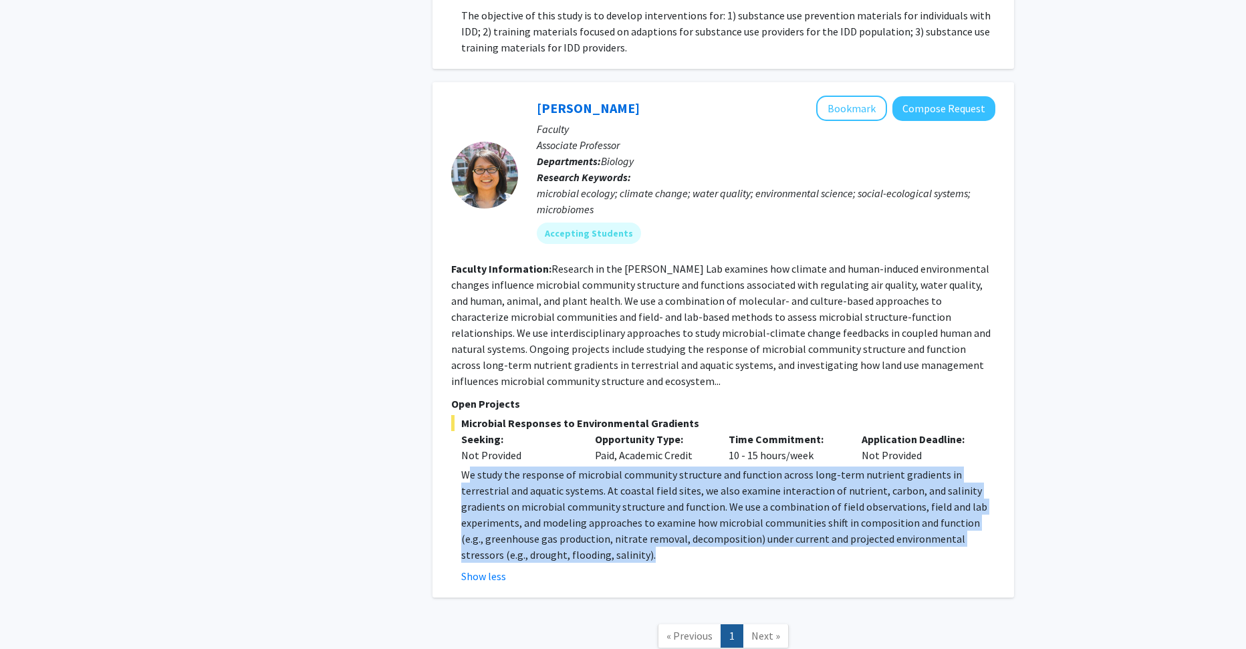
click at [555, 467] on p "We study the response of microbial community structure and function across long…" at bounding box center [728, 515] width 534 height 96
click at [649, 481] on p "We study the response of microbial community structure and function across long…" at bounding box center [728, 515] width 534 height 96
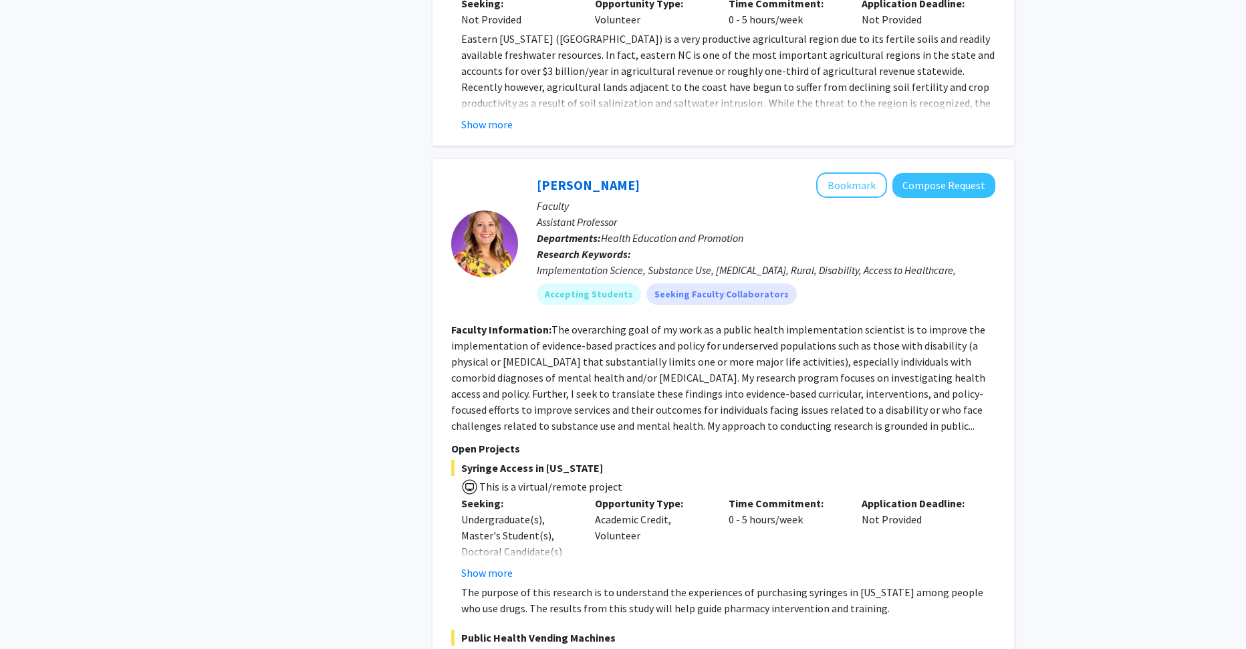
scroll to position [0, 0]
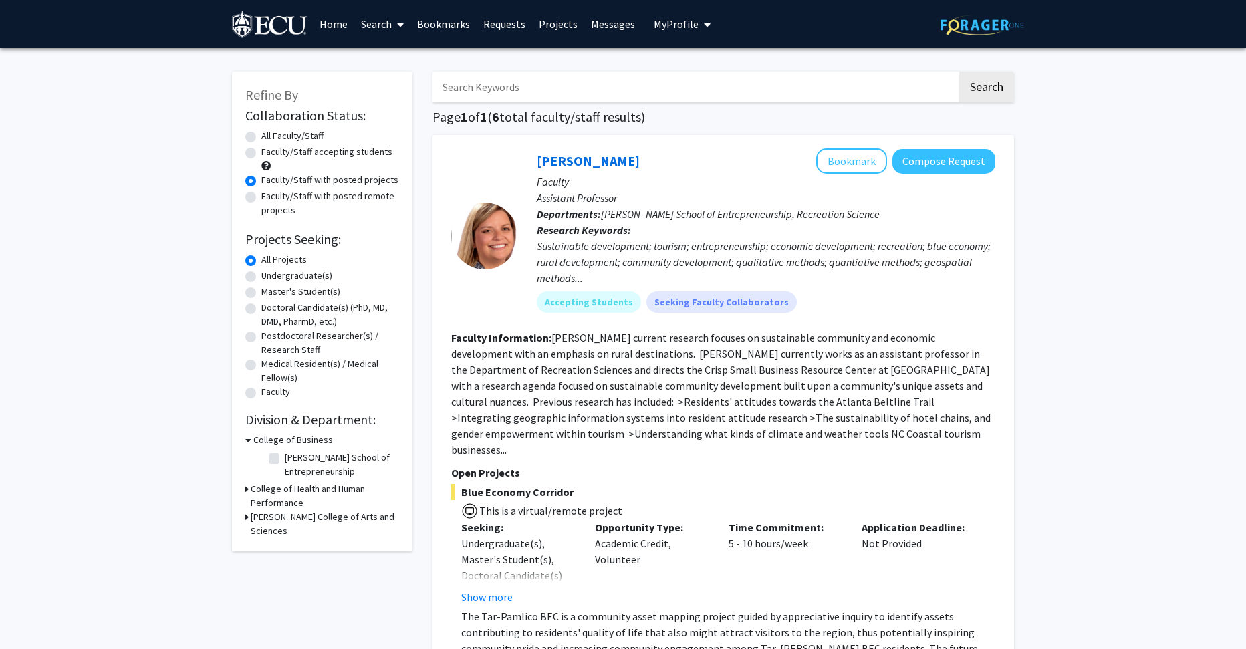
drag, startPoint x: 822, startPoint y: 531, endPoint x: 819, endPoint y: 223, distance: 308.2
